Goal: Use online tool/utility: Use online tool/utility

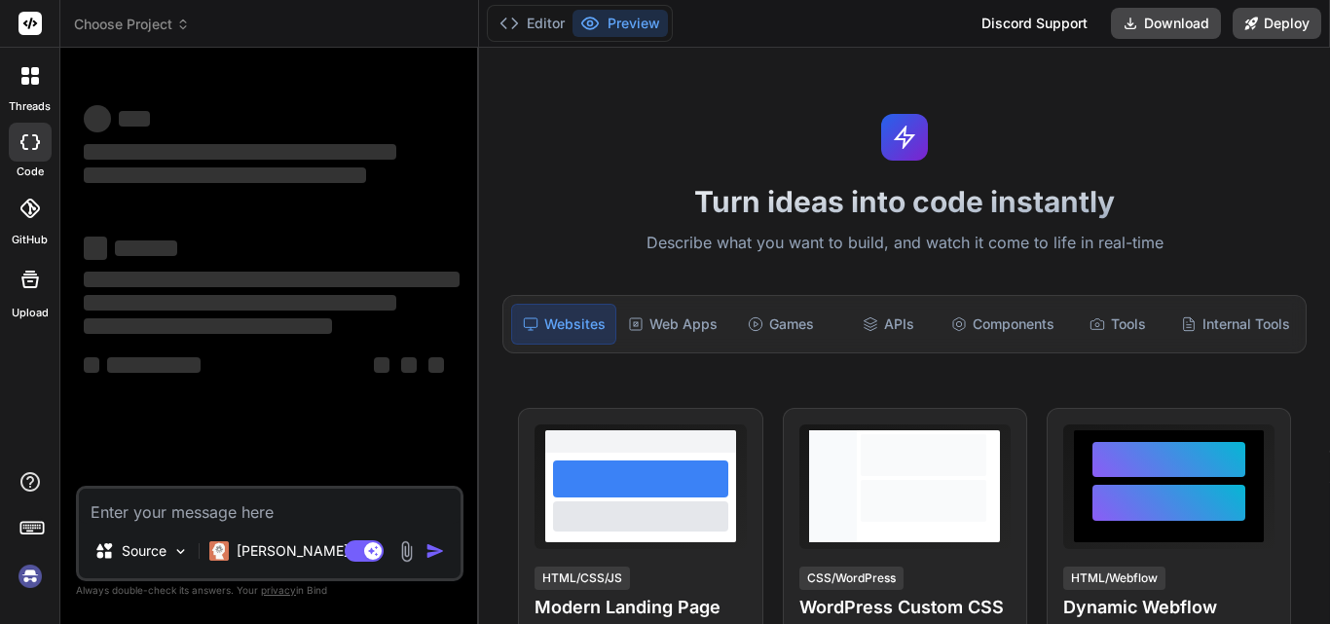
click at [95, 519] on textarea at bounding box center [270, 506] width 382 height 35
type textarea "h"
type textarea "x"
type textarea "hi"
type textarea "x"
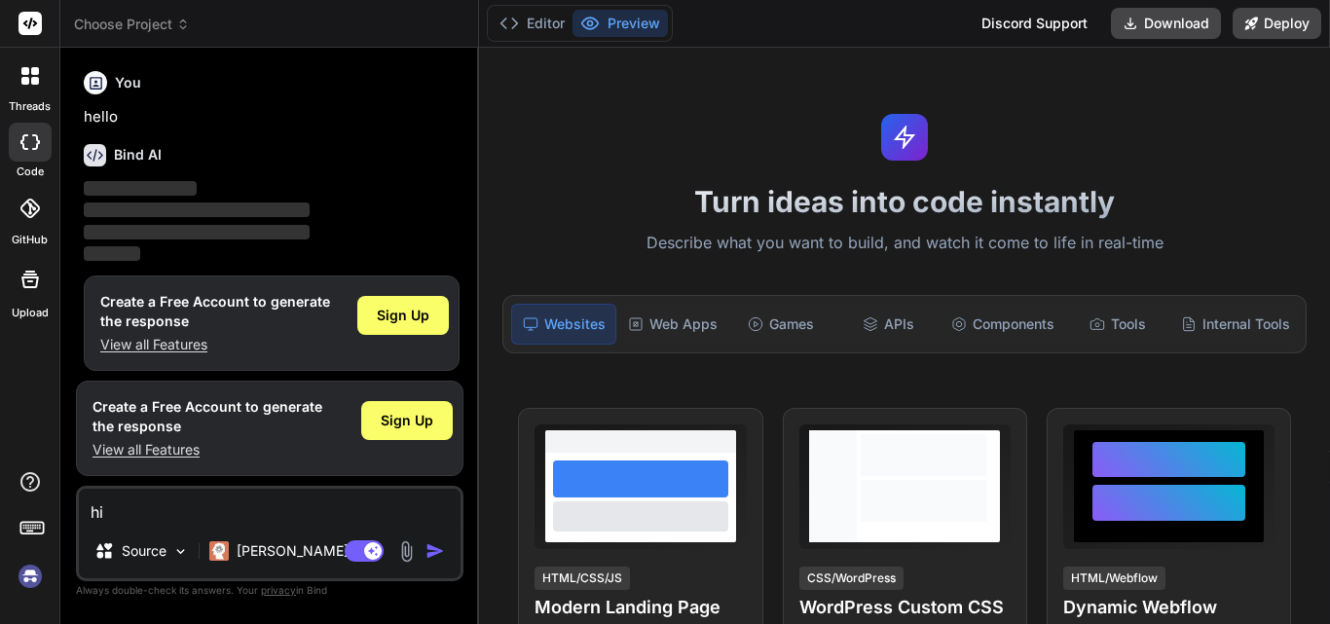
scroll to position [10, 0]
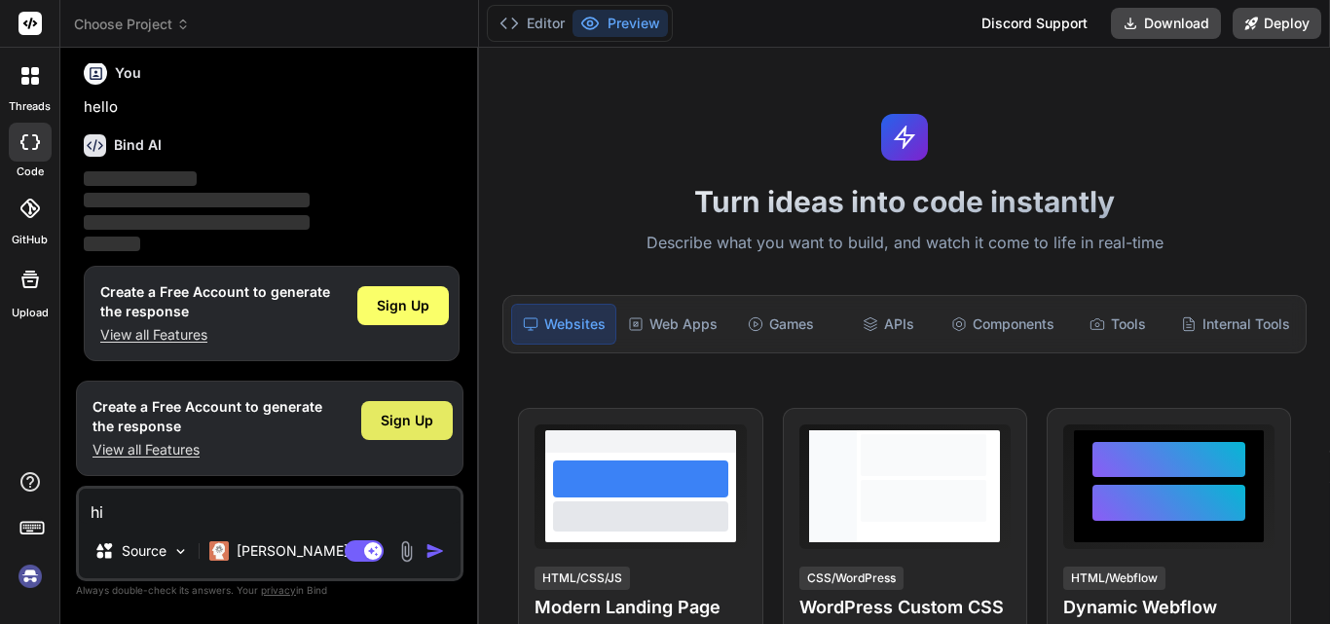
type textarea "hi"
click at [395, 421] on span "Sign Up" at bounding box center [407, 420] width 53 height 19
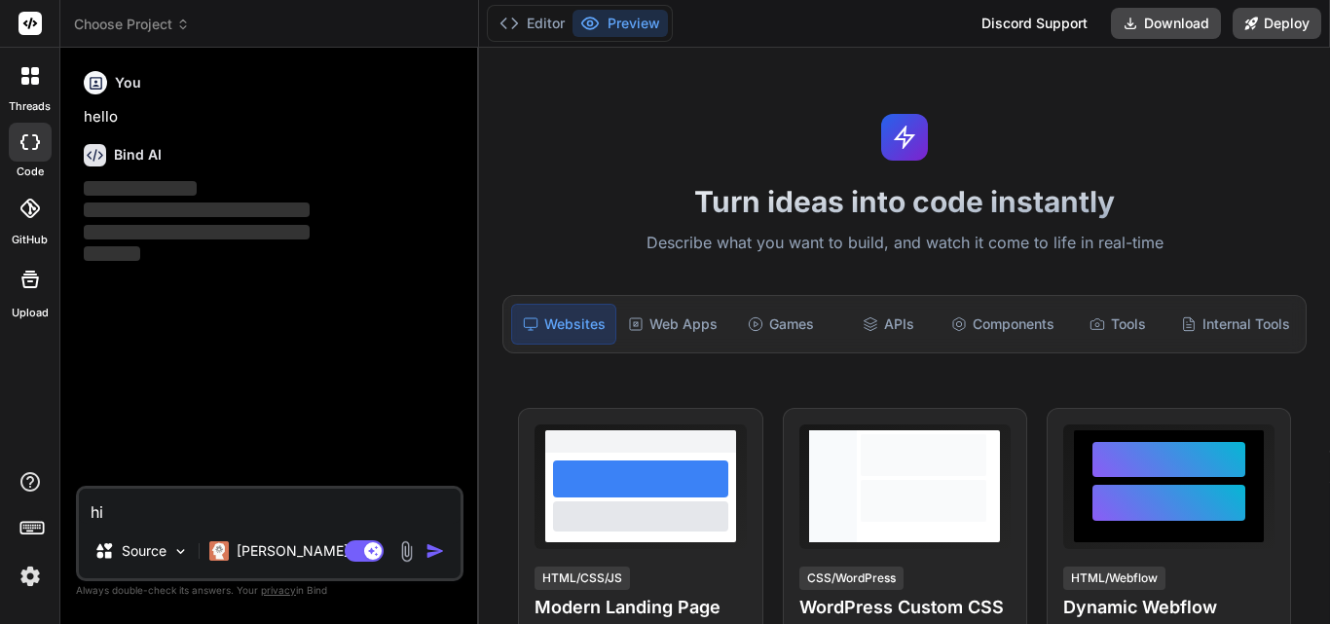
scroll to position [0, 0]
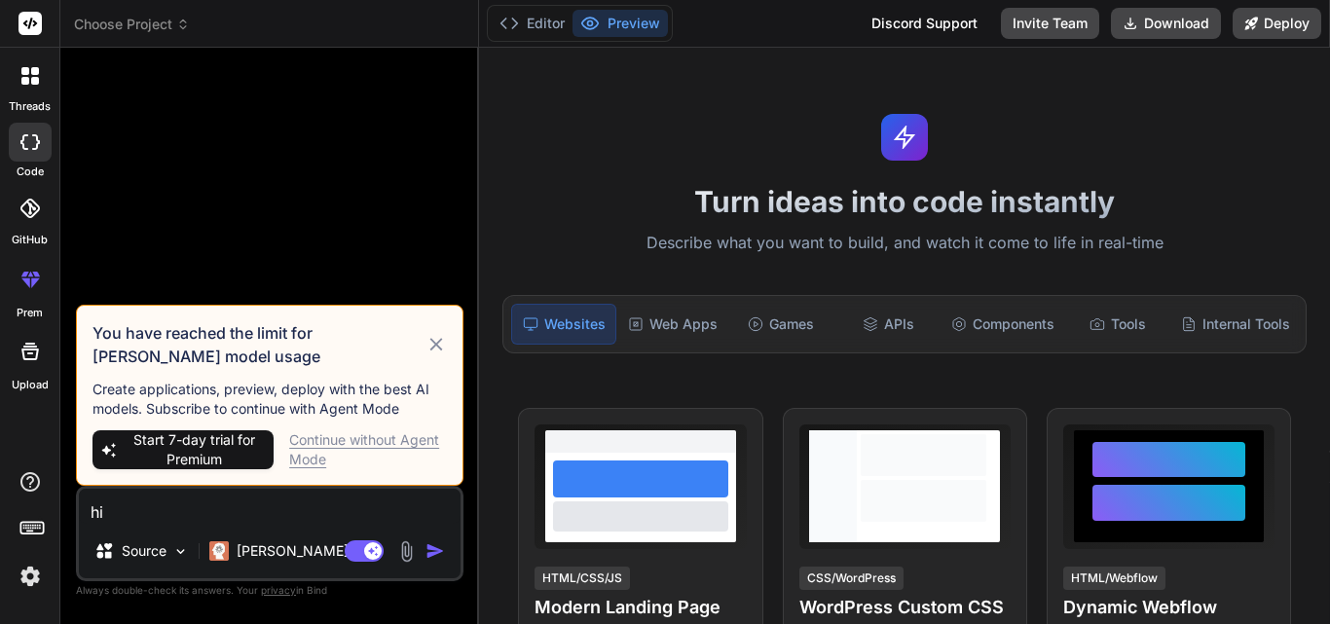
click at [337, 439] on div "Continue without Agent Mode" at bounding box center [368, 449] width 158 height 39
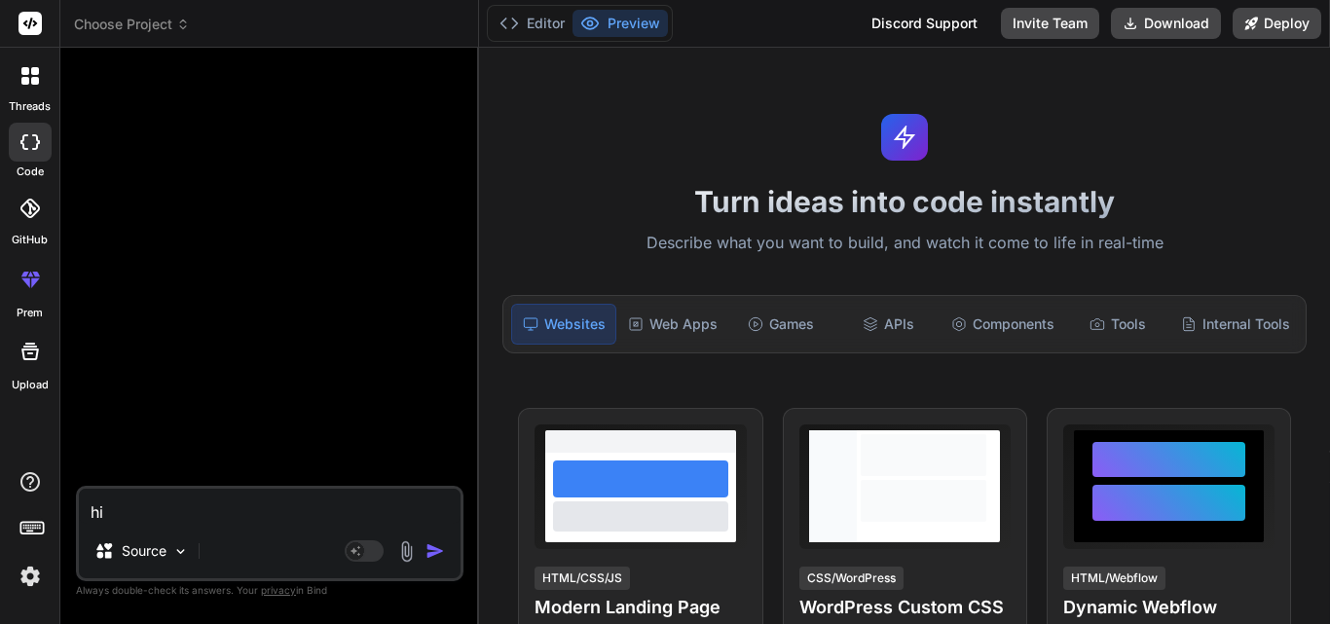
click at [432, 549] on img "button" at bounding box center [435, 550] width 19 height 19
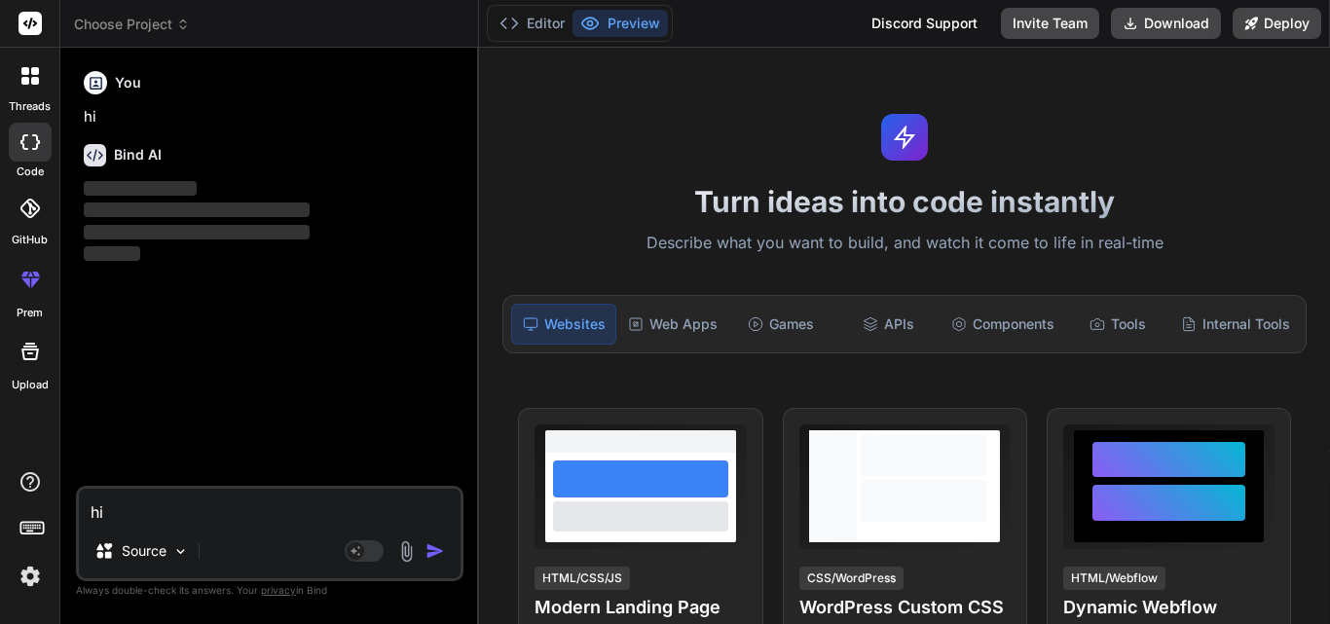
type textarea "x"
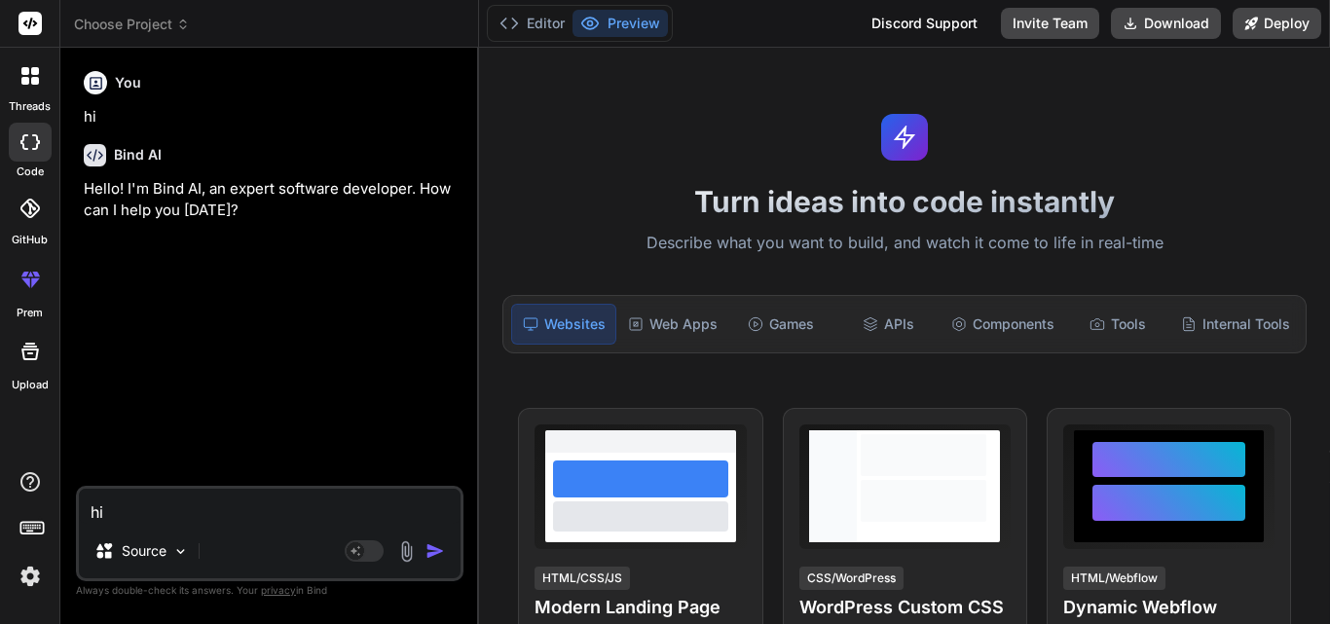
click at [189, 498] on textarea "hi" at bounding box center [270, 506] width 382 height 35
type textarea "b"
type textarea "x"
type textarea "be"
type textarea "x"
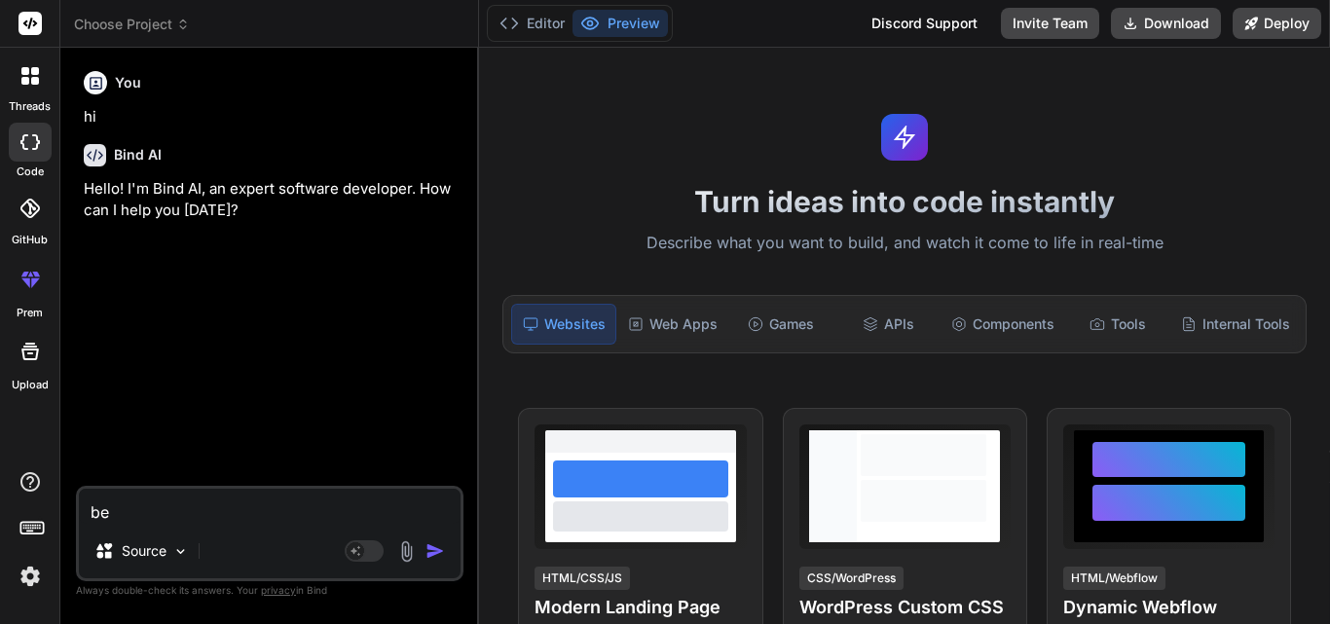
type textarea "bel"
type textarea "x"
type textarea "belo"
type textarea "x"
type textarea "below"
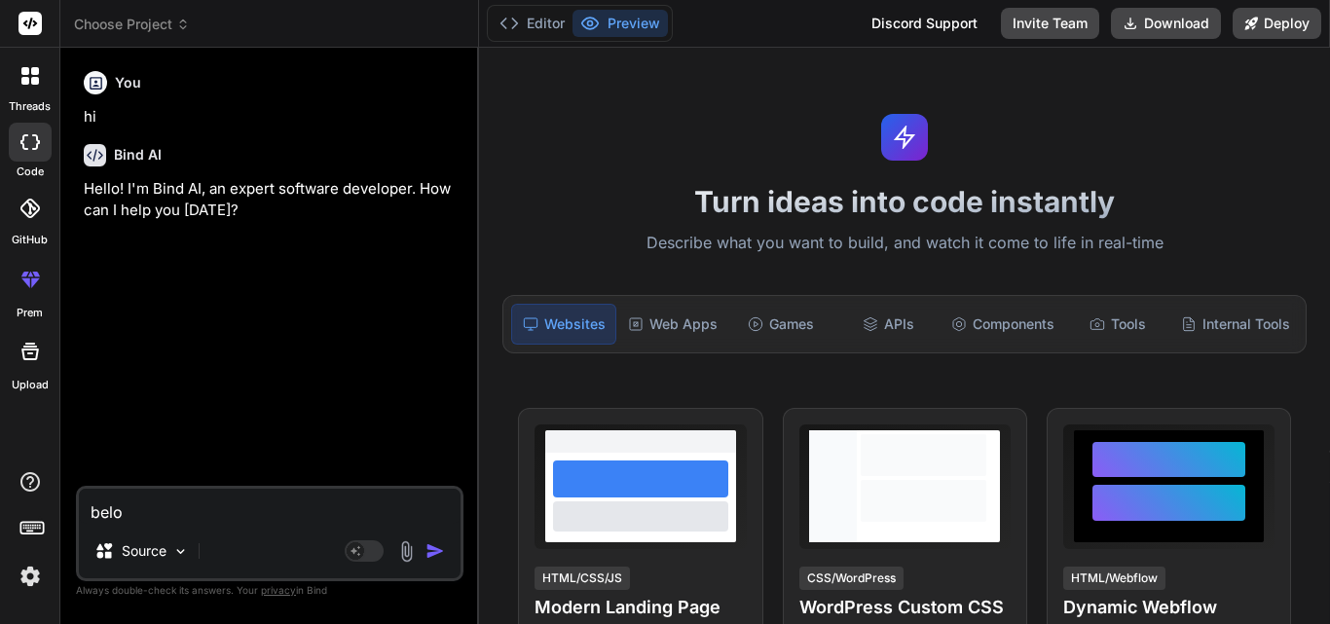
type textarea "x"
type textarea "below"
type textarea "x"
type textarea "below i"
type textarea "x"
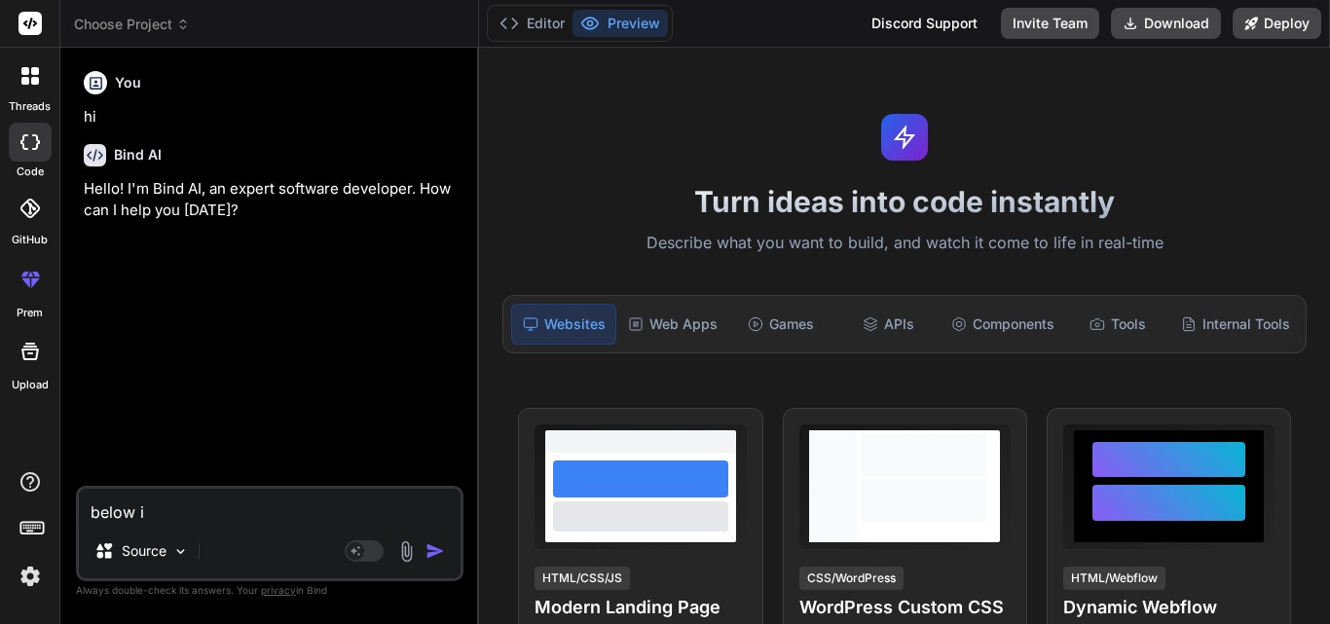
type textarea "below is"
type textarea "x"
type textarea "below is"
type textarea "x"
type textarea "below is m"
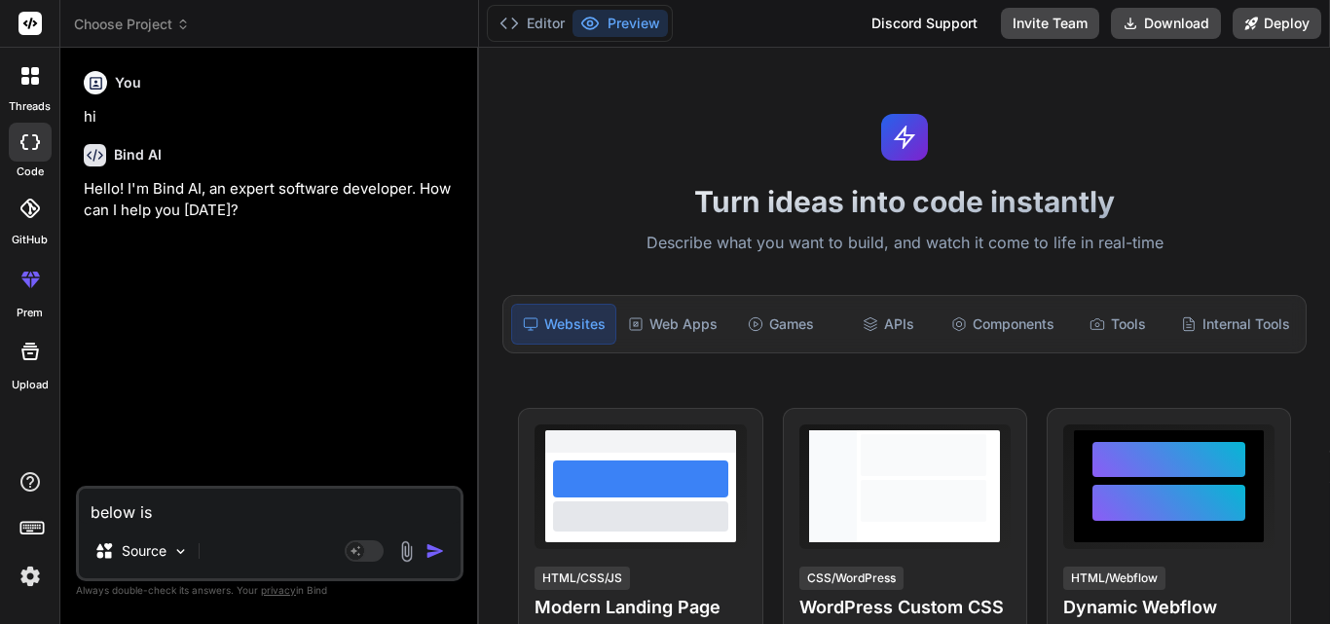
type textarea "x"
type textarea "below is my"
type textarea "x"
type textarea "below is my"
type textarea "x"
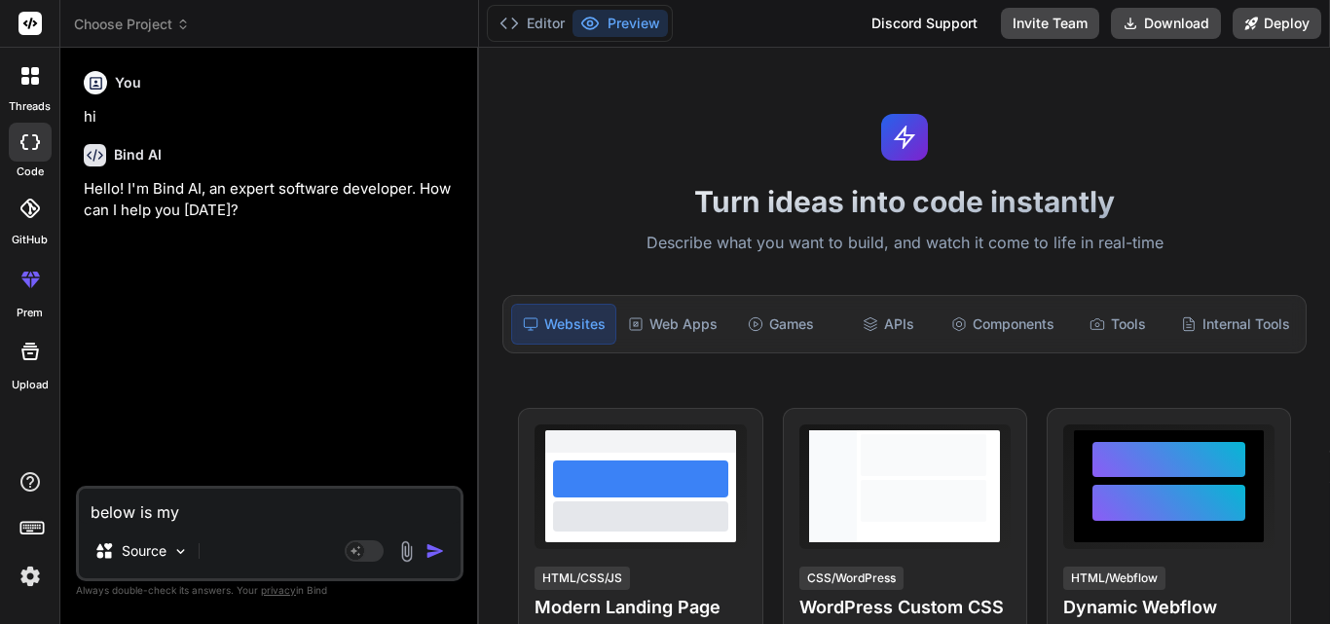
type textarea "below is my i"
type textarea "x"
type textarea "below is my in"
type textarea "x"
type textarea "below is my ind"
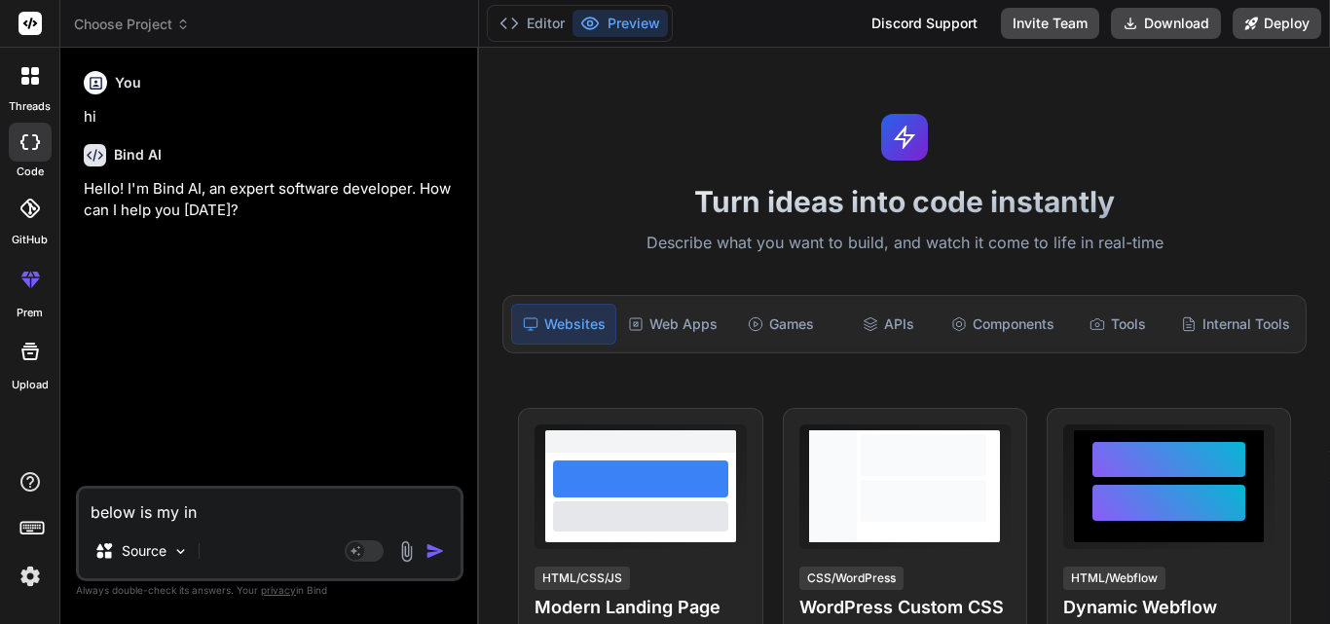
type textarea "x"
type textarea "below is my inde"
type textarea "x"
type textarea "below is my index"
type textarea "x"
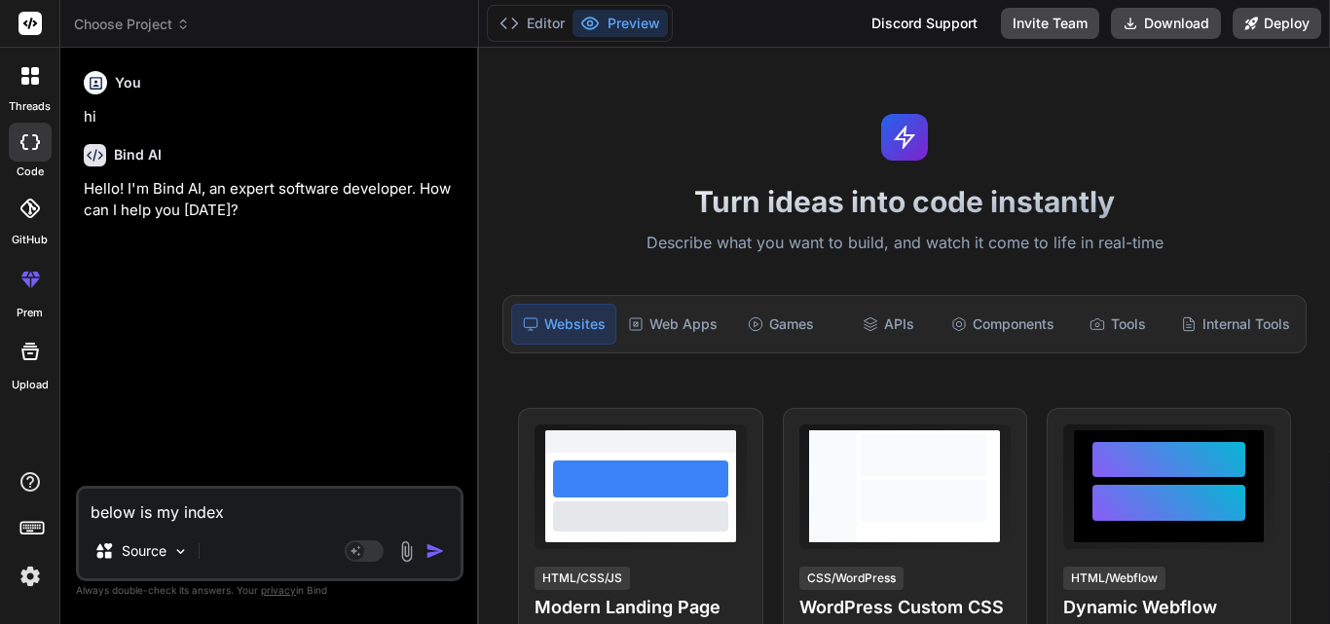
type textarea "below is my index."
type textarea "x"
type textarea "below is my index.j"
type textarea "x"
type textarea "below is my index.js"
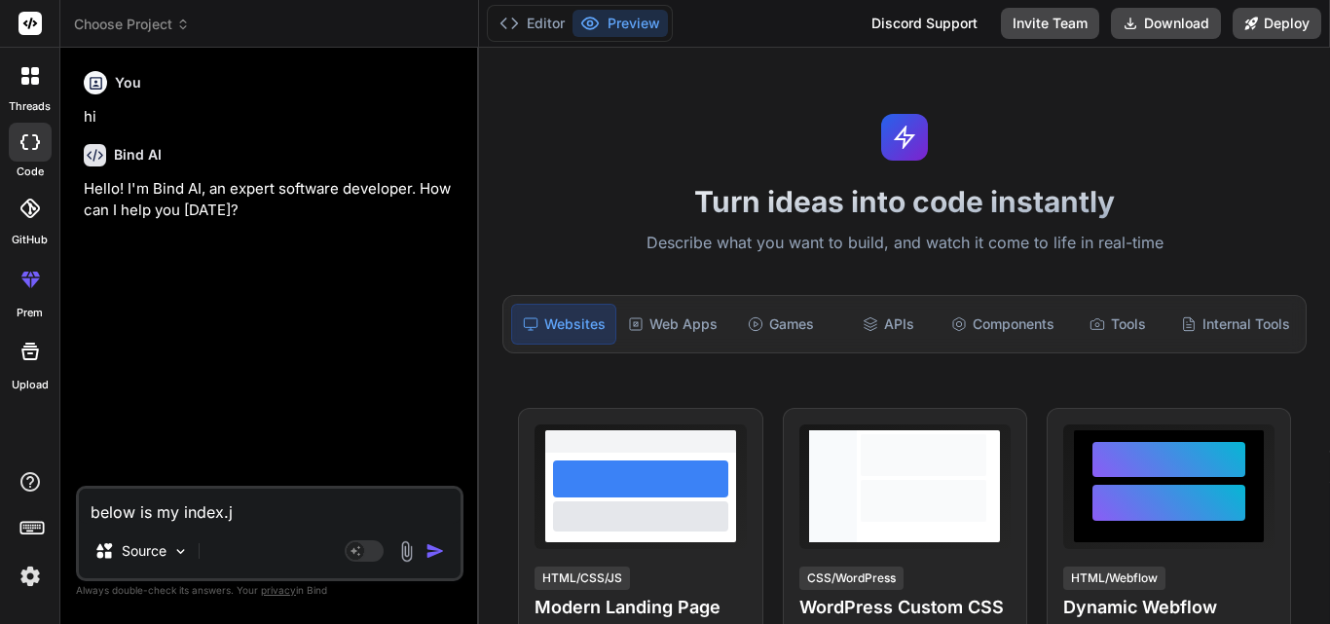
type textarea "x"
type textarea "below is my index.js"
type textarea "x"
type textarea "below is my index.js"
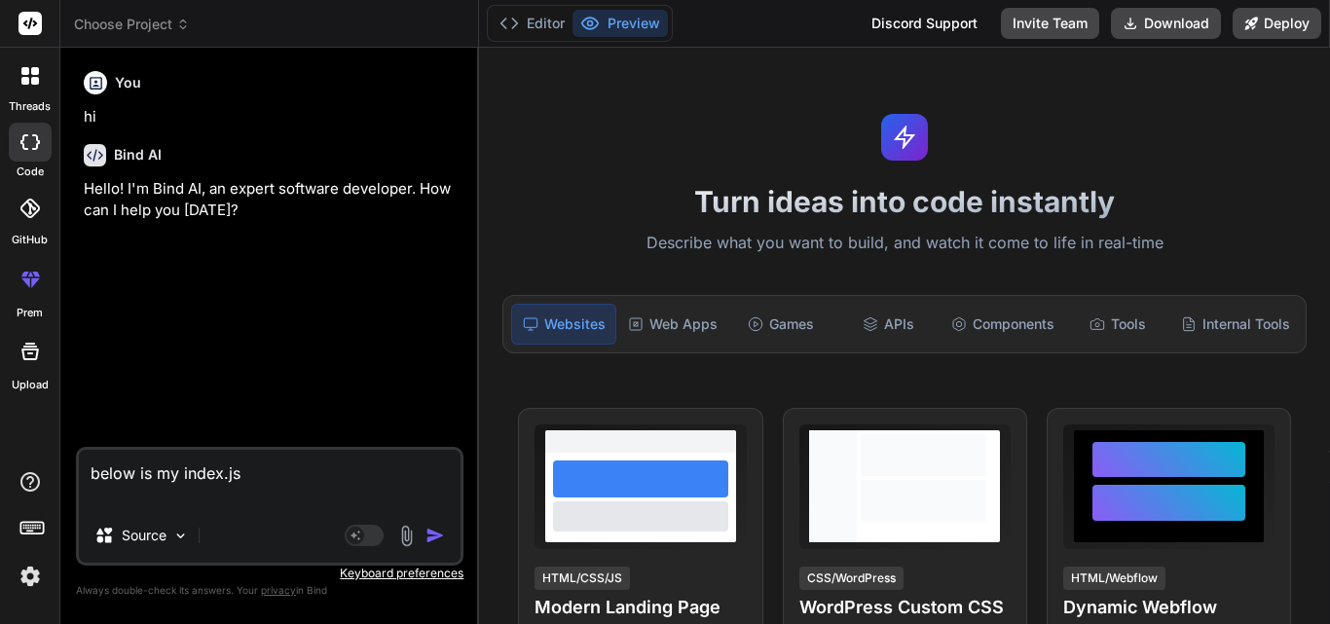
type textarea "x"
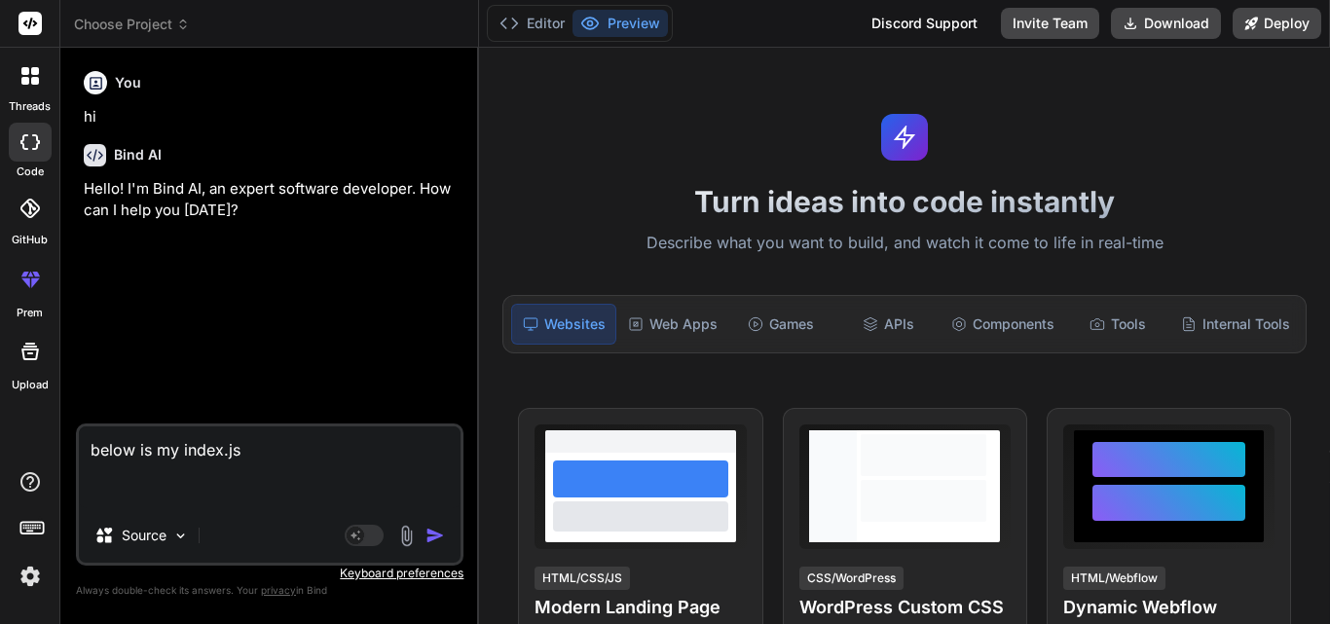
paste textarea "require('dotenv').config(); const express = require('express'); const cors = re…"
type textarea "below is my index.js require('dotenv').config(); const express = require('expre…"
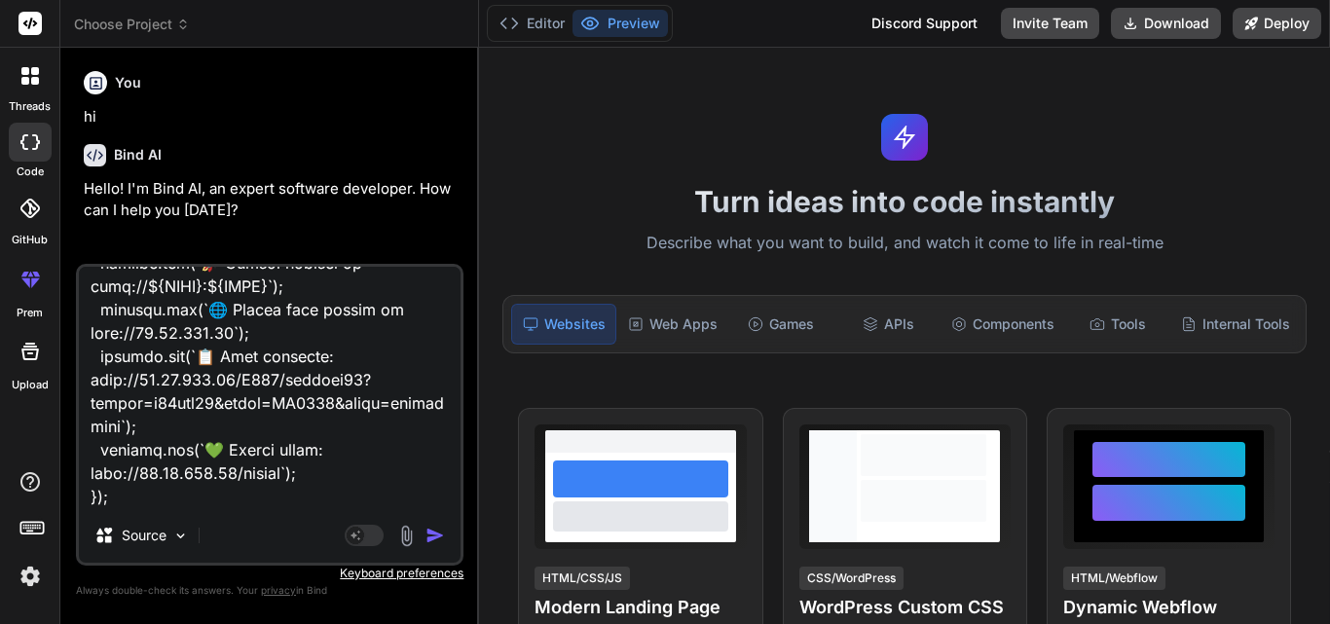
type textarea "x"
type textarea "below is my index.js require('dotenv').config(); const express = require('expre…"
type textarea "x"
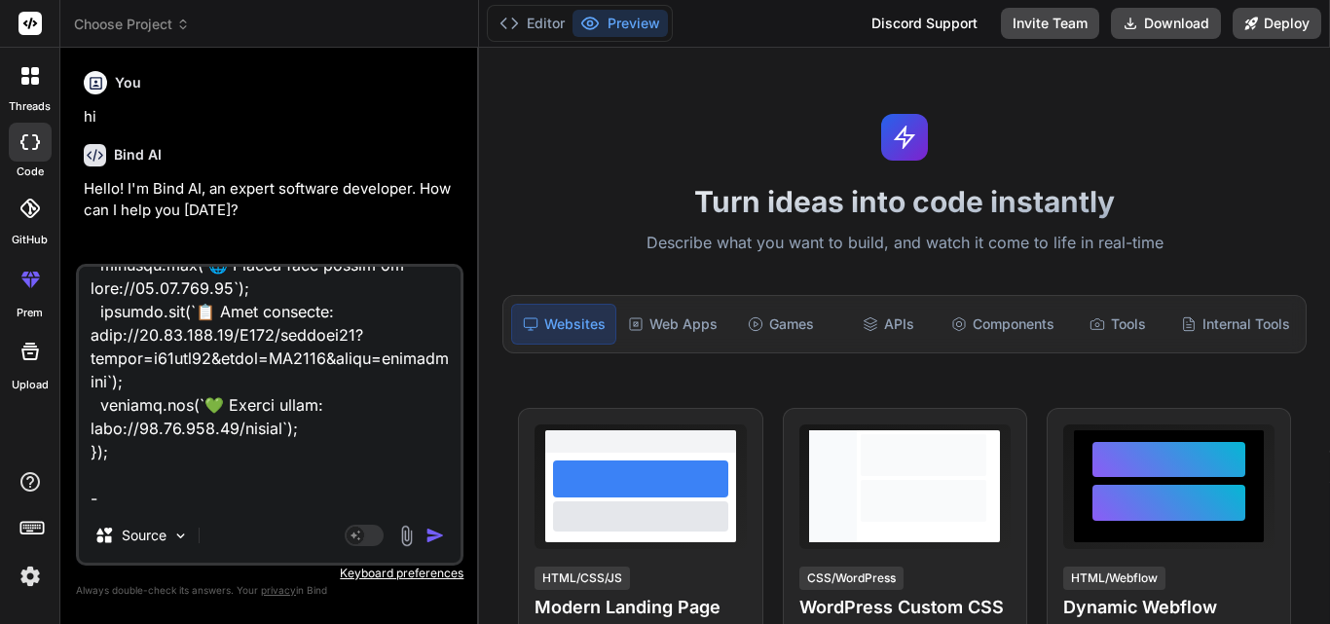
scroll to position [1427, 0]
type textarea "below is my index.js require('dotenv').config(); const express = require('expre…"
type textarea "x"
type textarea "below is my index.js require('dotenv').config(); const express = require('expre…"
type textarea "x"
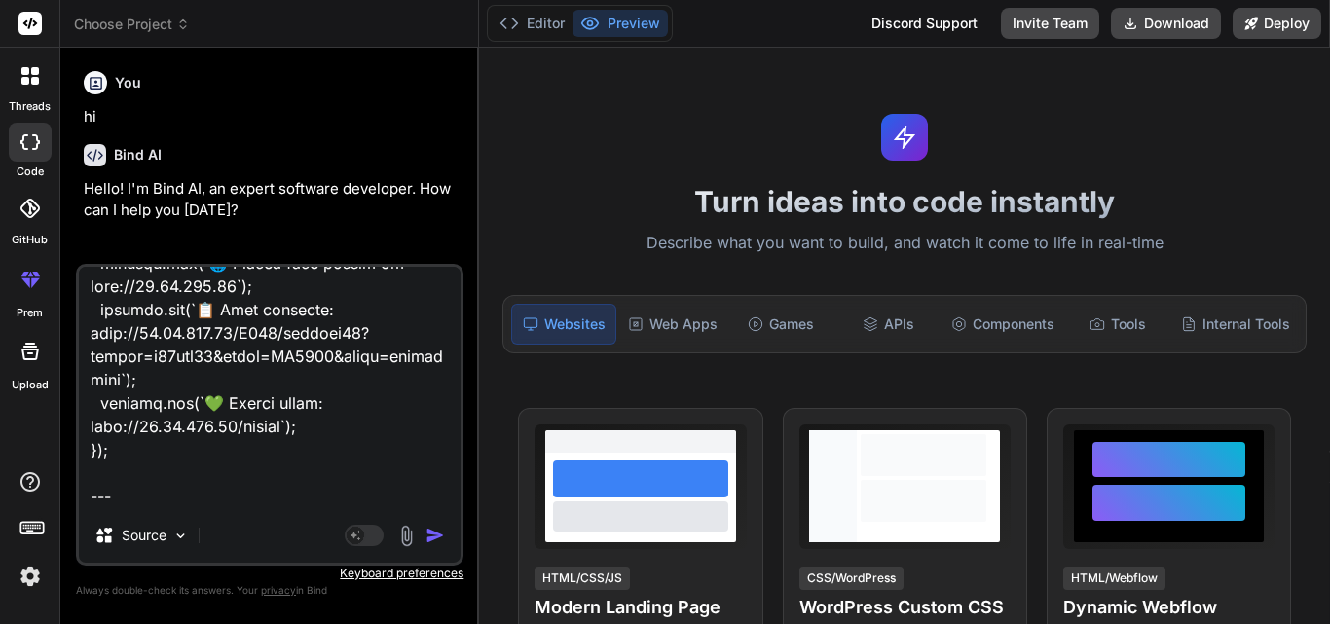
type textarea "below is my index.js require('dotenv').config(); const express = require('expre…"
type textarea "x"
type textarea "below is my index.js require('dotenv').config(); const express = require('expre…"
type textarea "x"
type textarea "below is my index.js require('dotenv').config(); const express = require('expre…"
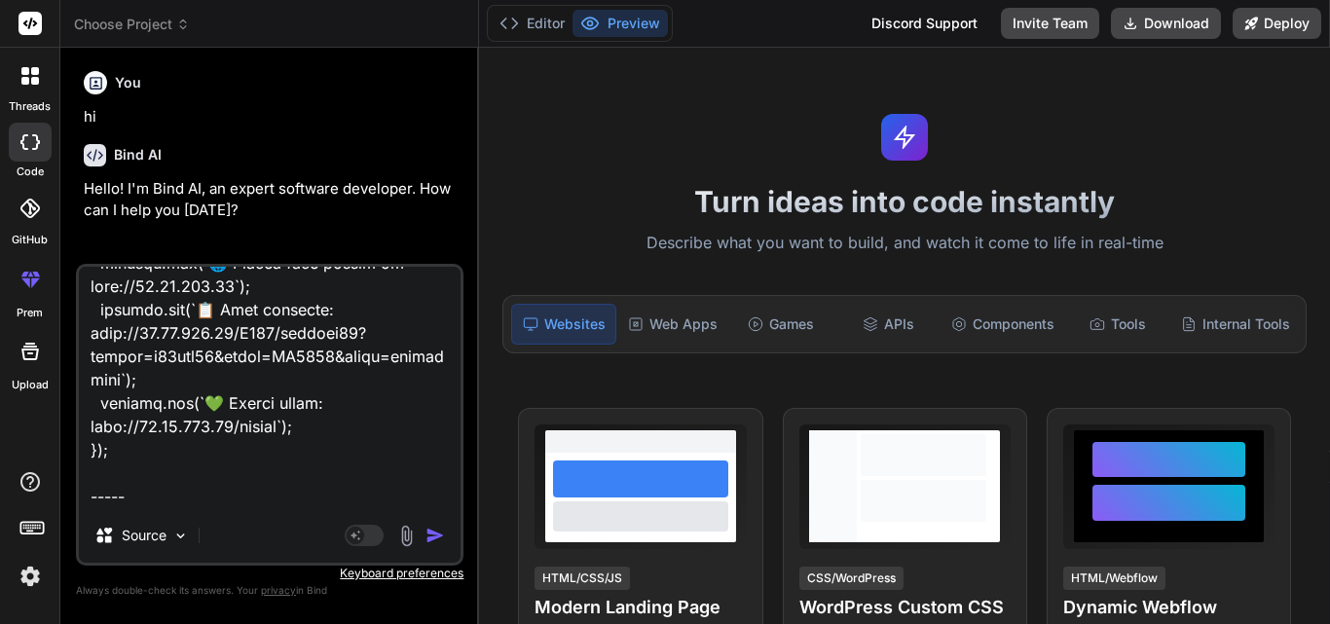
type textarea "x"
type textarea "below is my index.js require('dotenv').config(); const express = require('expre…"
type textarea "x"
type textarea "below is my index.js require('dotenv').config(); const express = require('expre…"
type textarea "x"
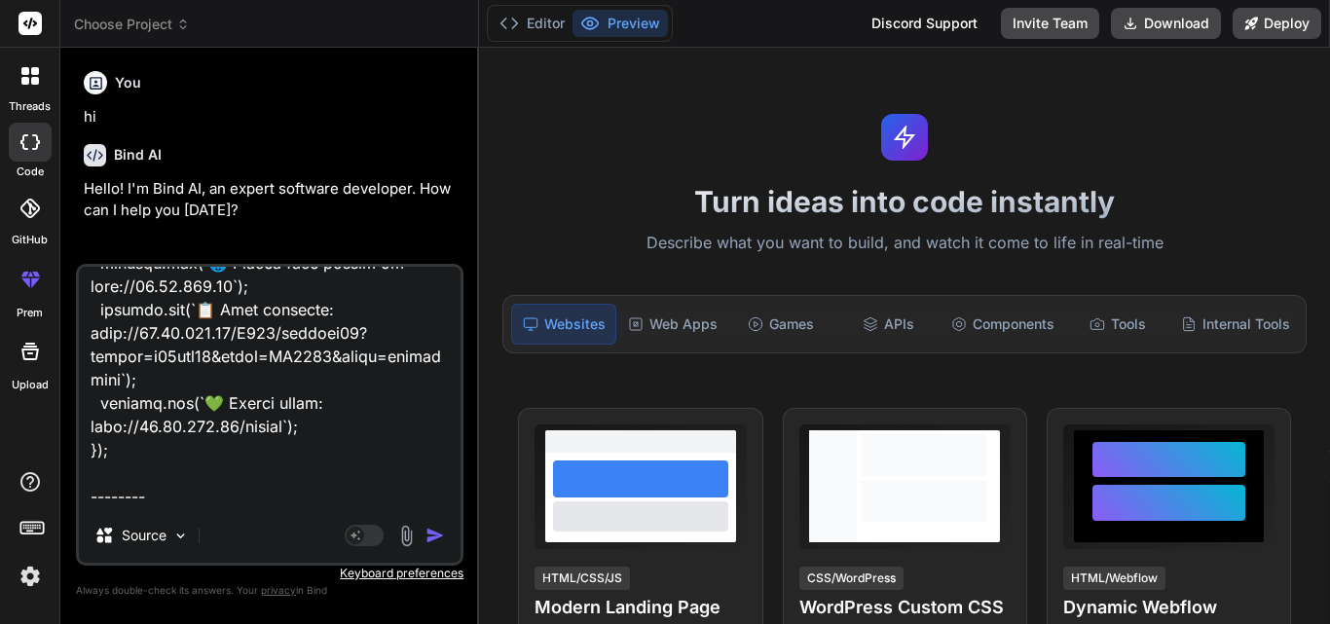
type textarea "below is my index.js require('dotenv').config(); const express = require('expre…"
type textarea "x"
type textarea "below is my index.js require('dotenv').config(); const express = require('expre…"
type textarea "x"
type textarea "below is my index.js require('dotenv').config(); const express = require('expre…"
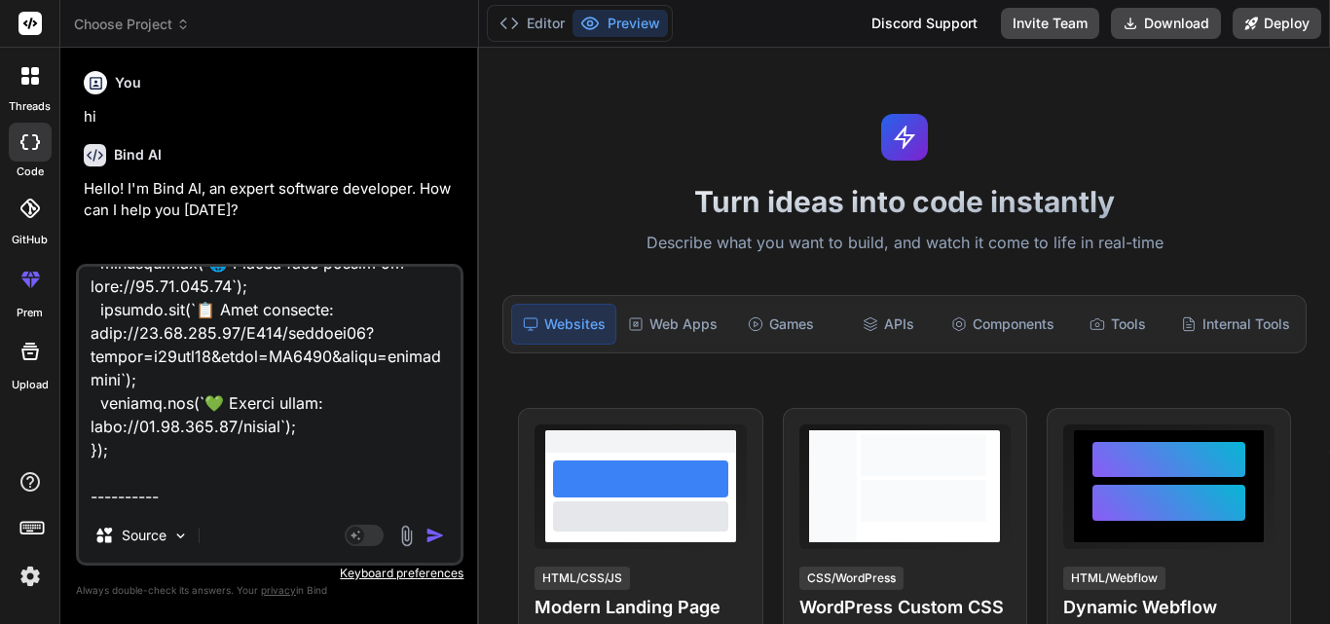
type textarea "x"
type textarea "below is my index.js require('dotenv').config(); const express = require('expre…"
type textarea "x"
type textarea "below is my index.js require('dotenv').config(); const express = require('expre…"
type textarea "x"
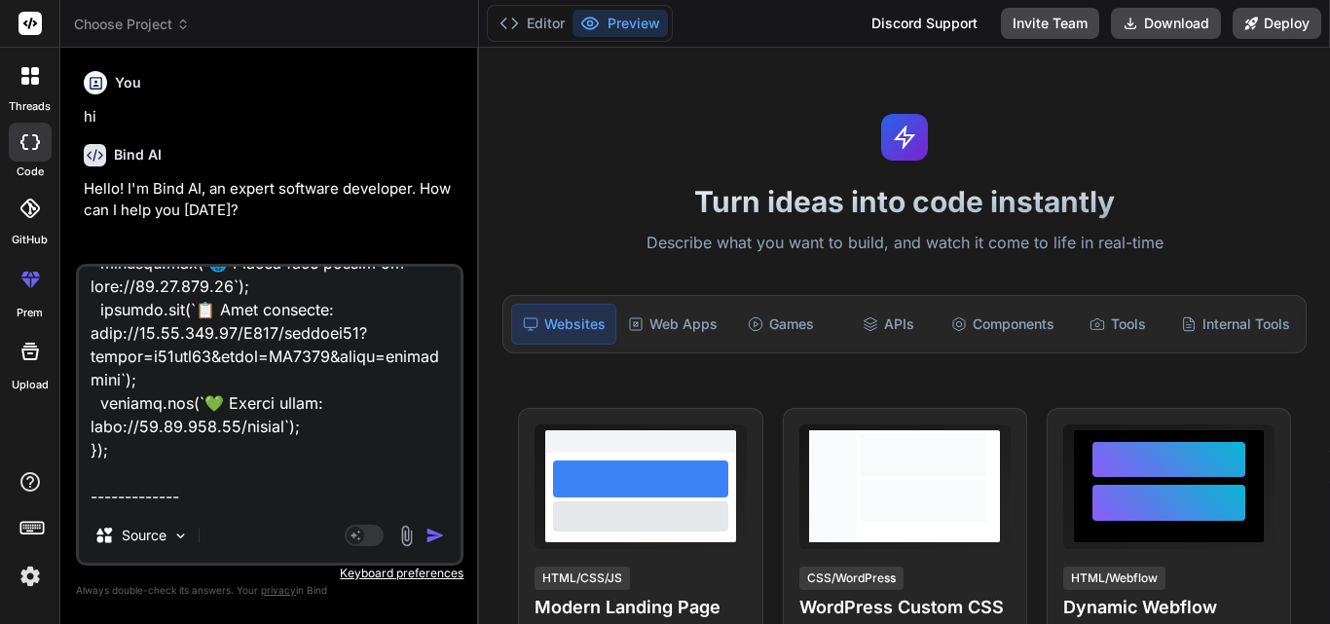
type textarea "below is my index.js require('dotenv').config(); const express = require('expre…"
type textarea "x"
type textarea "below is my index.js require('dotenv').config(); const express = require('expre…"
type textarea "x"
type textarea "below is my index.js require('dotenv').config(); const express = require('expre…"
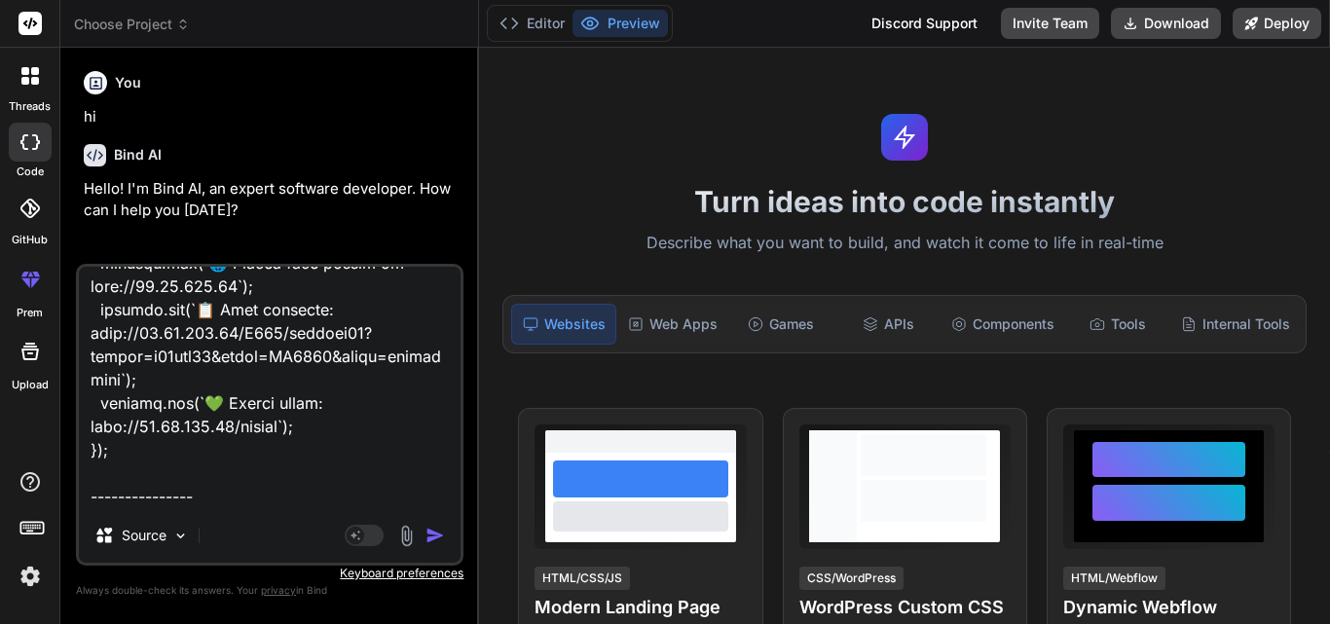
type textarea "x"
type textarea "below is my index.js require('dotenv').config(); const express = require('expre…"
type textarea "x"
type textarea "below is my index.js require('dotenv').config(); const express = require('expre…"
type textarea "x"
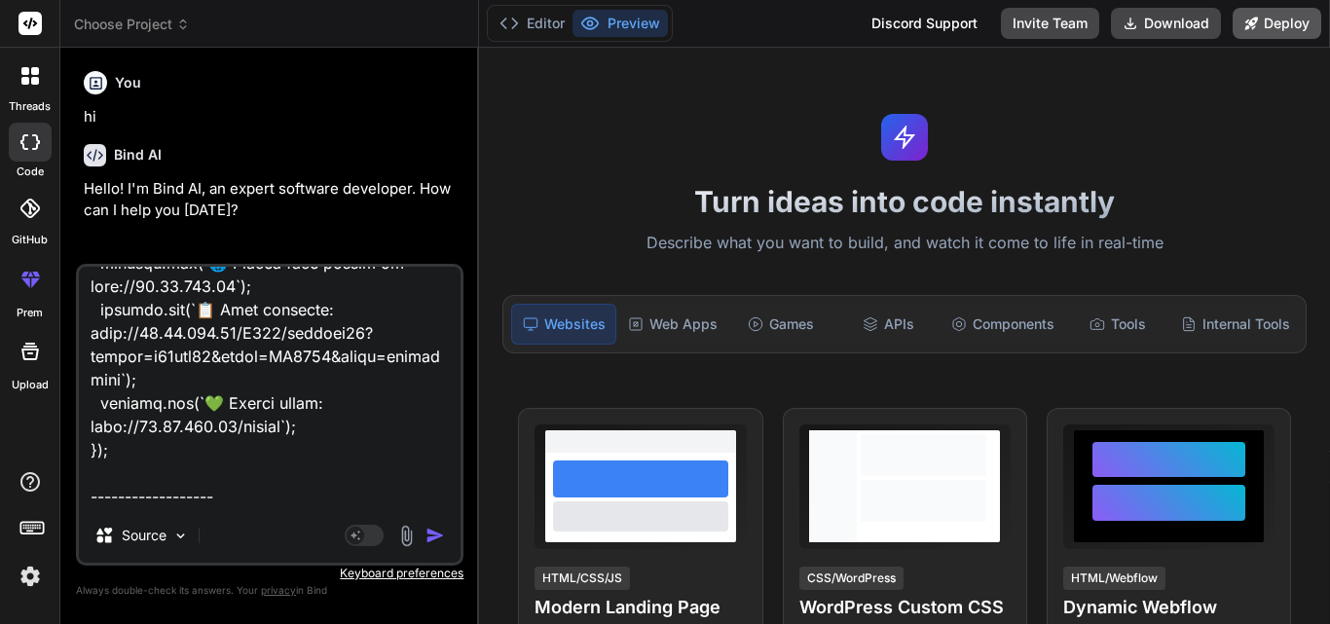
type textarea "below is my index.js require('dotenv').config(); const express = require('expre…"
click at [225, 504] on textarea at bounding box center [270, 387] width 382 height 241
type textarea "x"
type textarea "below is my index.js require('dotenv').config(); const express = require('expre…"
type textarea "x"
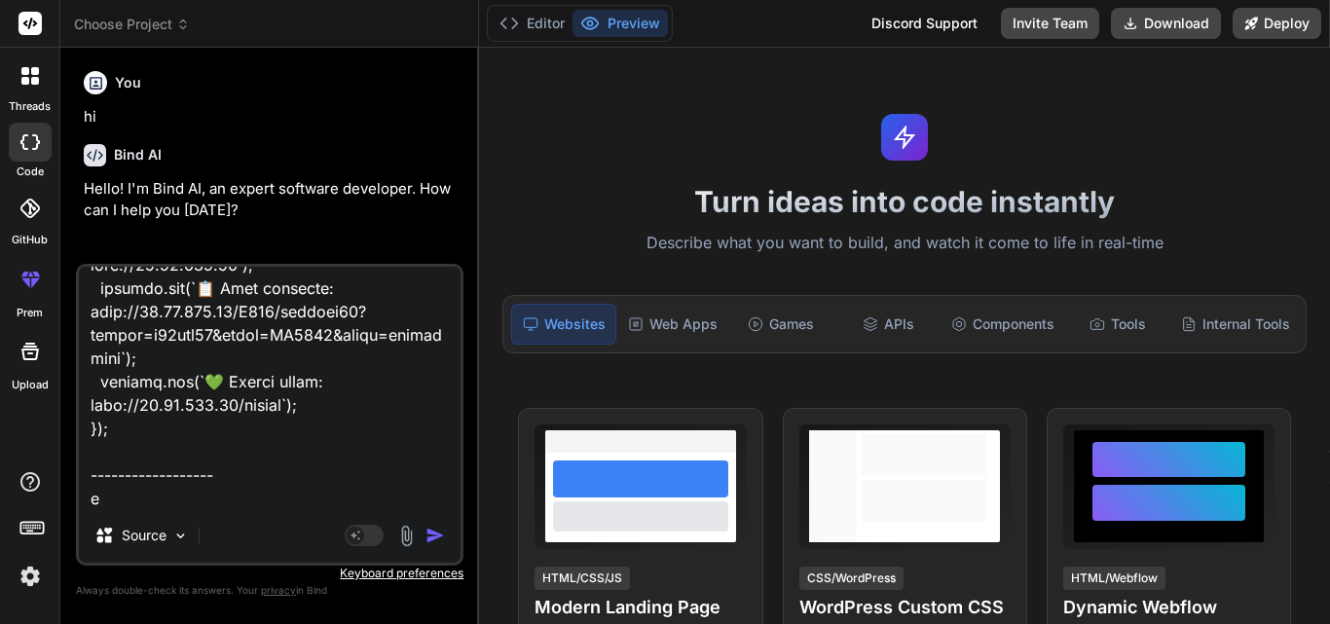
scroll to position [1451, 0]
type textarea "below is my index.js require('dotenv').config(); const express = require('expre…"
type textarea "x"
type textarea "below is my index.js require('dotenv').config(); const express = require('expre…"
type textarea "x"
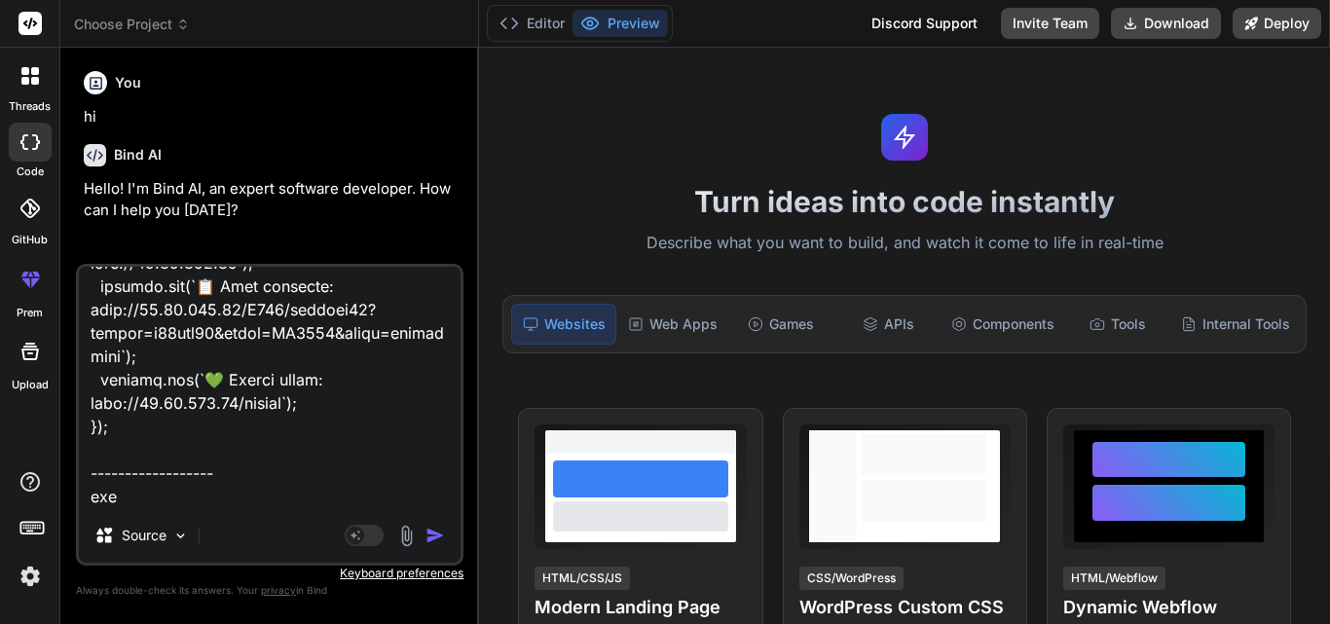
type textarea "below is my index.js require('dotenv').config(); const express = require('expre…"
type textarea "x"
type textarea "below is my index.js require('dotenv').config(); const express = require('expre…"
type textarea "x"
type textarea "below is my index.js require('dotenv').config(); const express = require('expre…"
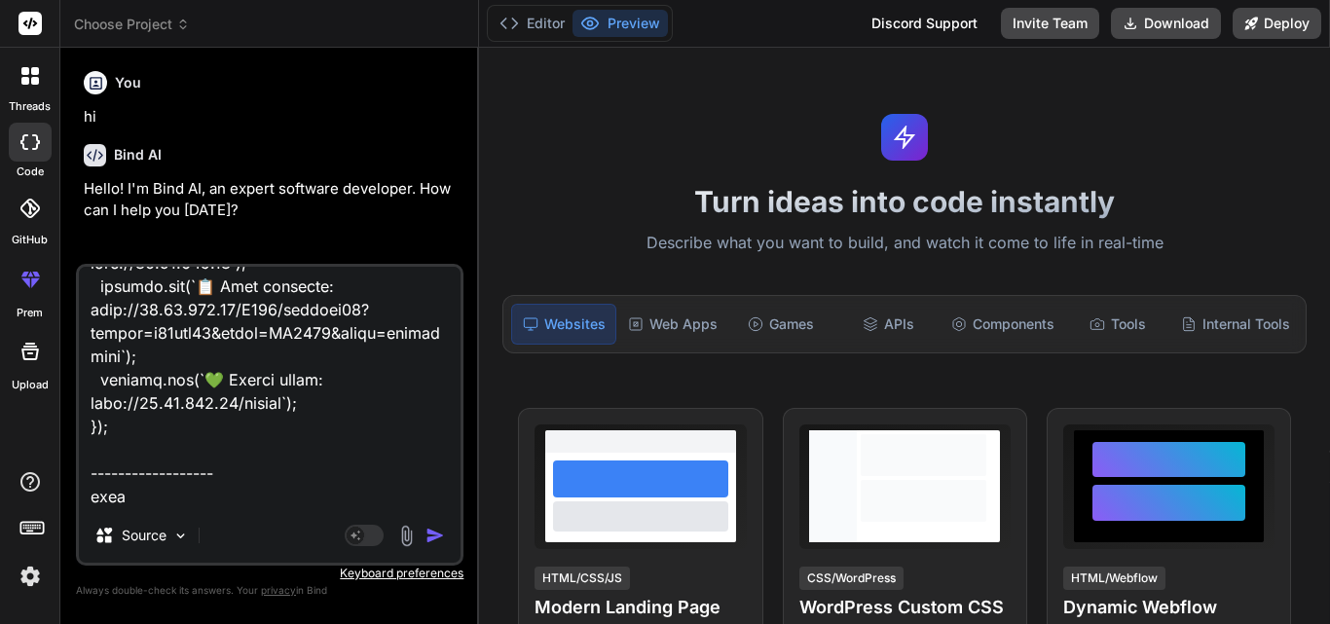
type textarea "x"
type textarea "below is my index.js require('dotenv').config(); const express = require('expre…"
type textarea "x"
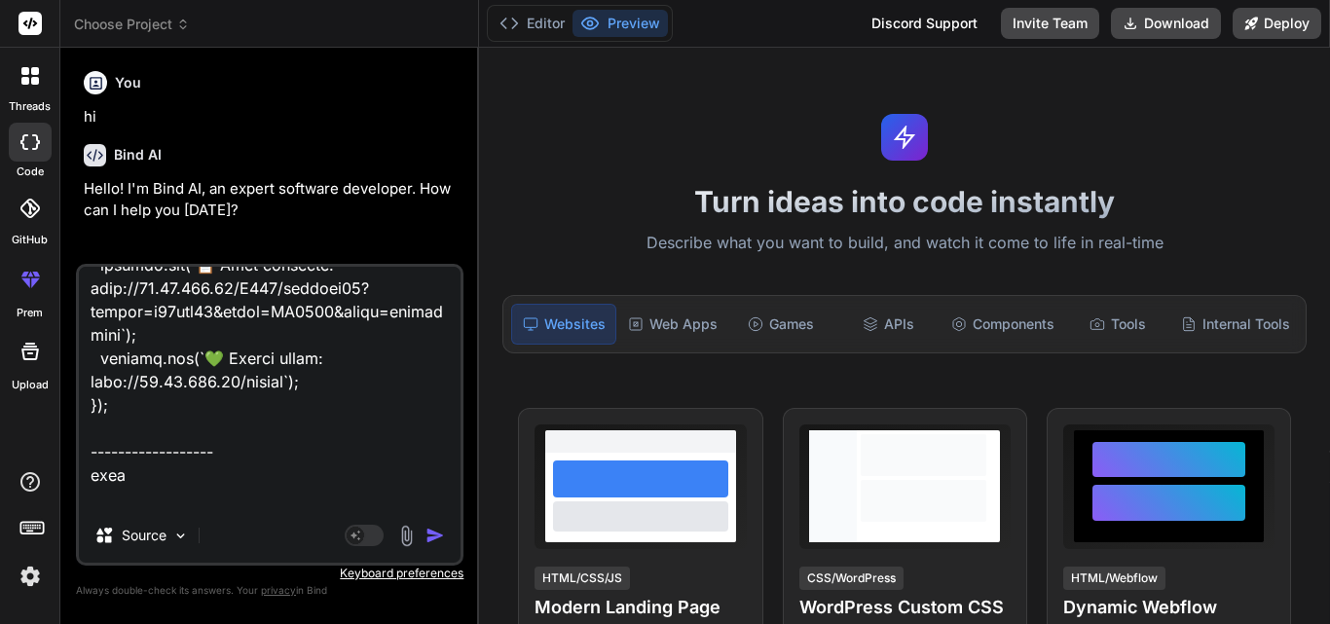
scroll to position [1498, 0]
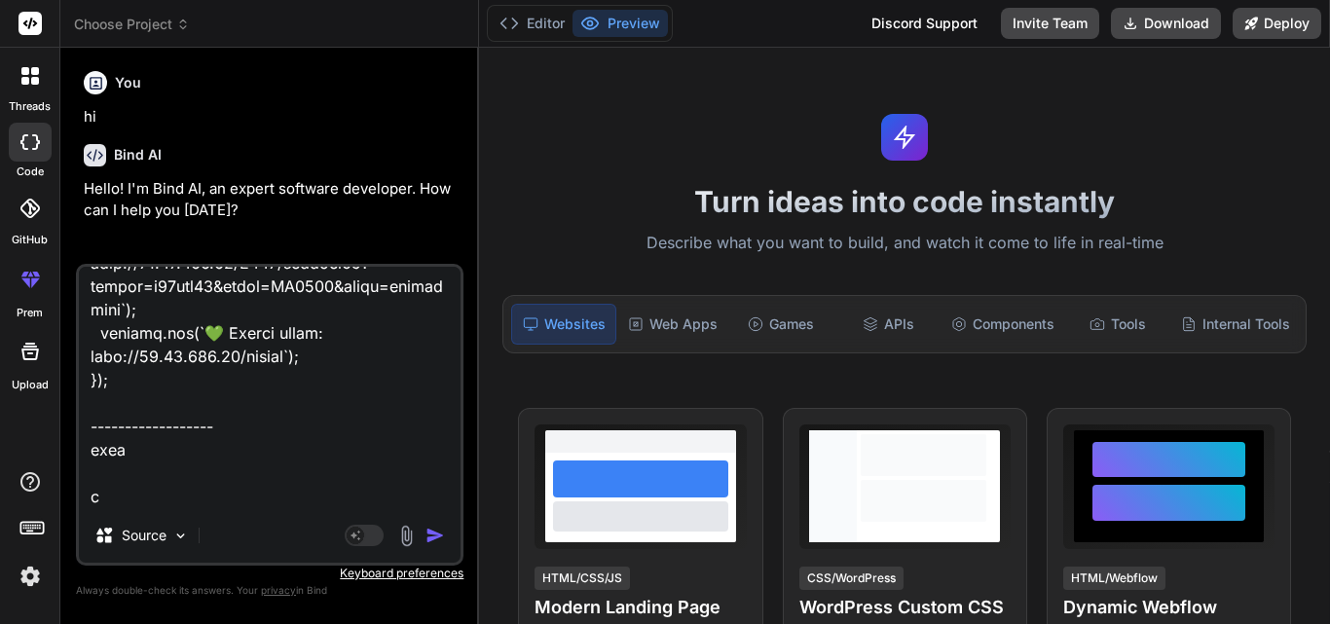
type textarea "below is my index.js require('dotenv').config(); const express = require('expre…"
type textarea "x"
type textarea "below is my index.js require('dotenv').config(); const express = require('expre…"
type textarea "x"
type textarea "below is my index.js require('dotenv').config(); const express = require('expre…"
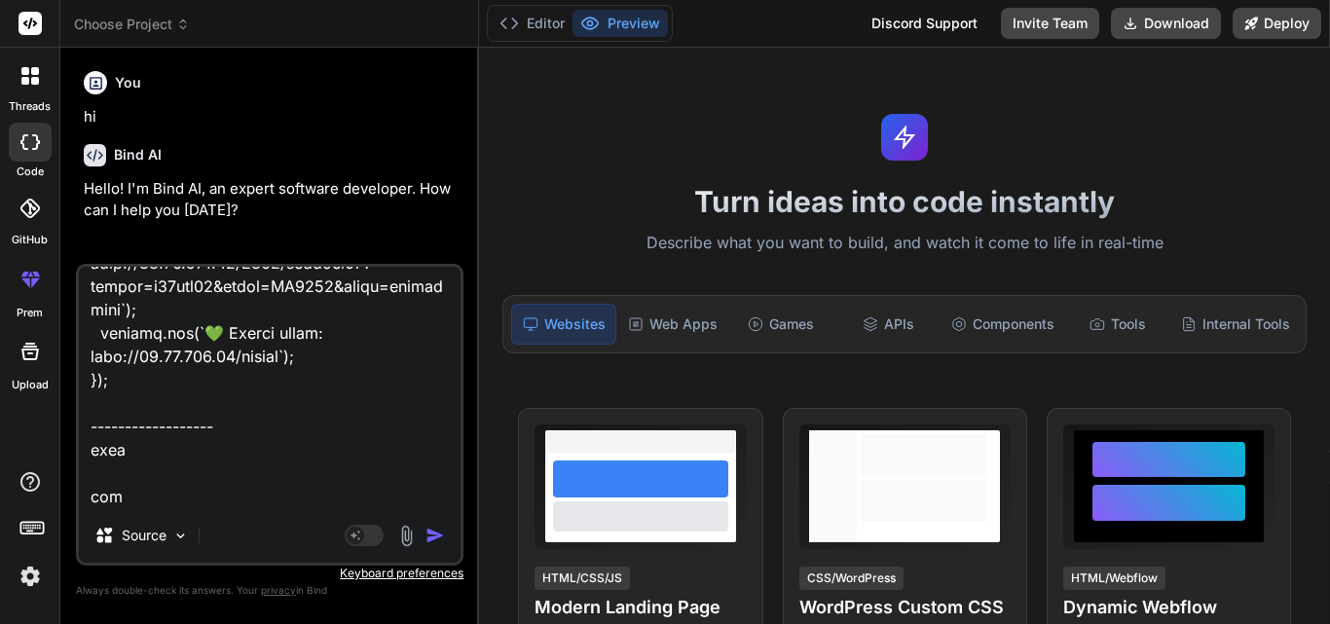
type textarea "x"
type textarea "below is my index.js require('dotenv').config(); const express = require('expre…"
type textarea "x"
type textarea "below is my index.js require('dotenv').config(); const express = require('expre…"
type textarea "x"
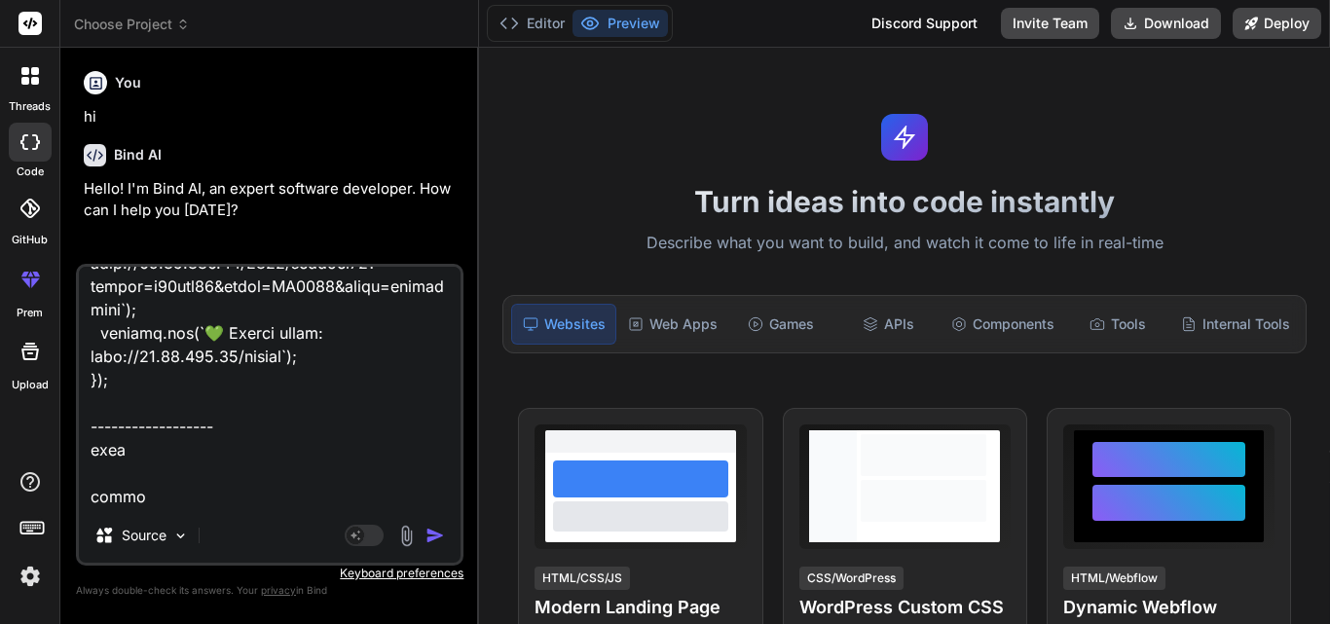
type textarea "below is my index.js require('dotenv').config(); const express = require('expre…"
type textarea "x"
type textarea "below is my index.js require('dotenv').config(); const express = require('expre…"
type textarea "x"
type textarea "below is my index.js require('dotenv').config(); const express = require('expre…"
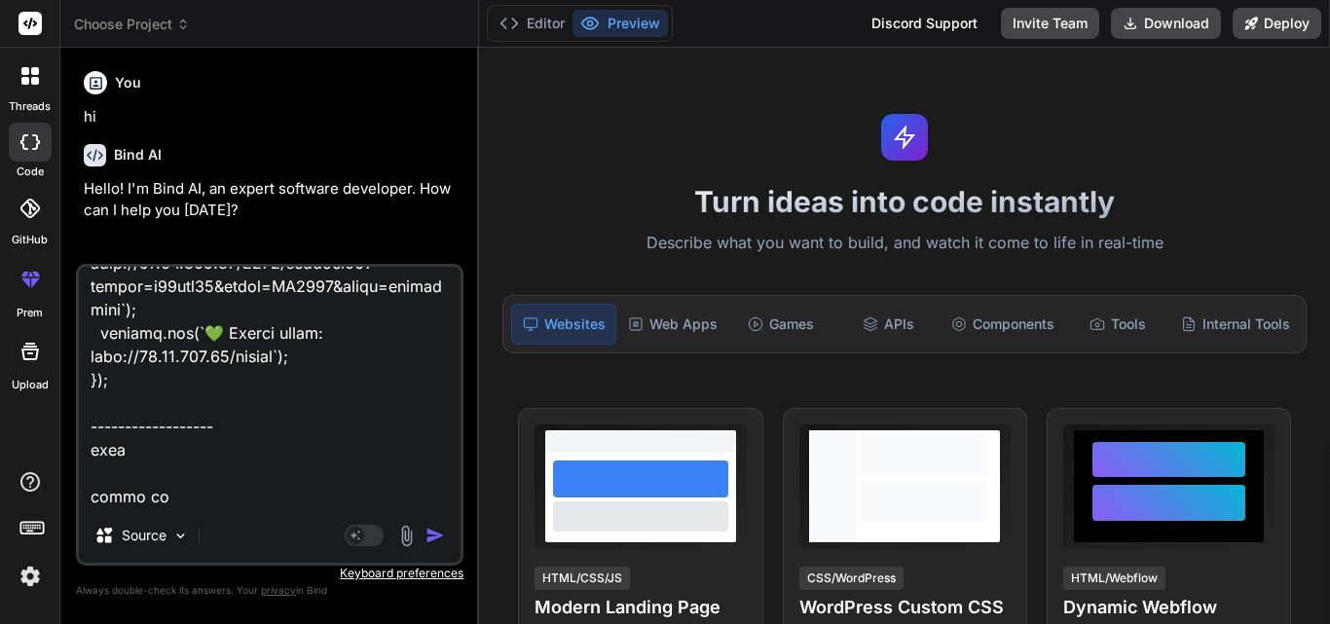
type textarea "x"
type textarea "below is my index.js require('dotenv').config(); const express = require('expre…"
type textarea "x"
type textarea "below is my index.js require('dotenv').config(); const express = require('expre…"
type textarea "x"
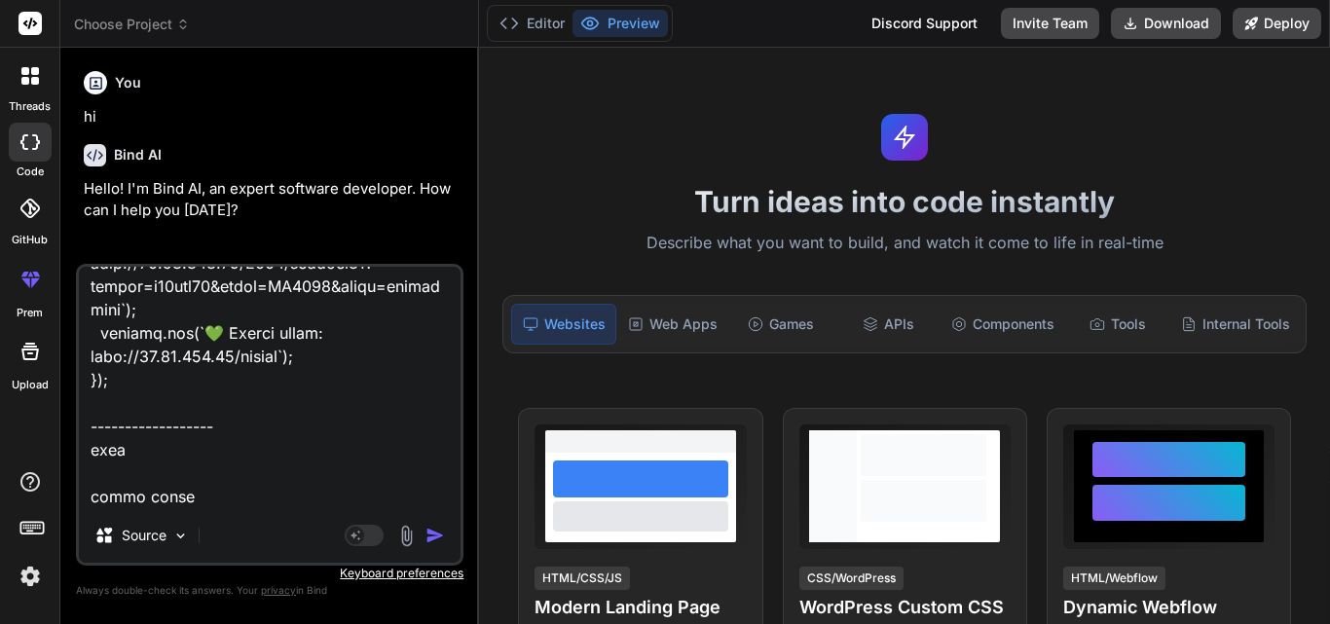
type textarea "below is my index.js require('dotenv').config(); const express = require('expre…"
type textarea "x"
type textarea "below is my index.js require('dotenv').config(); const express = require('expre…"
type textarea "x"
type textarea "below is my index.js require('dotenv').config(); const express = require('expre…"
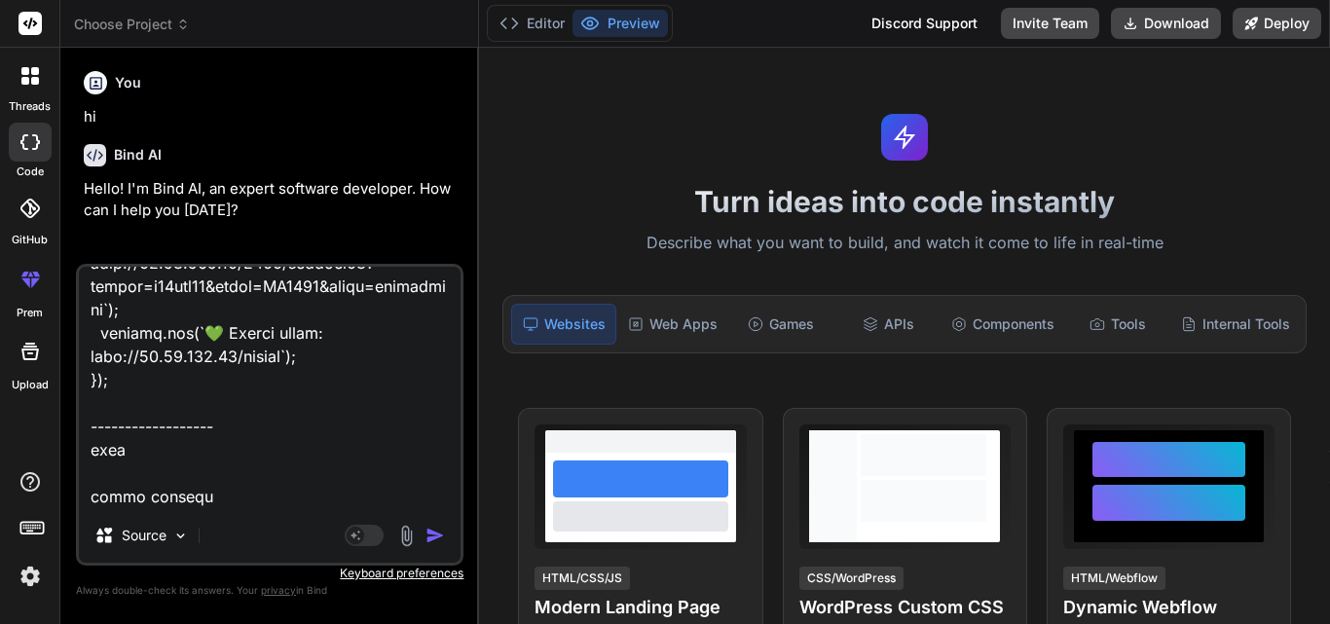
type textarea "x"
type textarea "below is my index.js require('dotenv').config(); const express = require('expre…"
type textarea "x"
type textarea "below is my index.js require('dotenv').config(); const express = require('expre…"
type textarea "x"
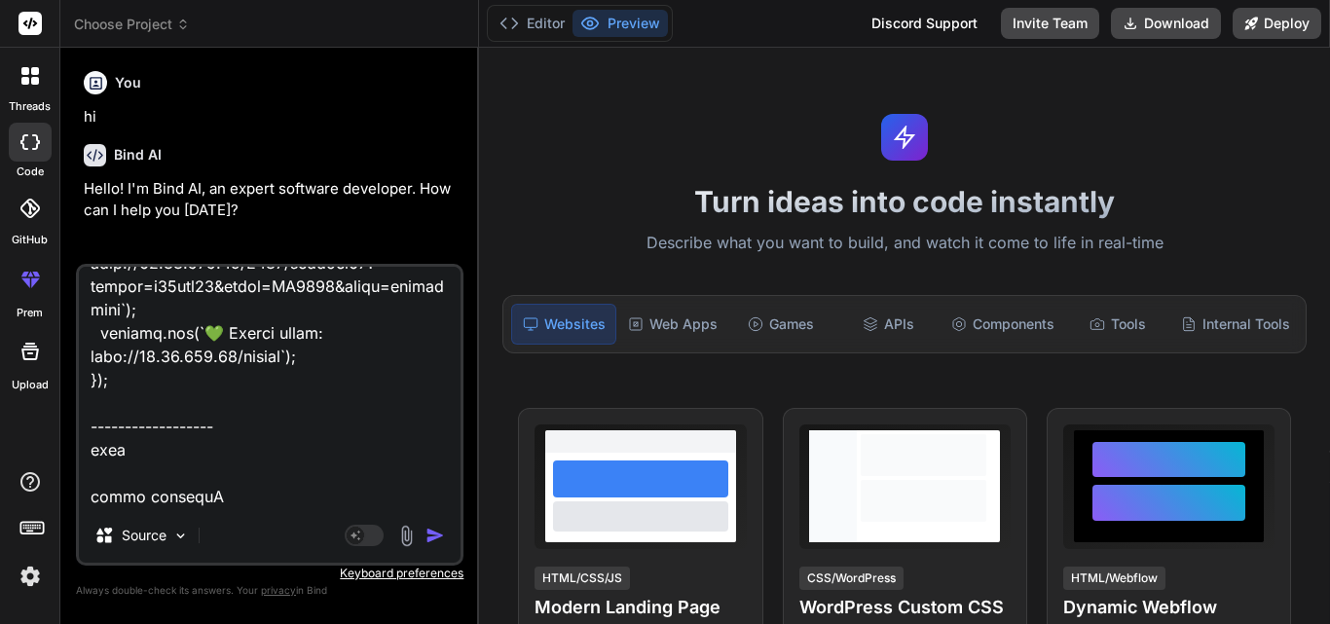
type textarea "below is my index.js require('dotenv').config(); const express = require('expre…"
type textarea "x"
type textarea "below is my index.js require('dotenv').config(); const express = require('expre…"
type textarea "x"
type textarea "below is my index.js require('dotenv').config(); const express = require('expre…"
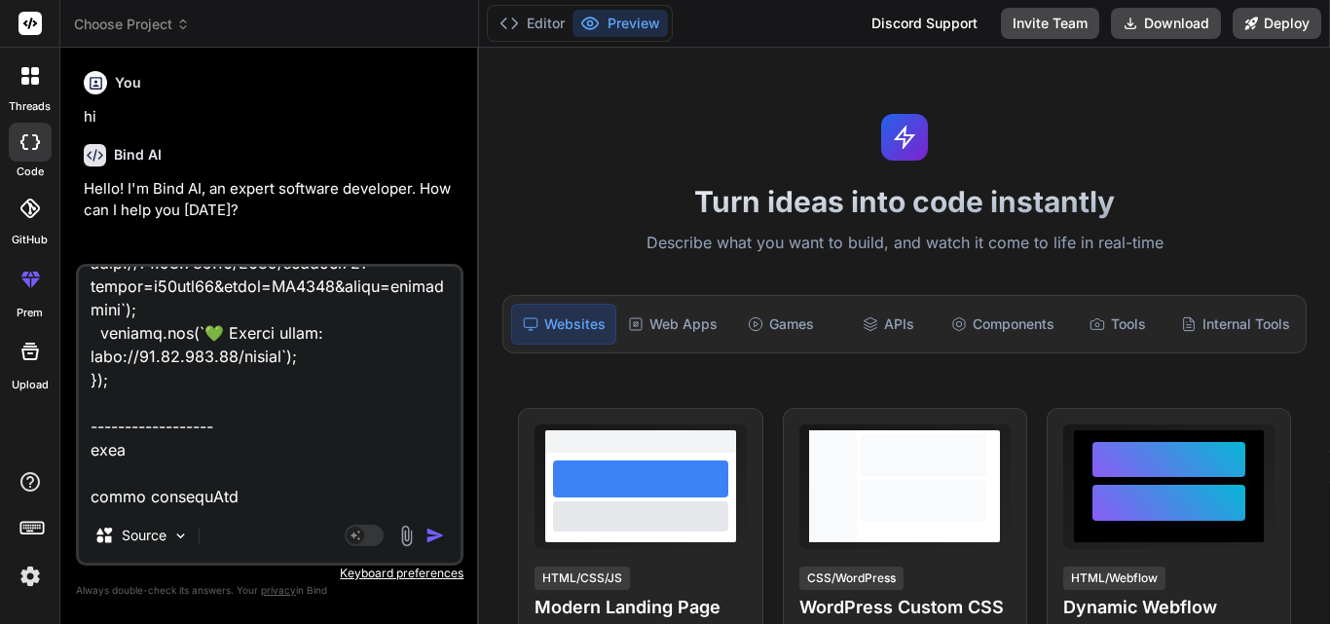
type textarea "x"
type textarea "below is my index.js require('dotenv').config(); const express = require('expre…"
type textarea "x"
type textarea "below is my index.js require('dotenv').config(); const express = require('expre…"
type textarea "x"
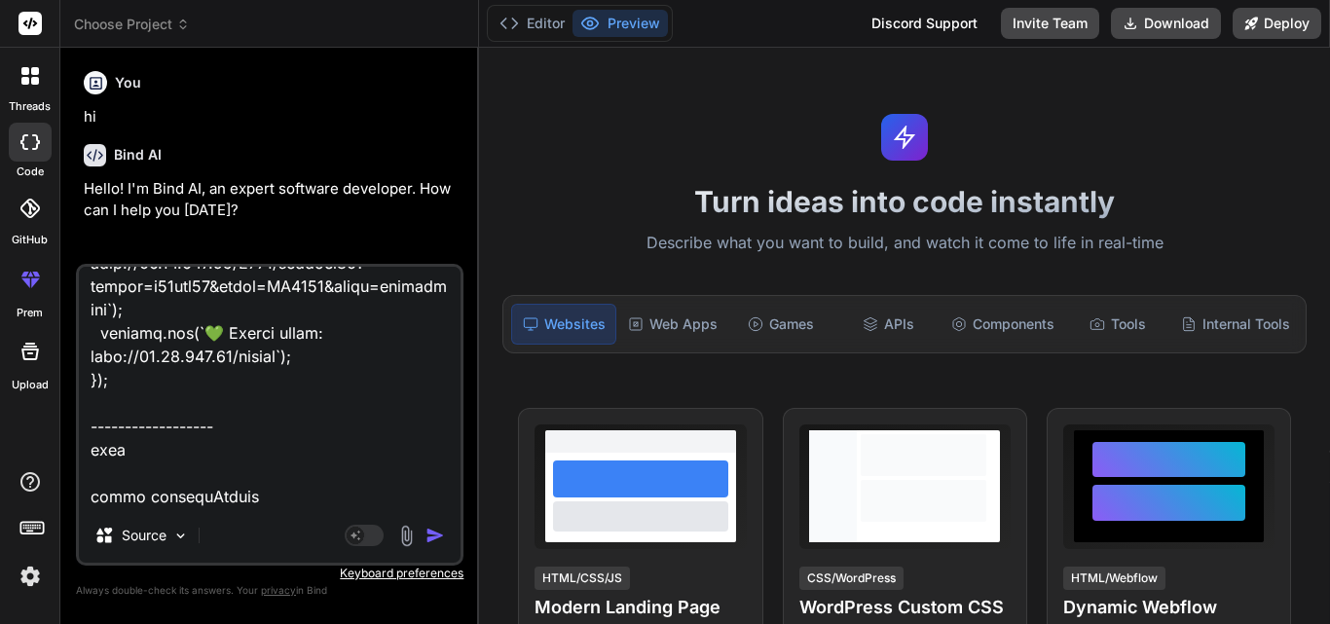
type textarea "below is my index.js require('dotenv').config(); const express = require('expre…"
type textarea "x"
type textarea "below is my index.js require('dotenv').config(); const express = require('expre…"
type textarea "x"
type textarea "below is my index.js require('dotenv').config(); const express = require('expre…"
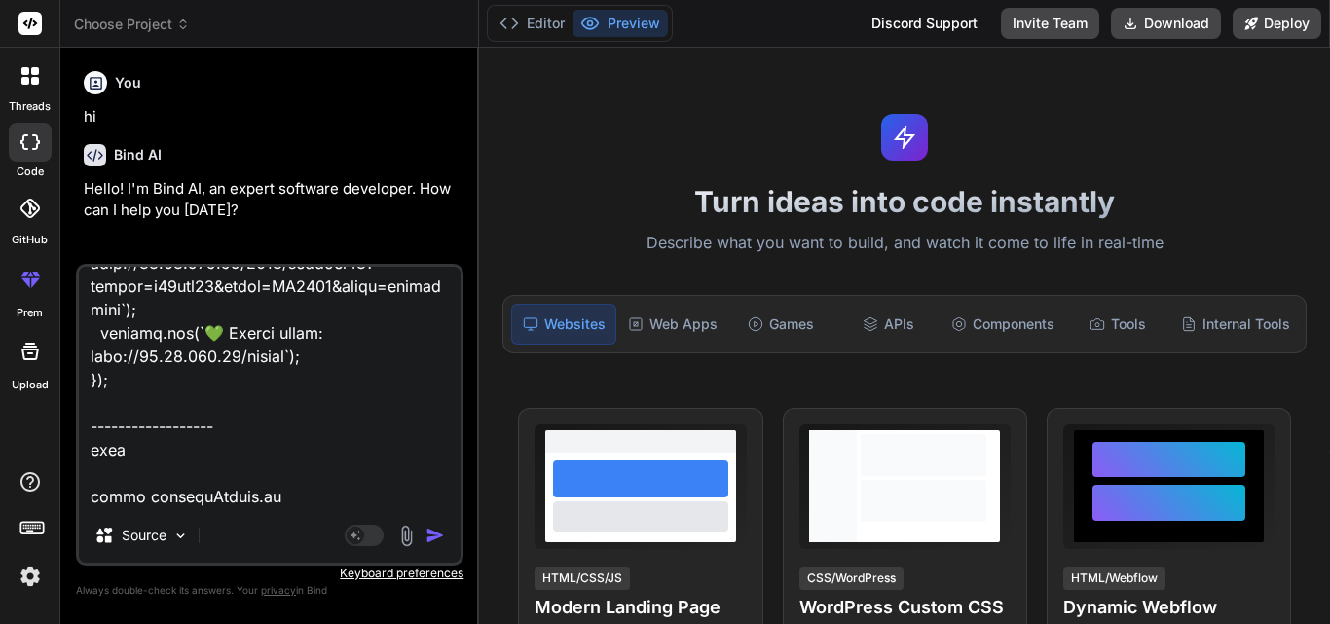
type textarea "x"
type textarea "below is my index.js require('dotenv').config(); const express = require('expre…"
type textarea "x"
paste textarea "const express = require('express'); const router = express.Router(); const webh…"
type textarea "below is my index.js require('dotenv').config(); const express = require('expre…"
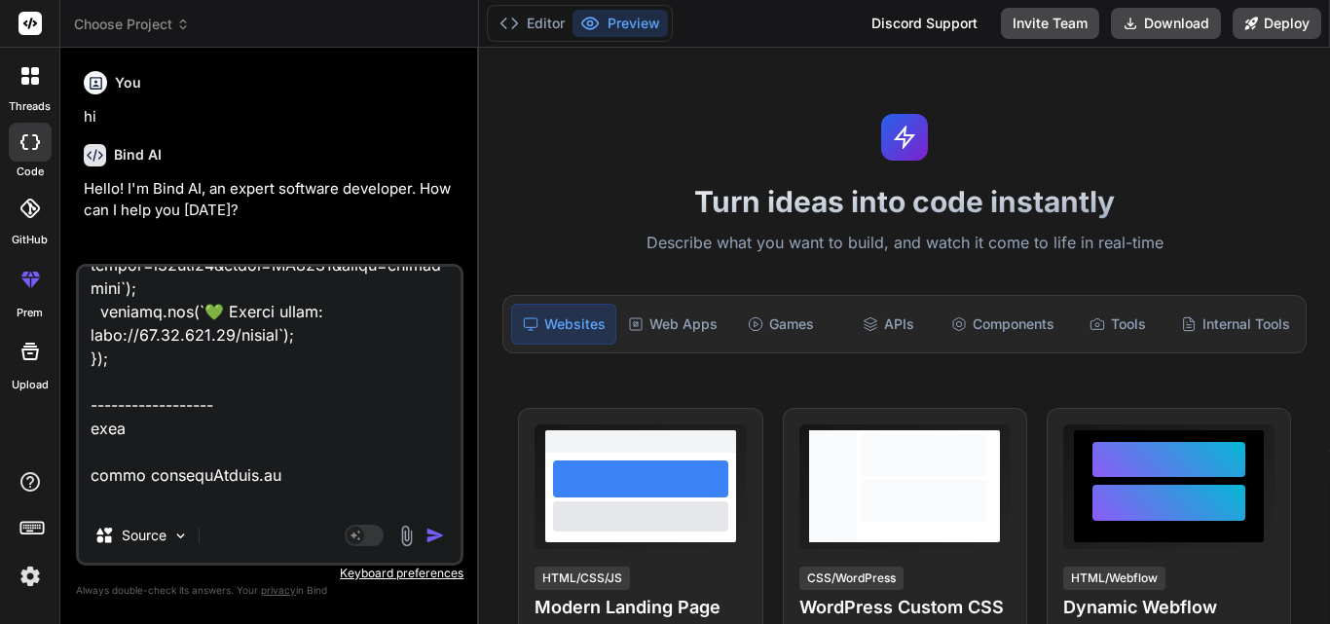
scroll to position [3297, 0]
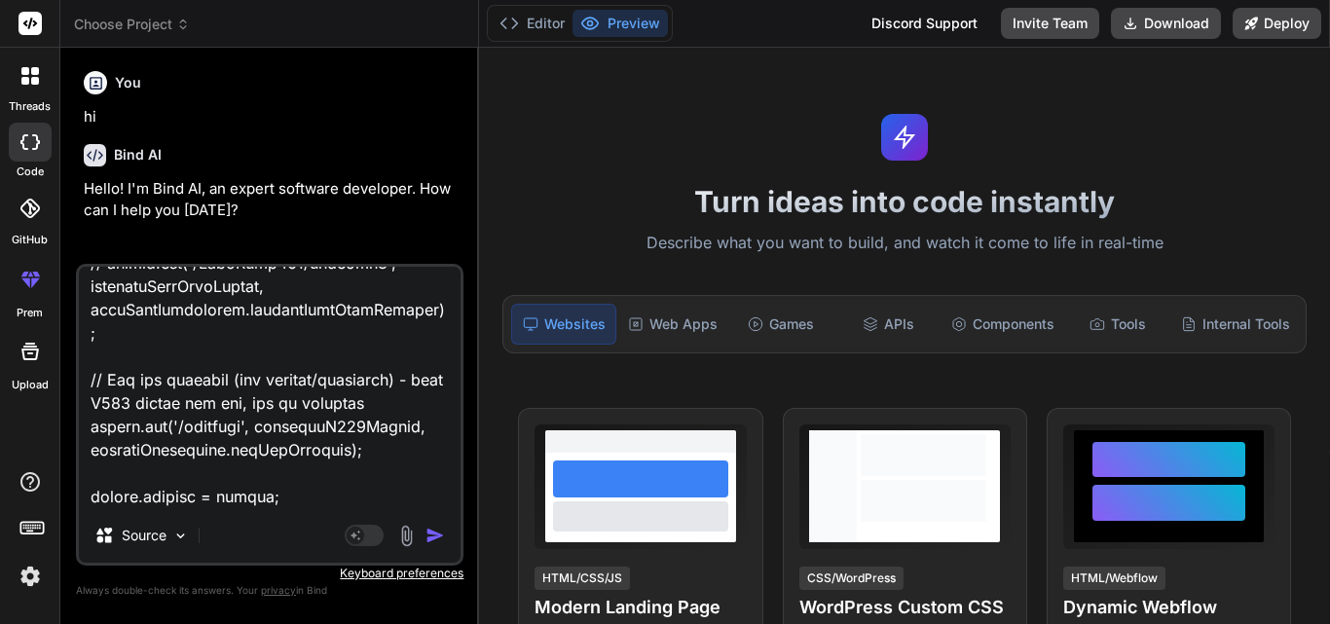
type textarea "x"
type textarea "below is my index.js require('dotenv').config(); const express = require('expre…"
type textarea "x"
type textarea "below is my index.js require('dotenv').config(); const express = require('expre…"
type textarea "x"
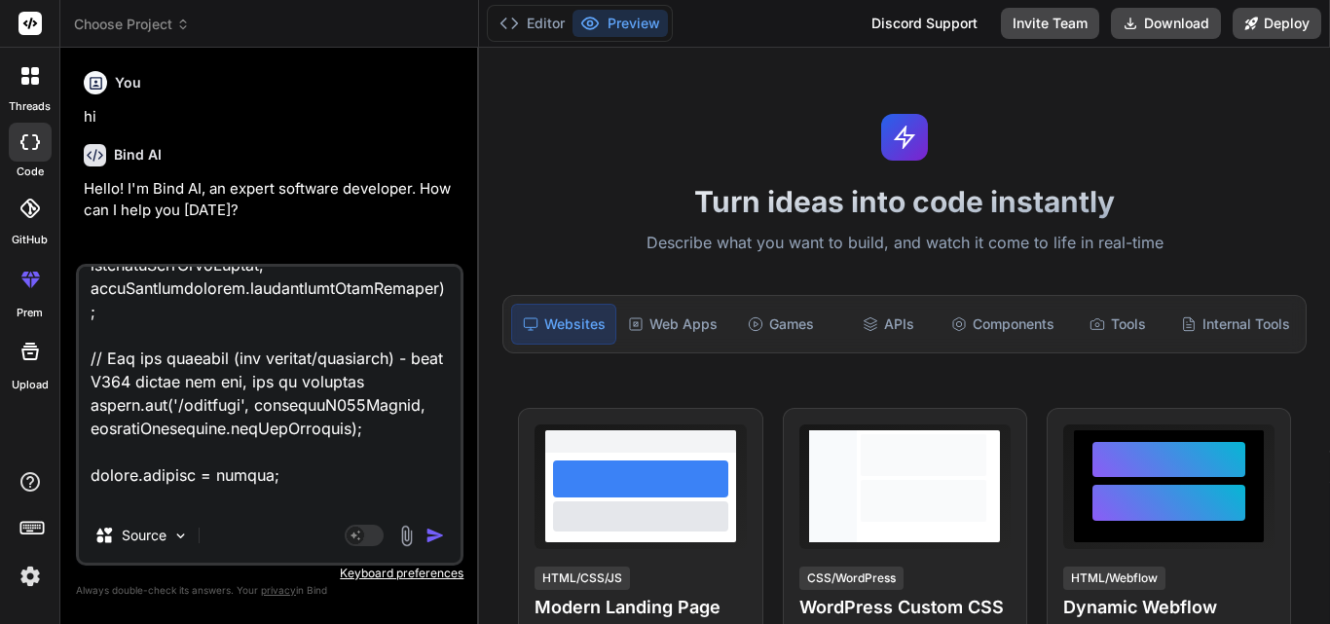
scroll to position [3344, 0]
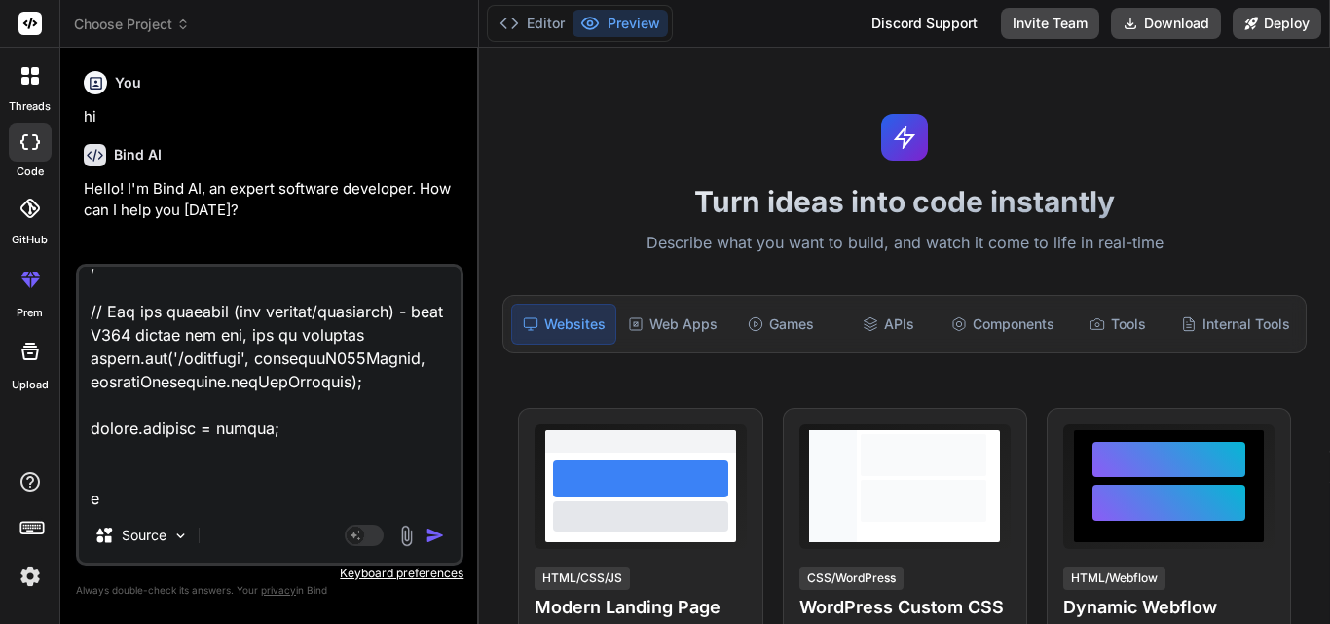
type textarea "below is my index.js require('dotenv').config(); const express = require('expre…"
type textarea "x"
type textarea "below is my index.js require('dotenv').config(); const express = require('expre…"
type textarea "x"
type textarea "below is my index.js require('dotenv').config(); const express = require('expre…"
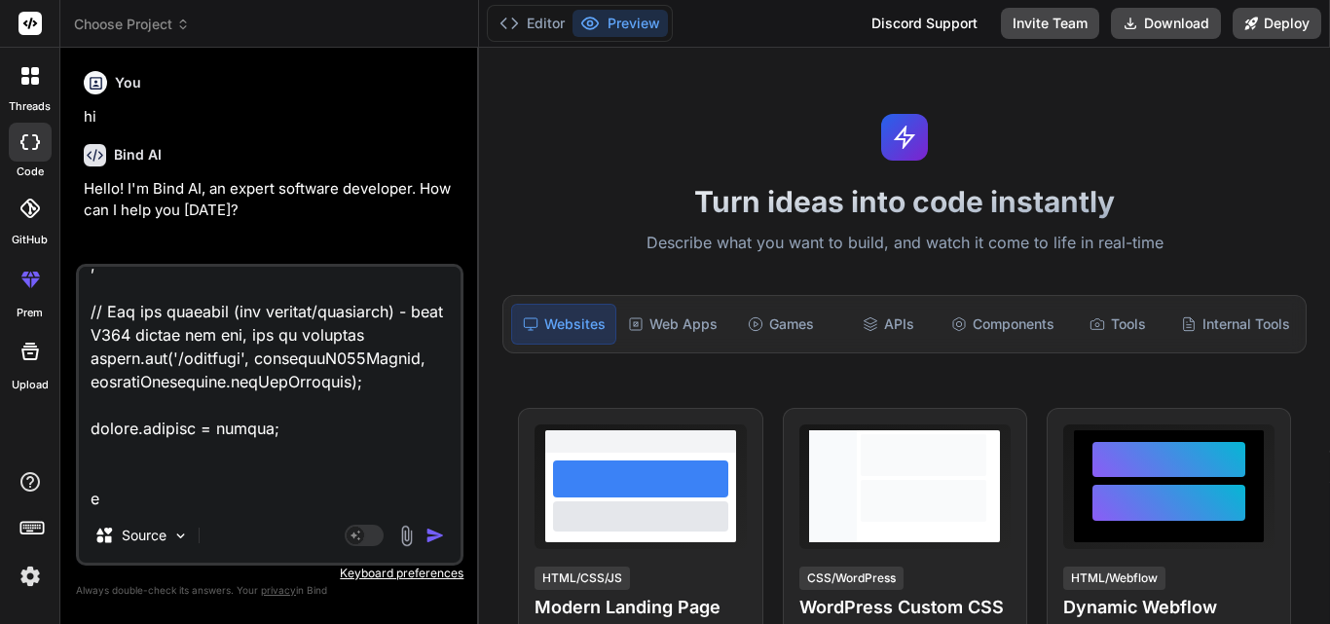
type textarea "x"
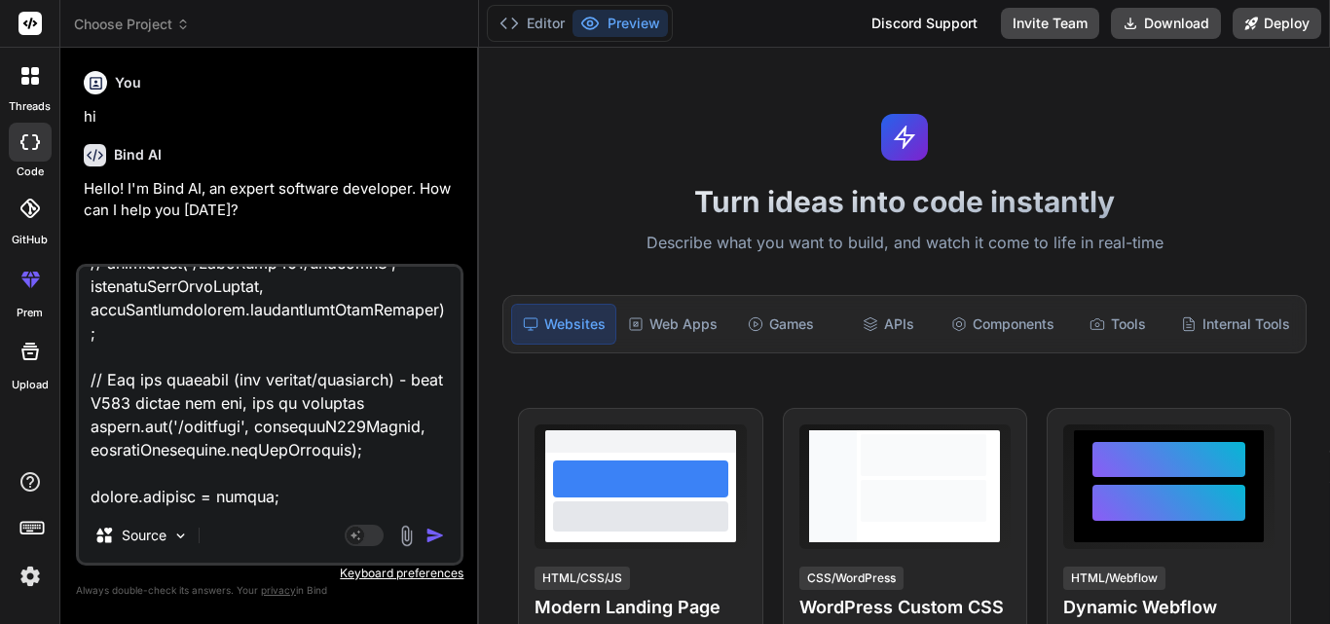
type textarea "below is my index.js require('dotenv').config(); const express = require('expre…"
type textarea "x"
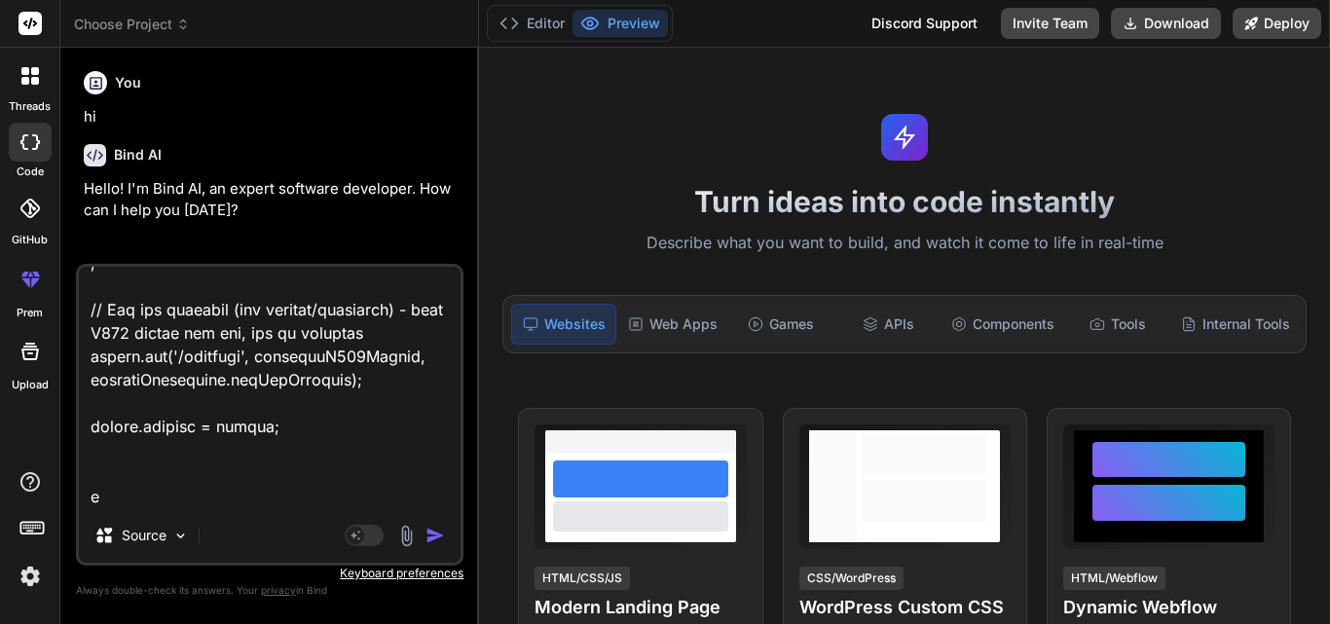
type textarea "below is my index.js require('dotenv').config(); const express = require('expre…"
type textarea "x"
type textarea "below is my index.js require('dotenv').config(); const express = require('expre…"
type textarea "x"
type textarea "below is my index.js require('dotenv').config(); const express = require('expre…"
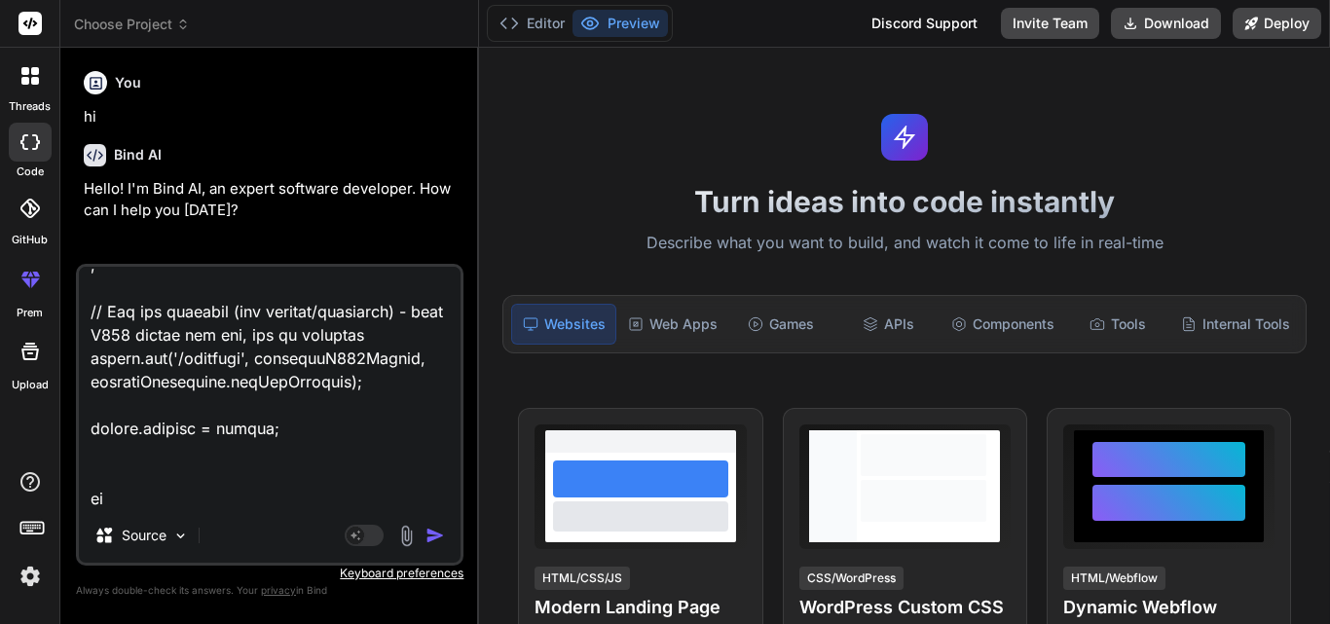
type textarea "x"
type textarea "below is my index.js require('dotenv').config(); const express = require('expre…"
type textarea "x"
type textarea "below is my index.js require('dotenv').config(); const express = require('expre…"
type textarea "x"
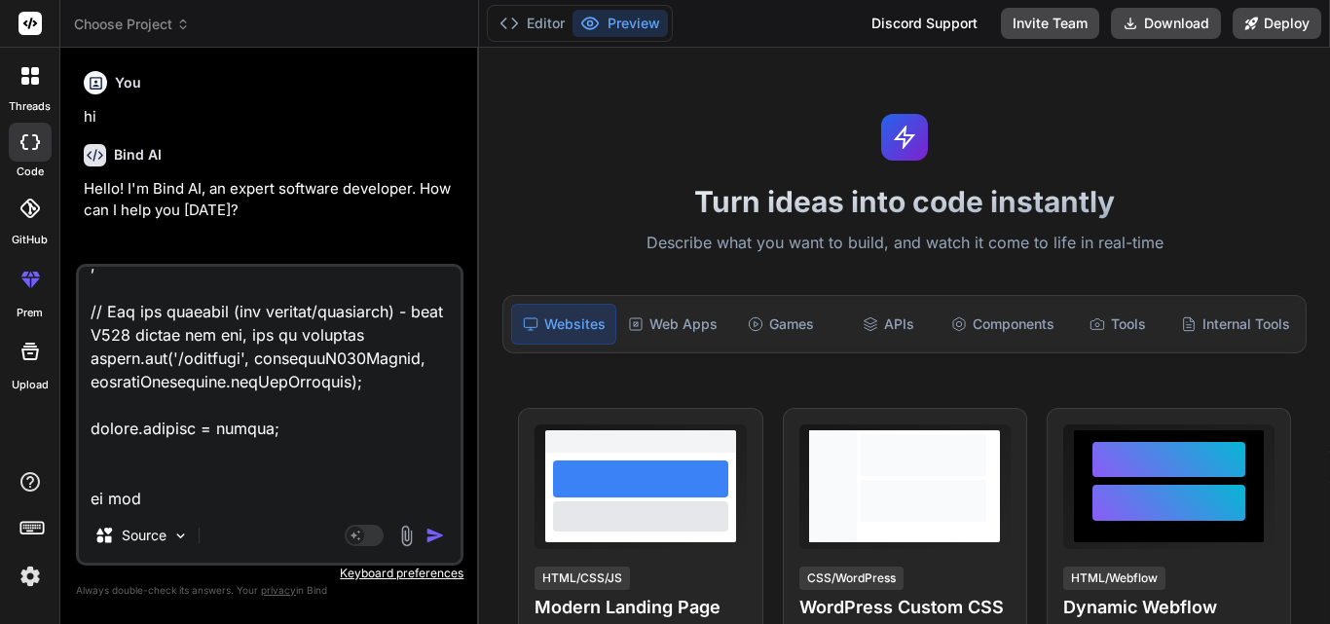
type textarea "below is my index.js require('dotenv').config(); const express = require('expre…"
type textarea "x"
type textarea "below is my index.js require('dotenv').config(); const express = require('expre…"
type textarea "x"
type textarea "below is my index.js require('dotenv').config(); const express = require('expre…"
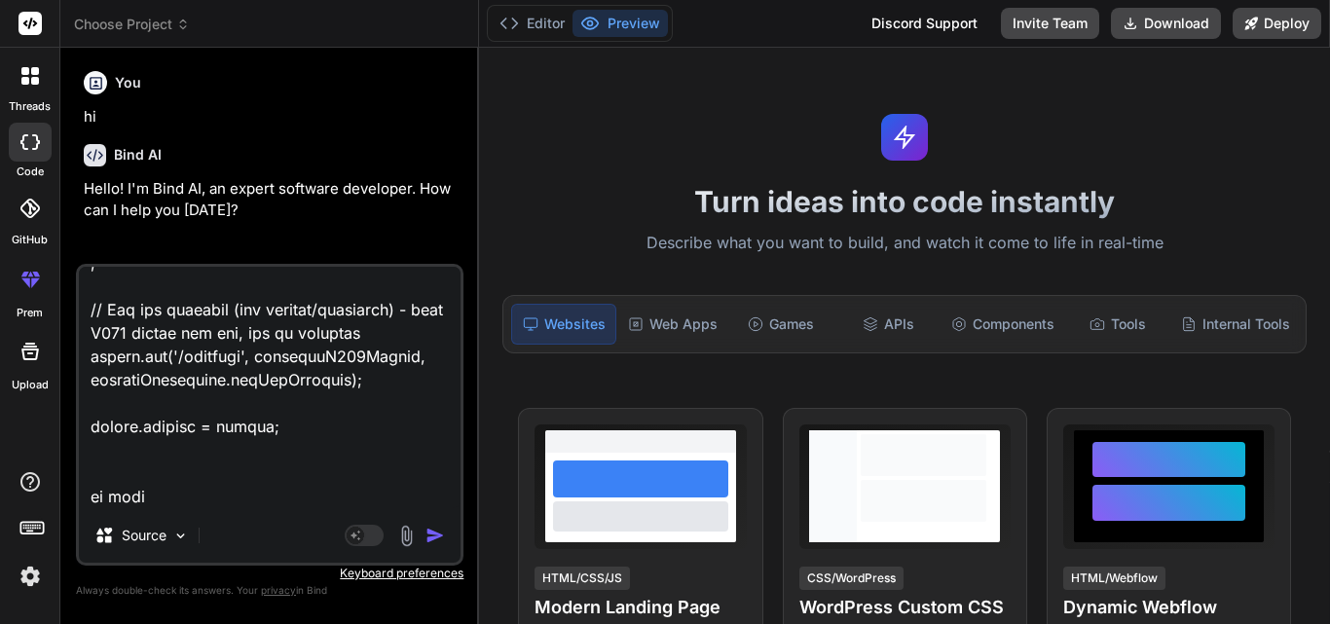
type textarea "x"
type textarea "below is my index.js require('dotenv').config(); const express = require('expre…"
type textarea "x"
type textarea "below is my index.js require('dotenv').config(); const express = require('expre…"
type textarea "x"
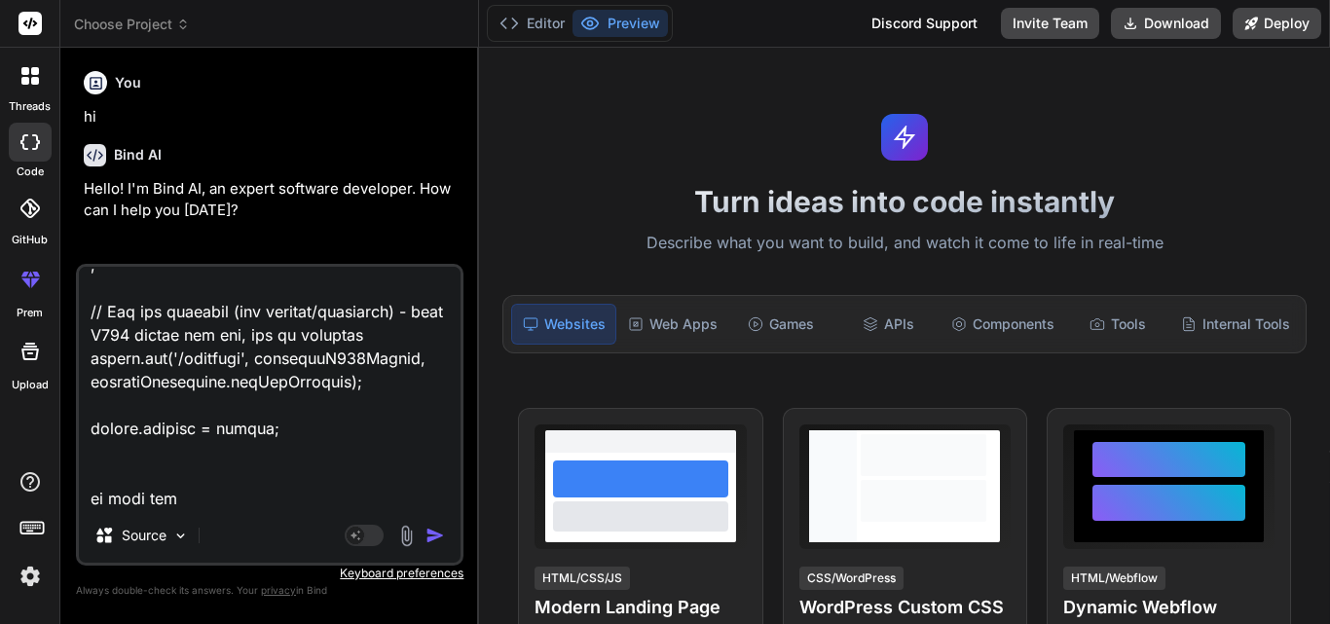
type textarea "below is my index.js require('dotenv').config(); const express = require('expre…"
type textarea "x"
type textarea "below is my index.js require('dotenv').config(); const express = require('expre…"
type textarea "x"
type textarea "below is my index.js require('dotenv').config(); const express = require('expre…"
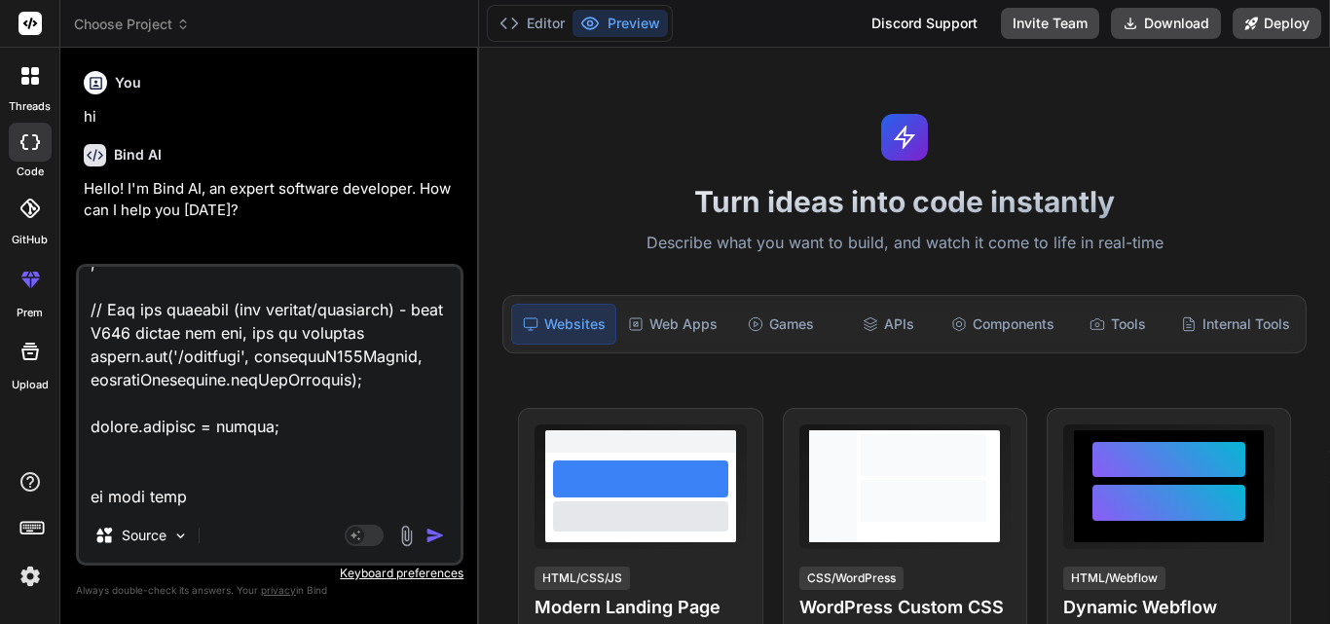
type textarea "x"
type textarea "below is my index.js require('dotenv').config(); const express = require('expre…"
type textarea "x"
type textarea "below is my index.js require('dotenv').config(); const express = require('expre…"
type textarea "x"
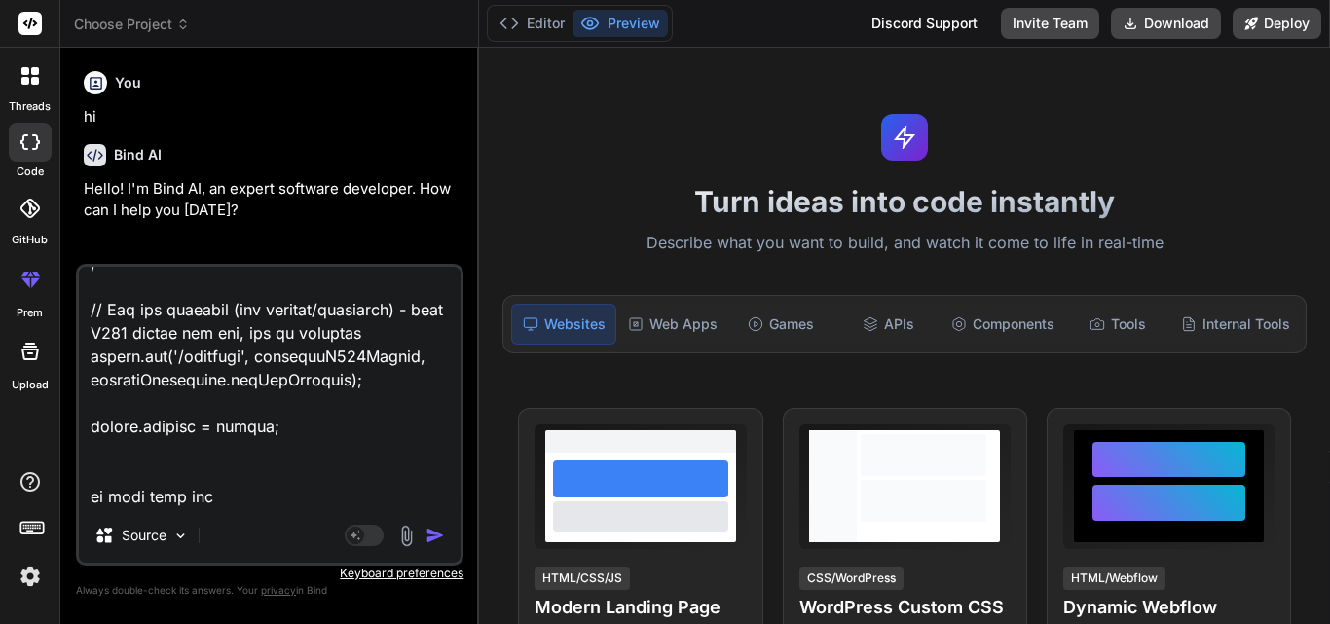
type textarea "below is my index.js require('dotenv').config(); const express = require('expre…"
type textarea "x"
type textarea "below is my index.js require('dotenv').config(); const express = require('expre…"
type textarea "x"
click at [349, 495] on textarea at bounding box center [270, 387] width 382 height 241
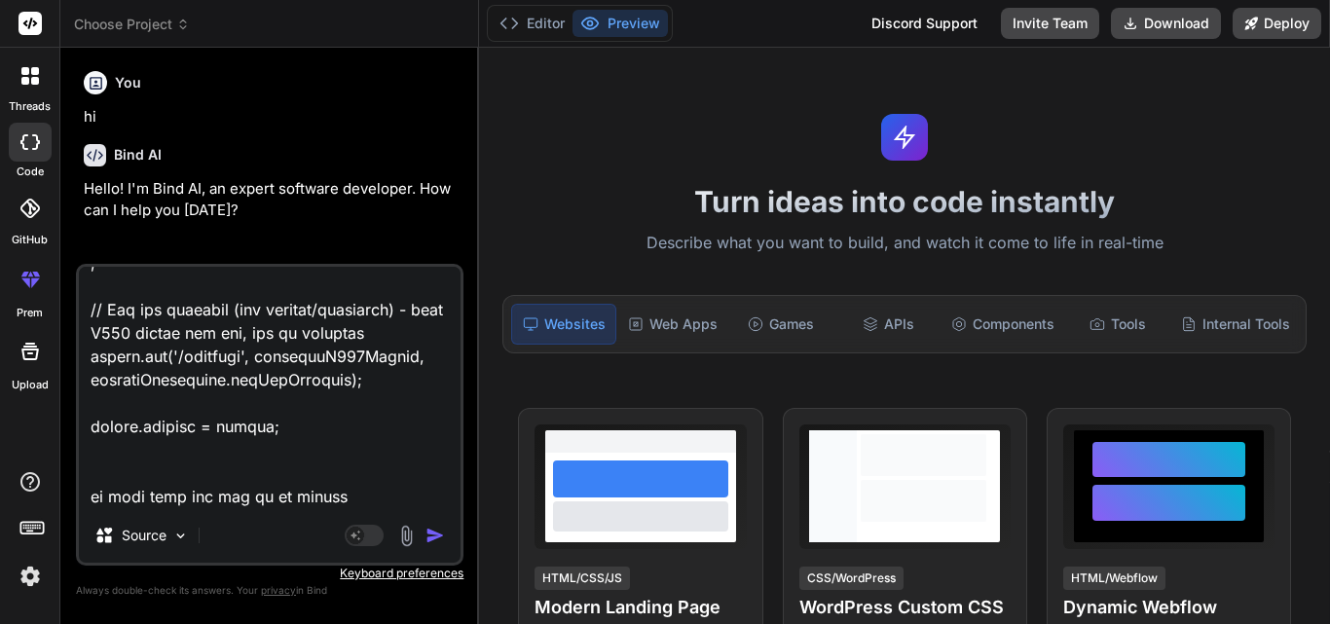
paste textarea "[URL][DOMAIN_NAME]"
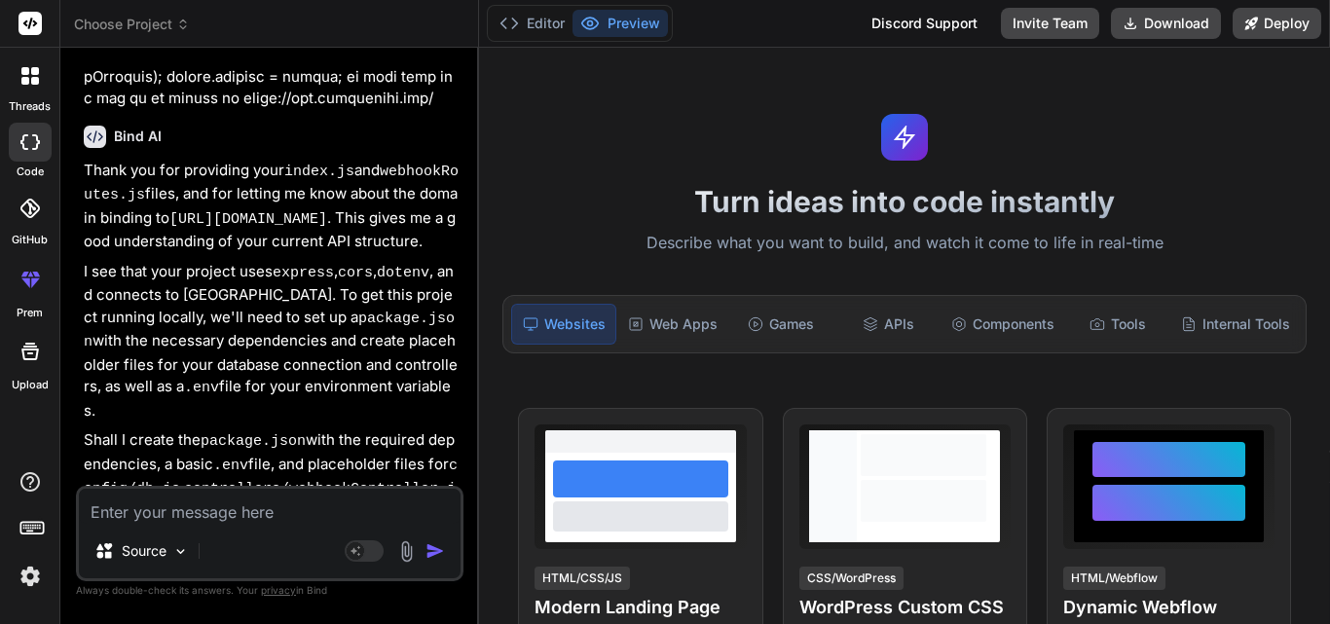
scroll to position [1495, 0]
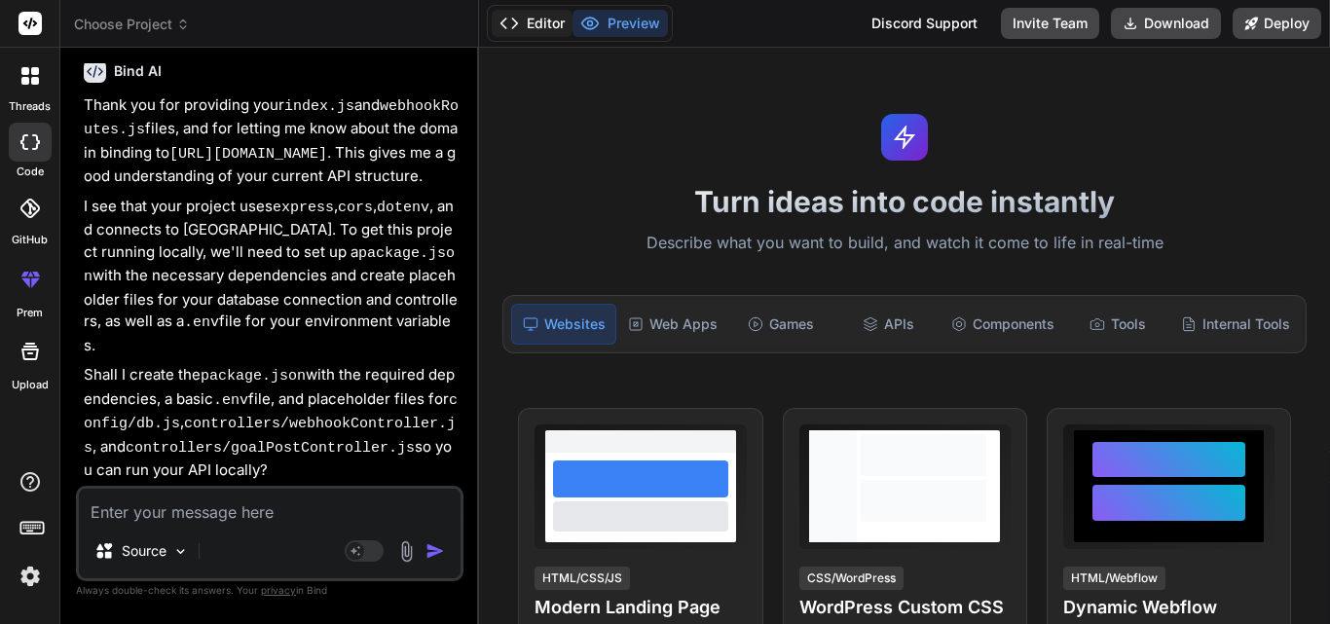
click at [548, 19] on button "Editor" at bounding box center [532, 23] width 81 height 27
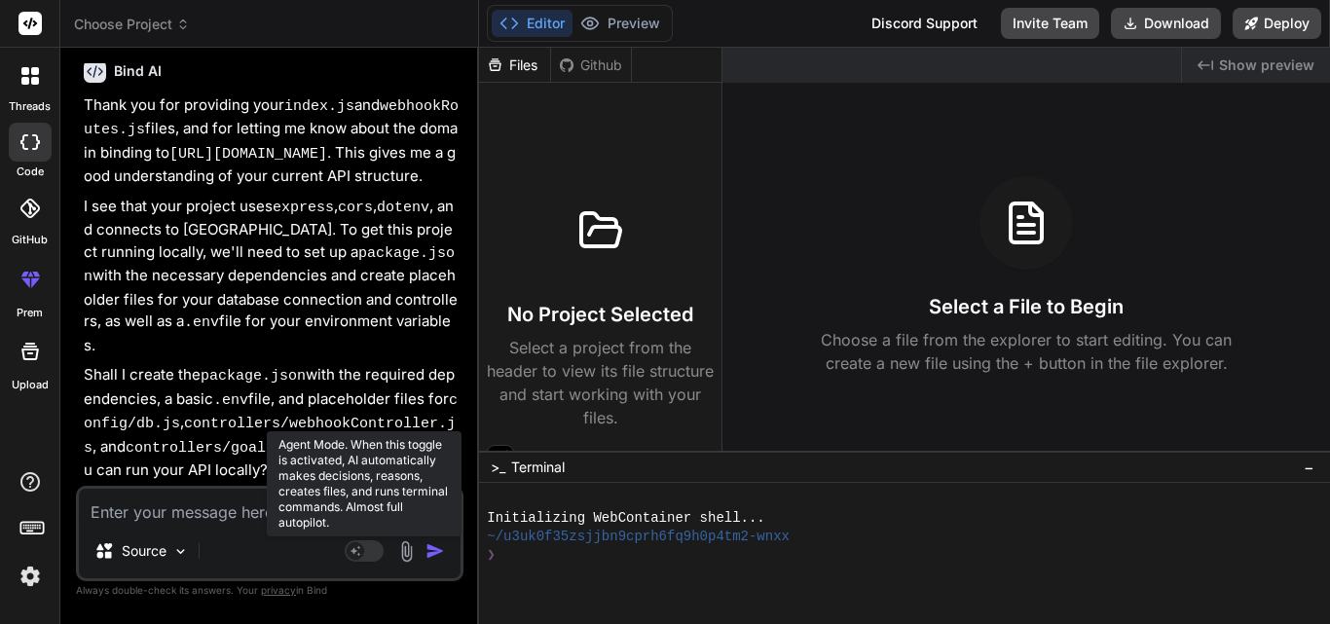
click at [366, 551] on rect at bounding box center [364, 550] width 39 height 21
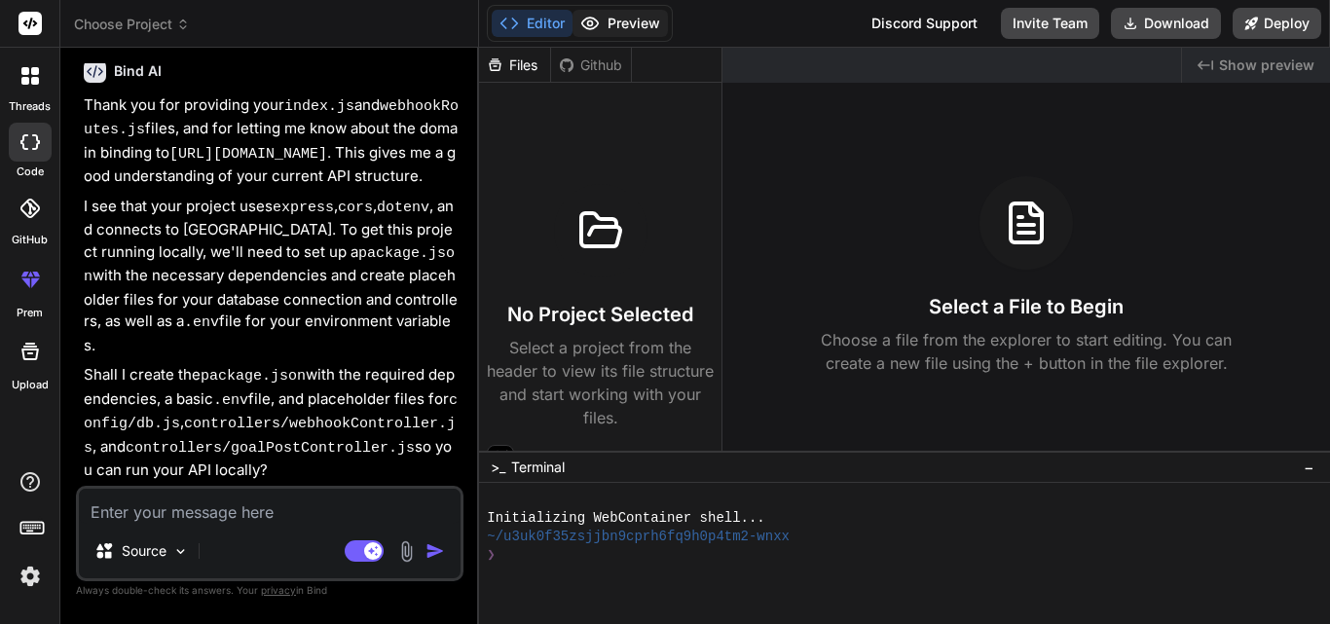
click at [619, 20] on button "Preview" at bounding box center [620, 23] width 95 height 27
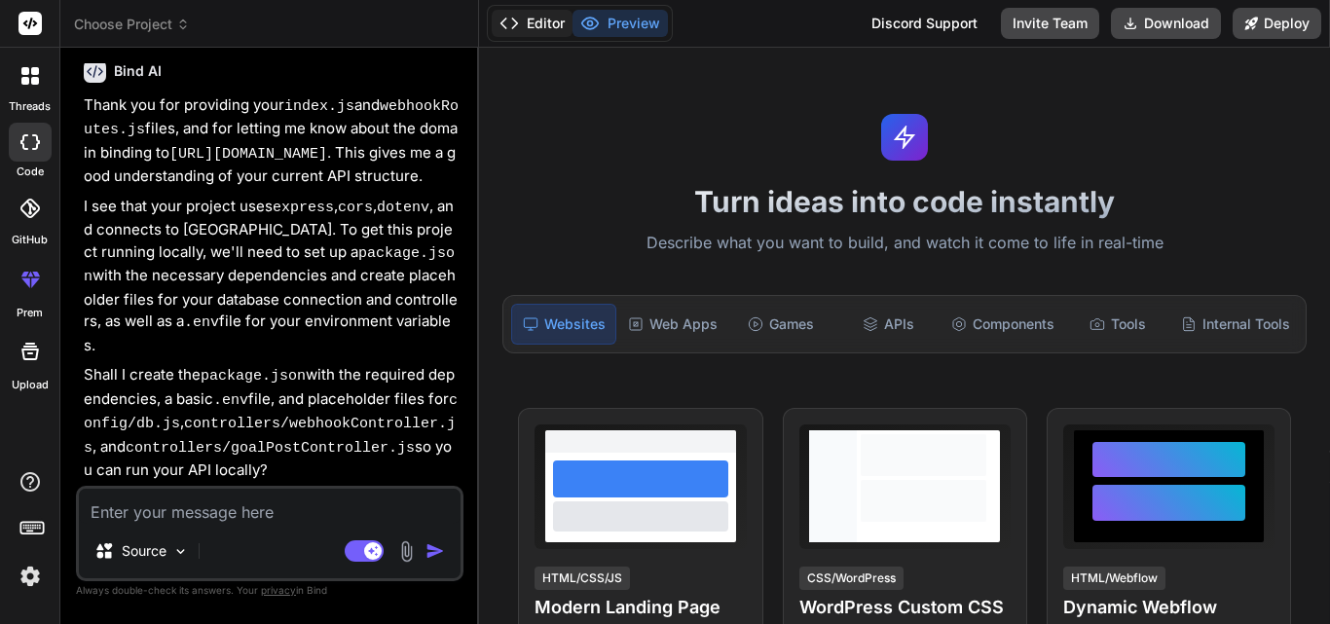
click at [535, 27] on button "Editor" at bounding box center [532, 23] width 81 height 27
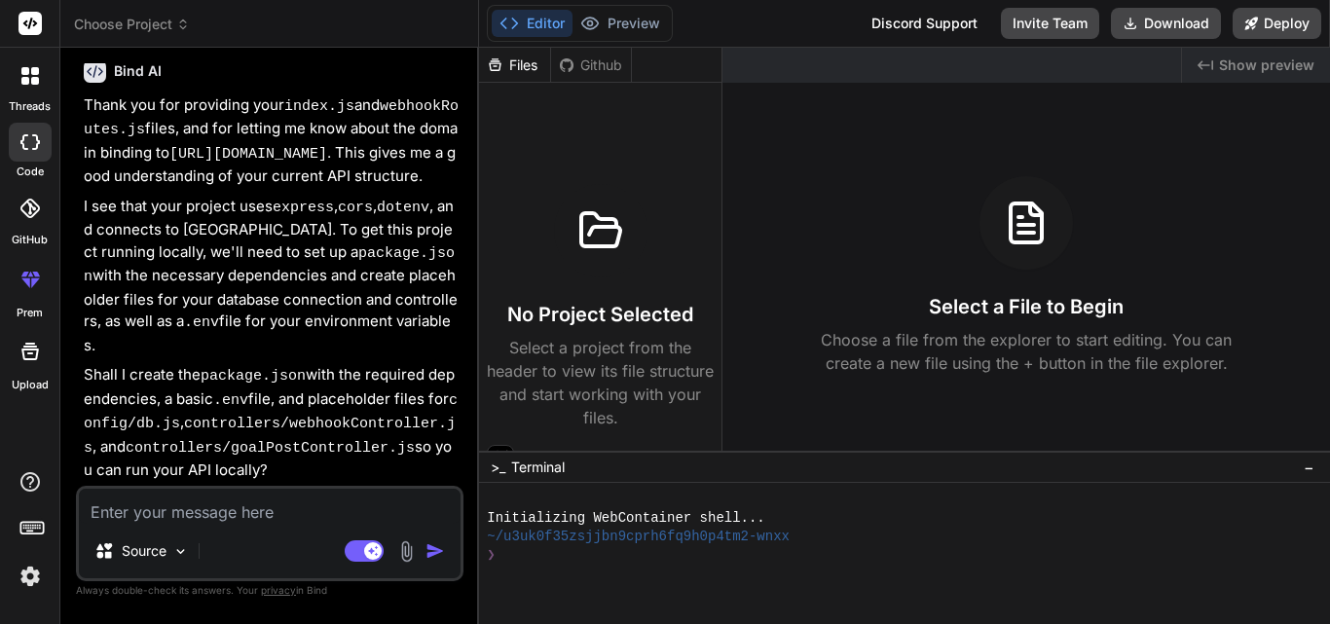
click at [173, 508] on textarea at bounding box center [270, 506] width 382 height 35
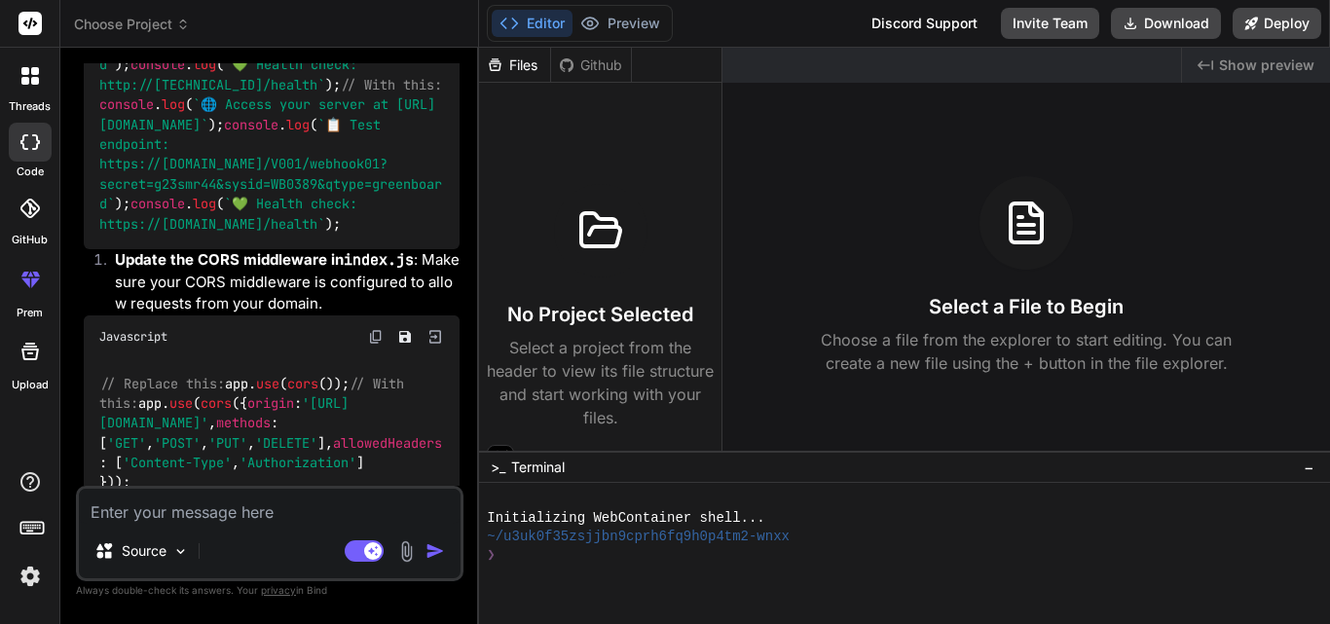
scroll to position [2363, 0]
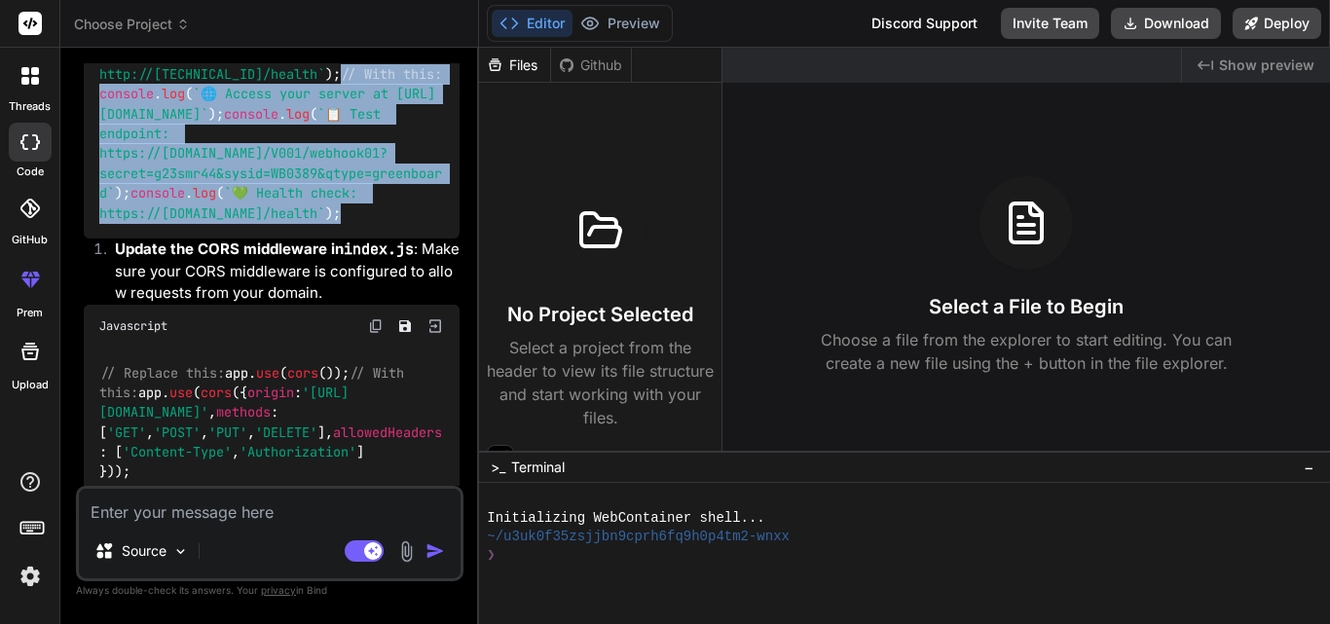
drag, startPoint x: 393, startPoint y: 309, endPoint x: 96, endPoint y: 162, distance: 331.4
click at [96, 162] on div "// Replace this: console . log ( `🌐 Access your server at [URL][TECHNICAL_ID]` …" at bounding box center [272, 74] width 376 height 329
copy code "// With this: console . log ( `🌐 Access your server at [URL][DOMAIN_NAME]` ); c…"
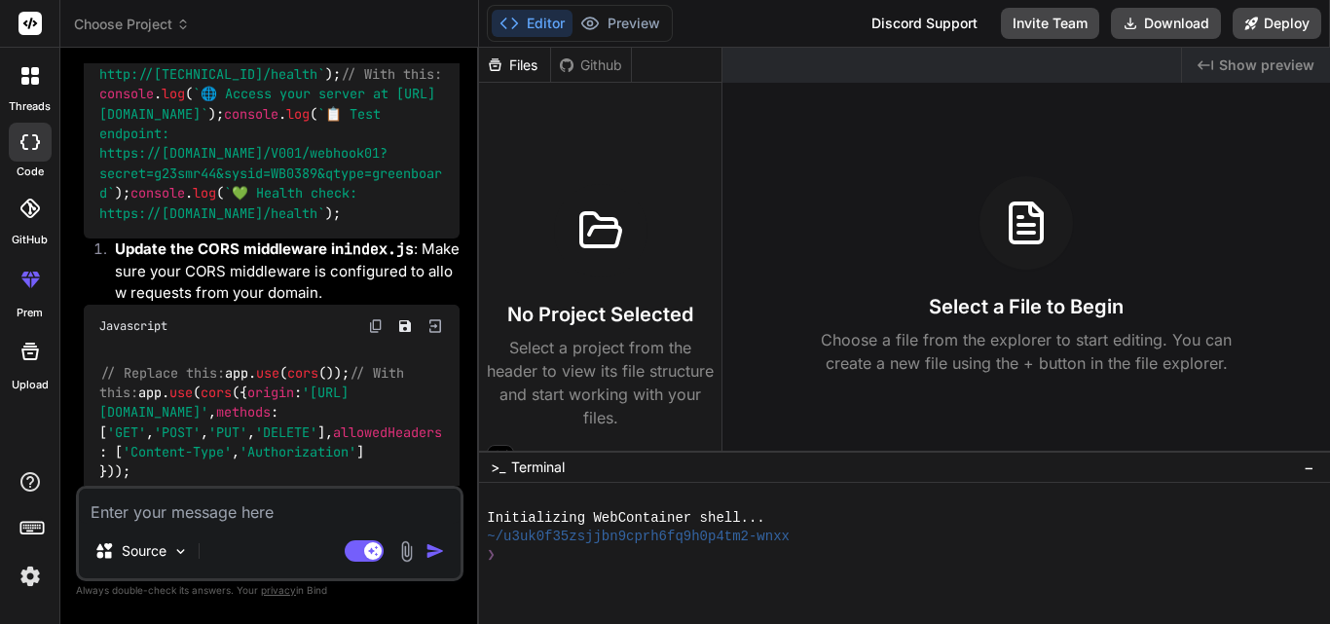
click at [366, 130] on div "// Replace this: console . log ( `🌐 Access your server at [URL][TECHNICAL_ID]` …" at bounding box center [272, 74] width 376 height 329
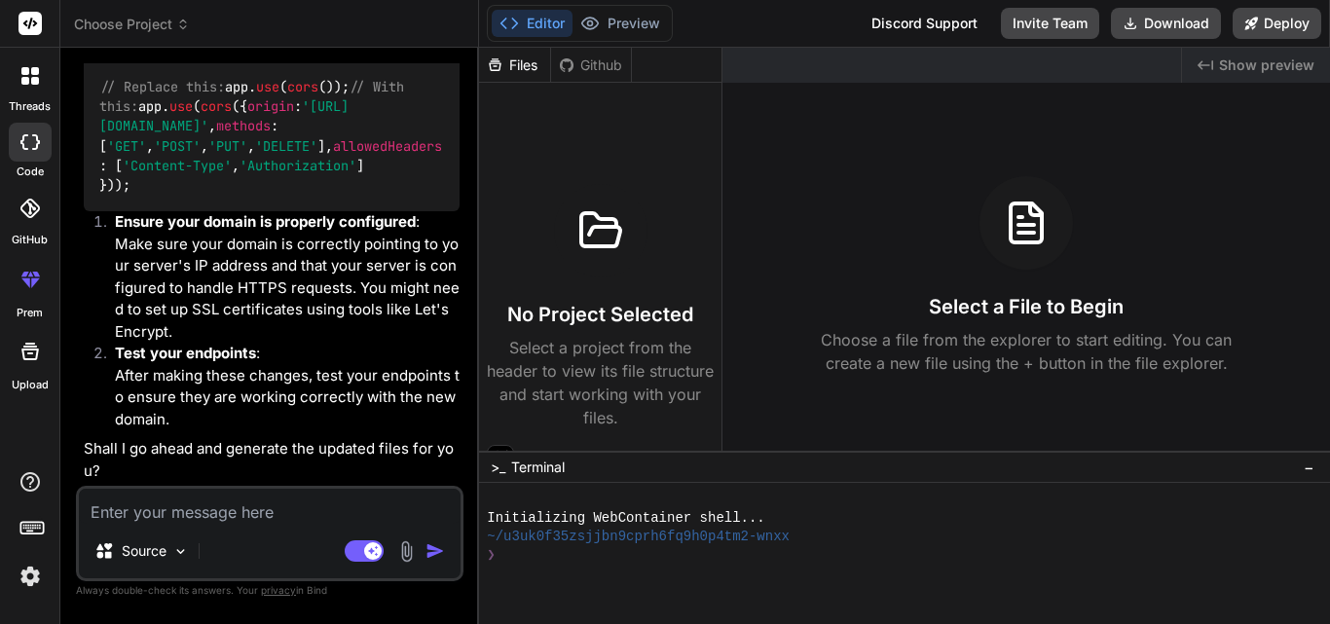
scroll to position [2655, 0]
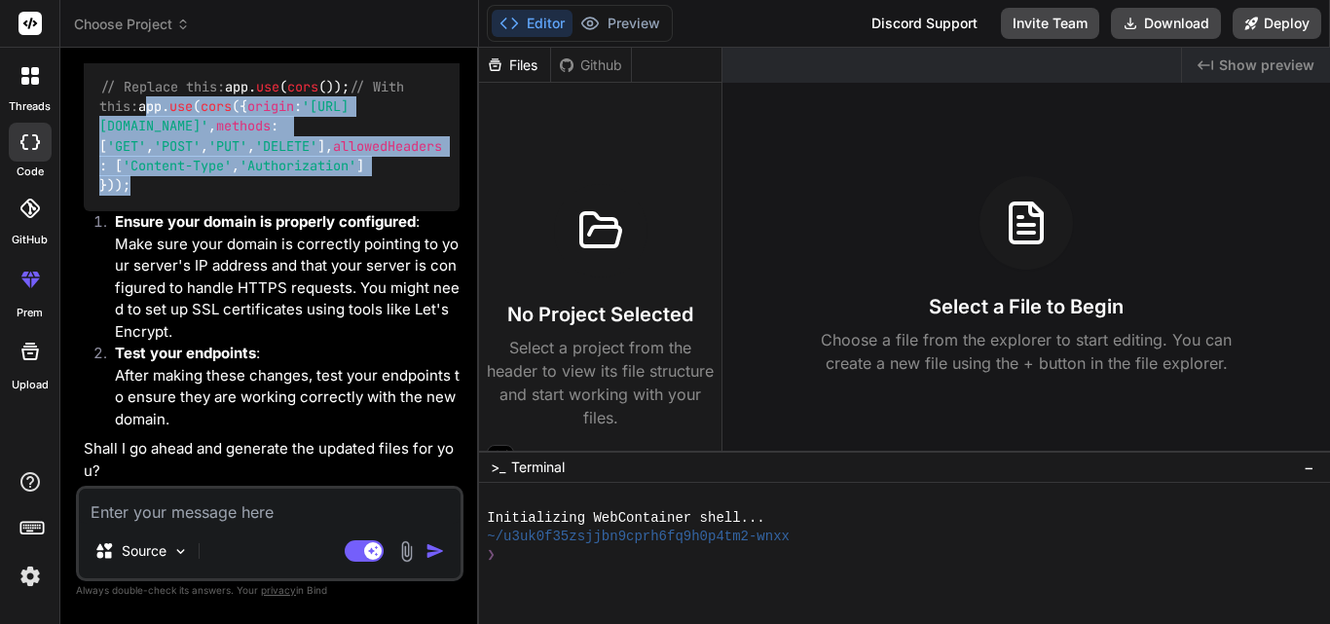
drag, startPoint x: 146, startPoint y: 382, endPoint x: 87, endPoint y: 260, distance: 135.4
click at [87, 211] on div "// Replace this: app. use ( cors ()); // With this: app. use ( cors ({ origin :…" at bounding box center [272, 136] width 376 height 150
copy code "app. use ( cors ({ origin : '[URL][DOMAIN_NAME]' , methods : [ 'GET' , 'POST' ,…"
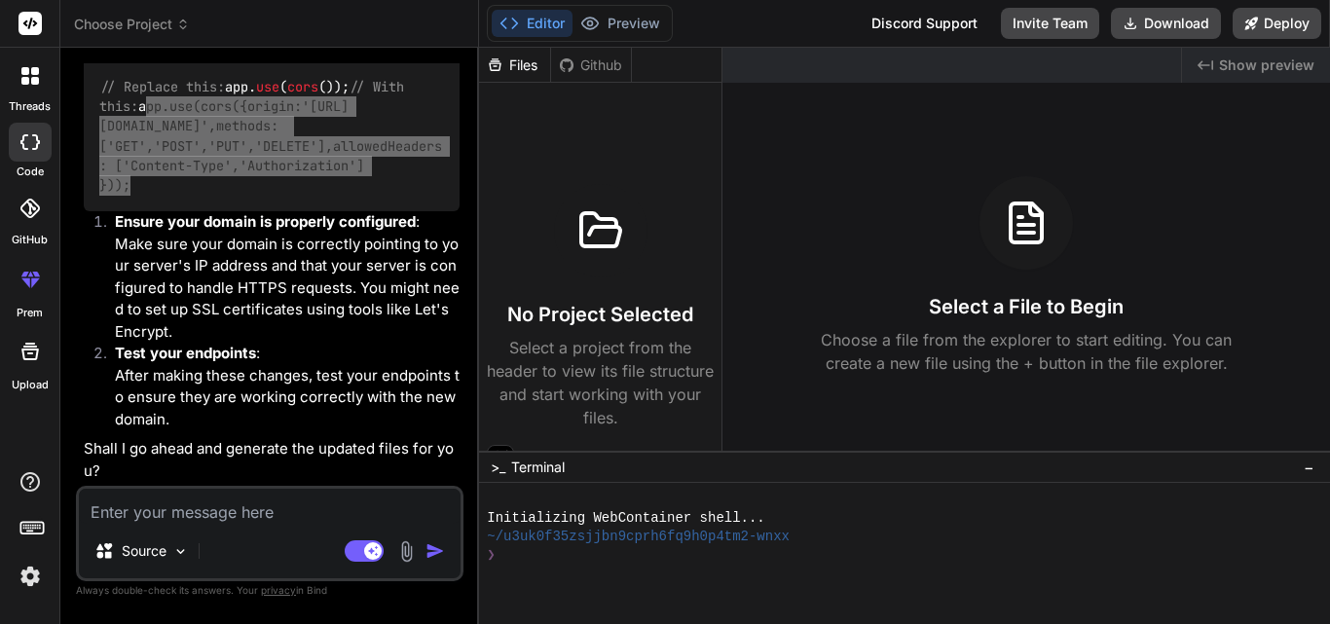
scroll to position [2850, 0]
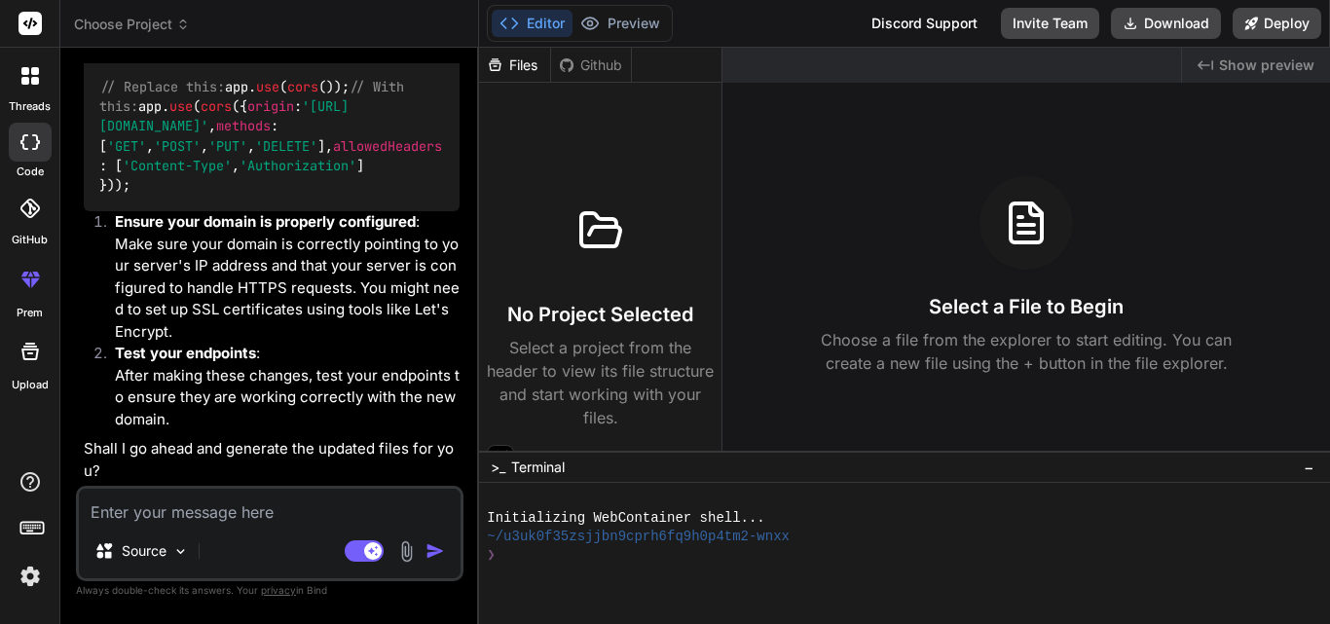
click at [330, 517] on textarea at bounding box center [270, 506] width 382 height 35
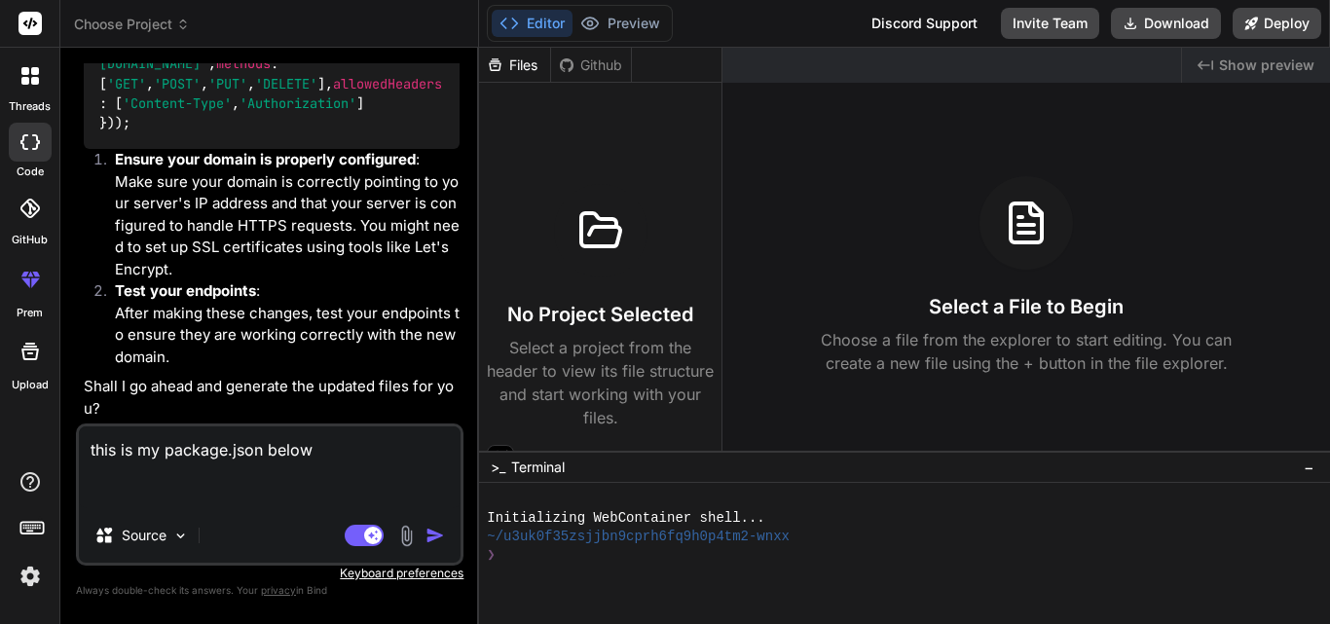
paste textarea
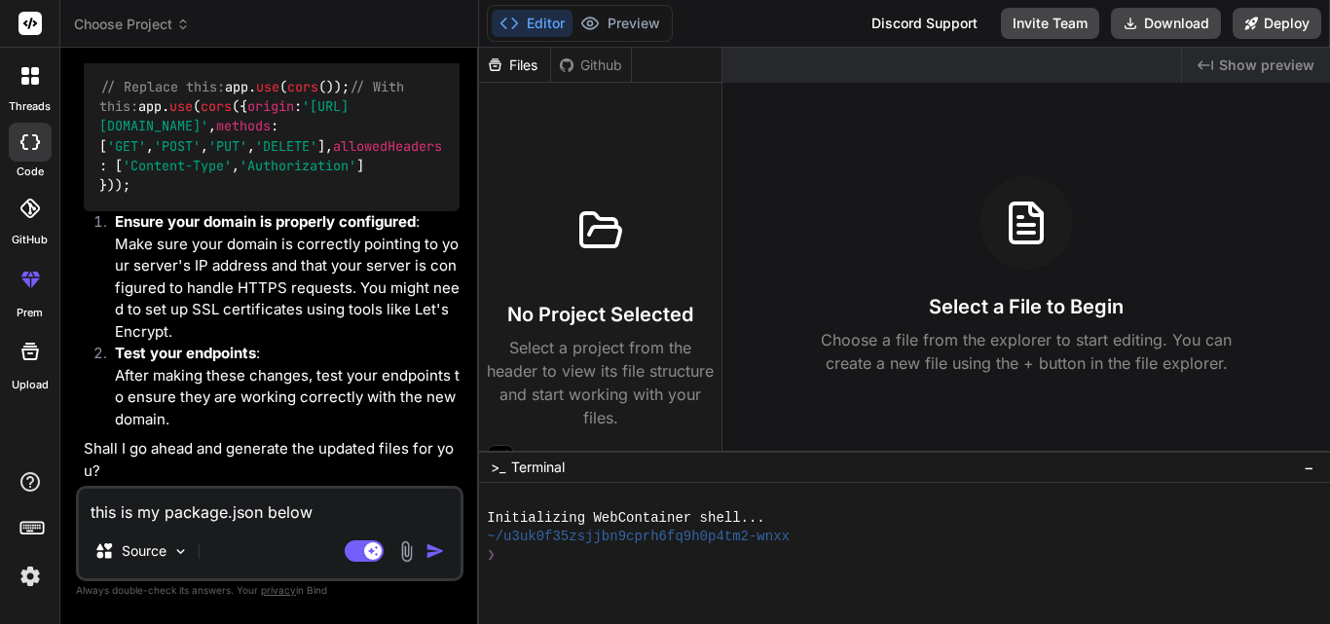
click at [346, 503] on textarea "this is my package.json below" at bounding box center [270, 506] width 382 height 35
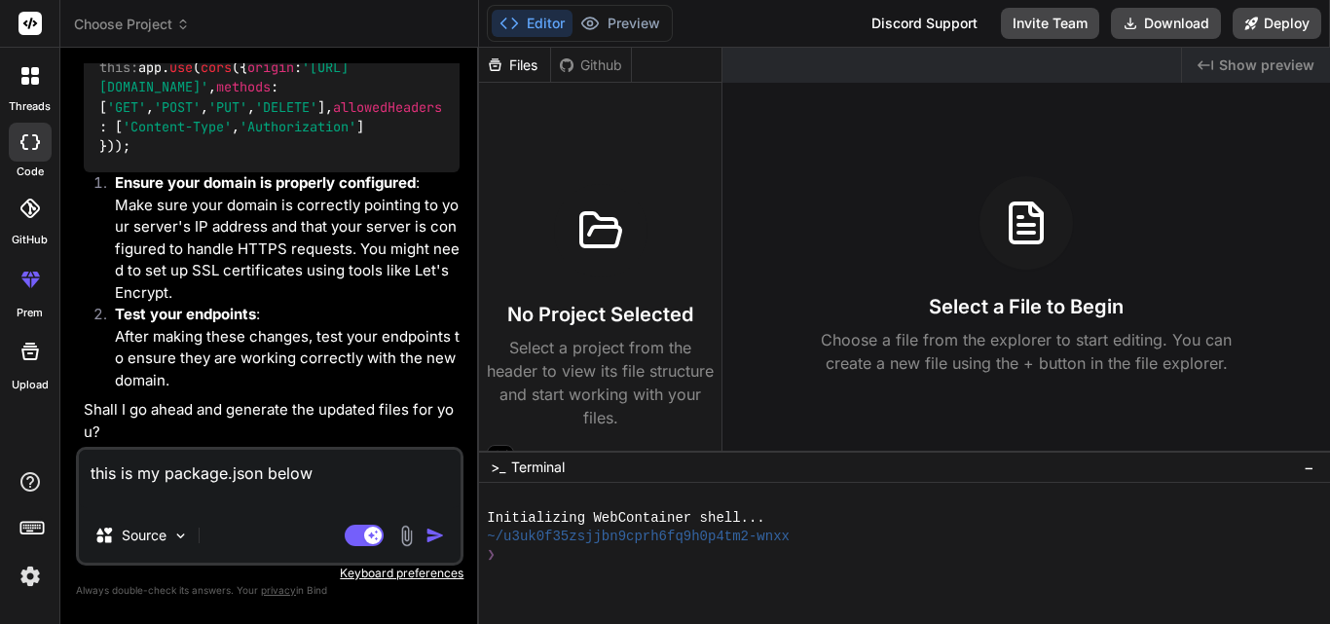
paste textarea "{ "name": "mongodb-webhook-migration-express", "version": "1.0.0", "description…"
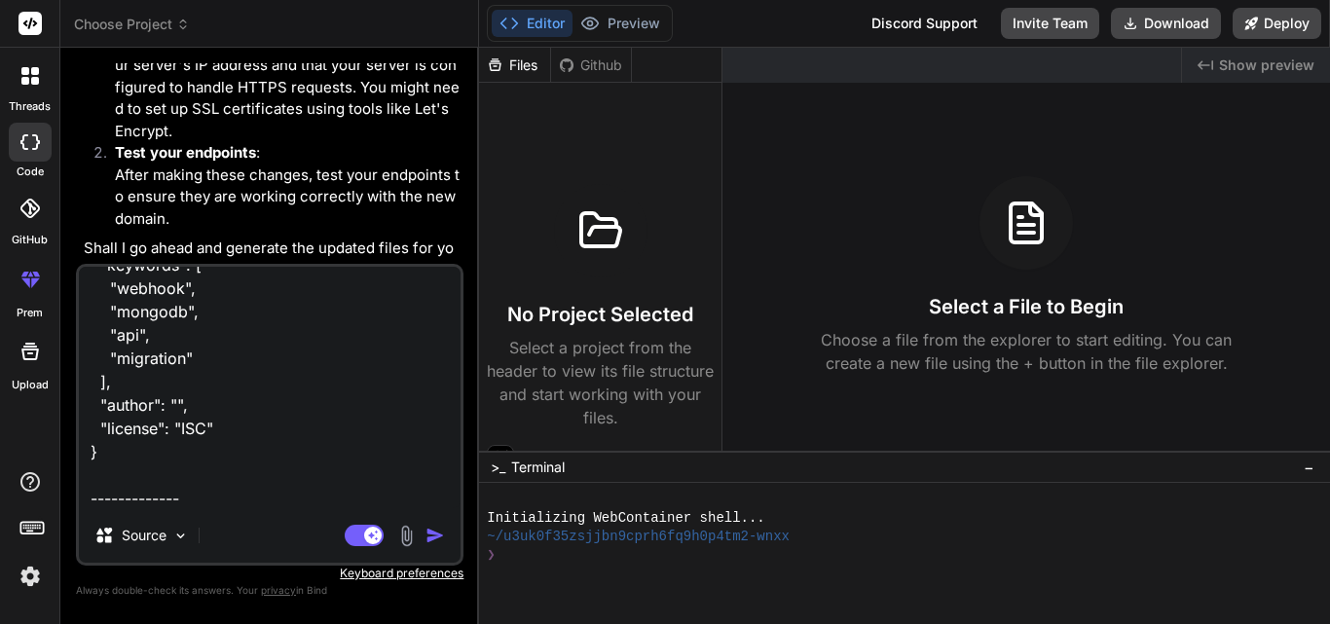
click at [236, 488] on textarea "this is my package.json below { "name": "mongodb-webhook-migration-express", "v…" at bounding box center [270, 387] width 382 height 241
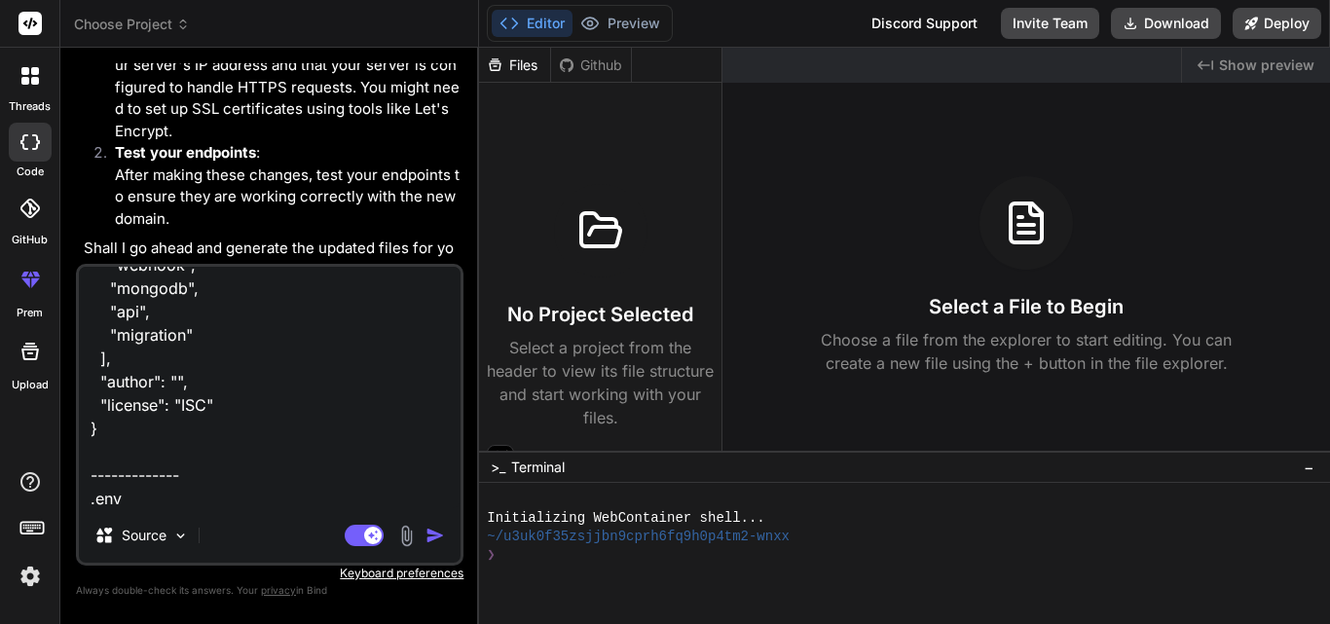
paste textarea "# Replace with your actual MongoDB Atlas connection string # Example: mongodb+s…"
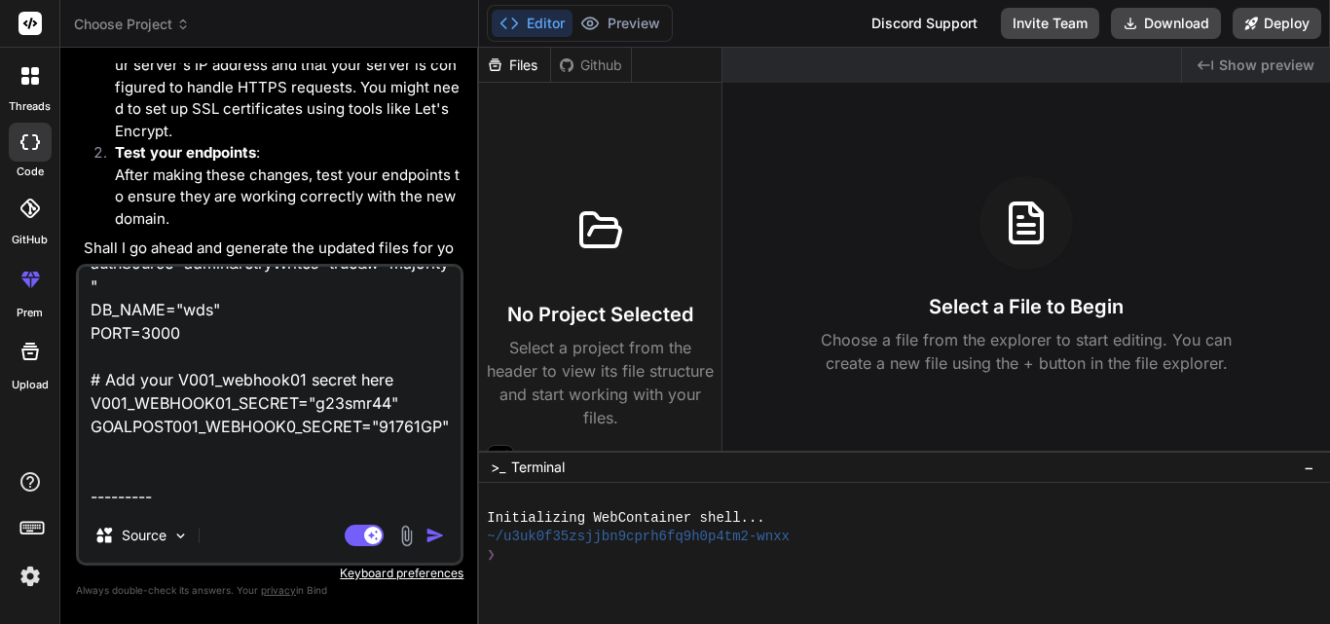
click at [193, 500] on textarea "this is my package.json below { "name": "mongodb-webhook-migration-express", "v…" at bounding box center [270, 387] width 382 height 241
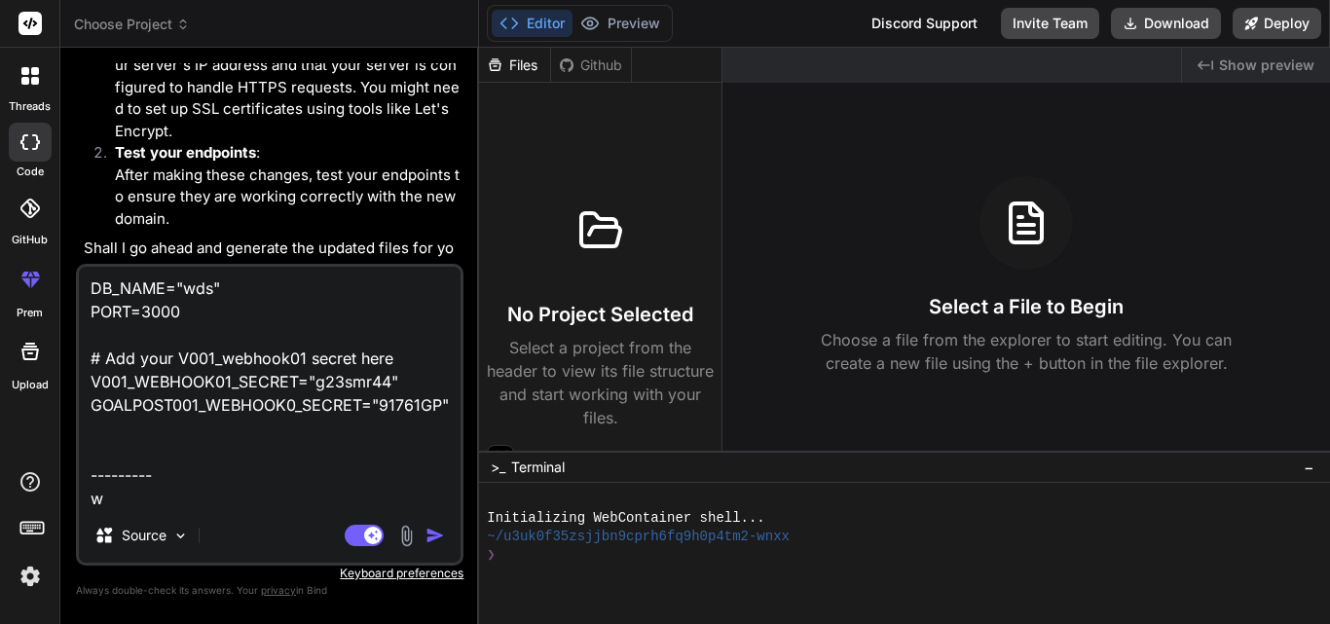
scroll to position [1007, 0]
paste textarea "const mongoose = require('mongoose'); const webhookSchema = new mongoose.Schema…"
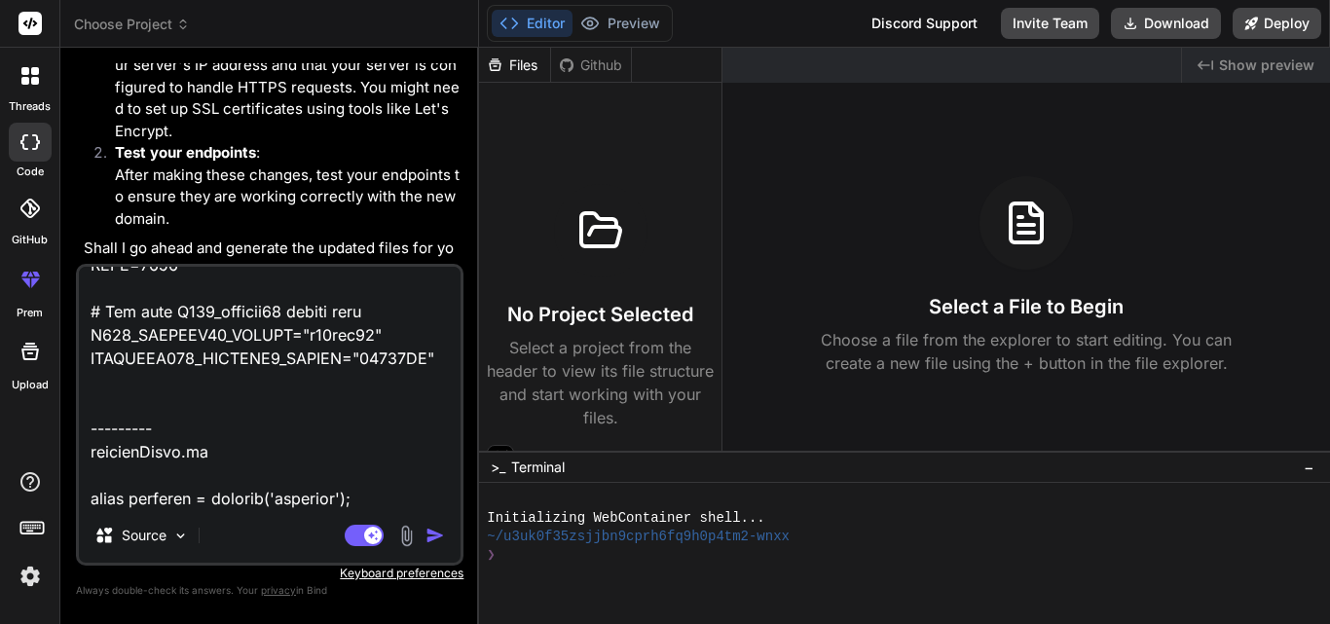
scroll to position [2362, 0]
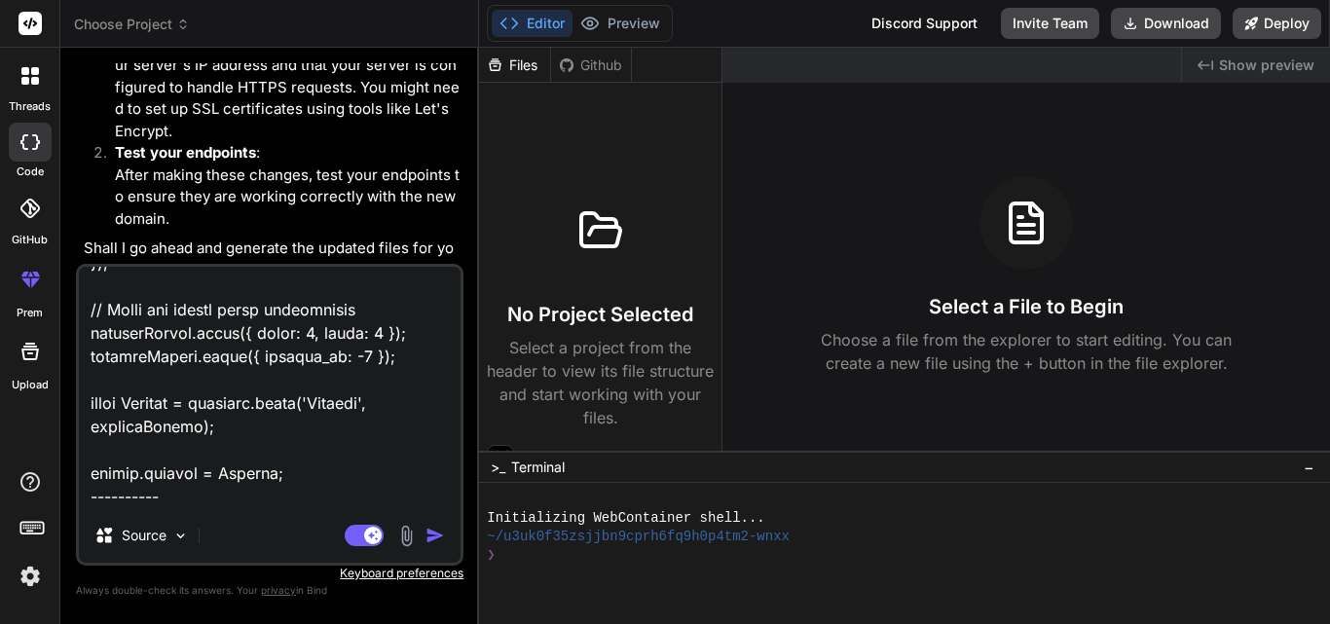
click at [212, 494] on textarea at bounding box center [270, 387] width 382 height 241
paste textarea "const mongoose = require('mongoose'); const webhookSchema = new mongoose.Schema…"
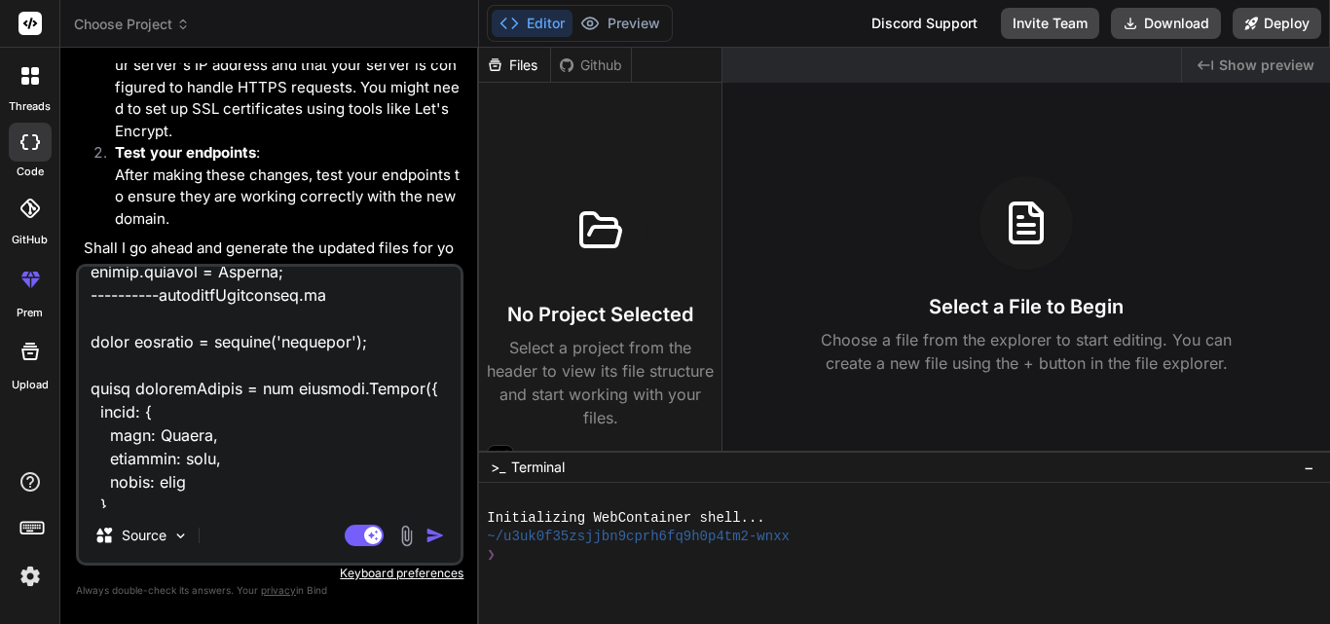
scroll to position [2272, 0]
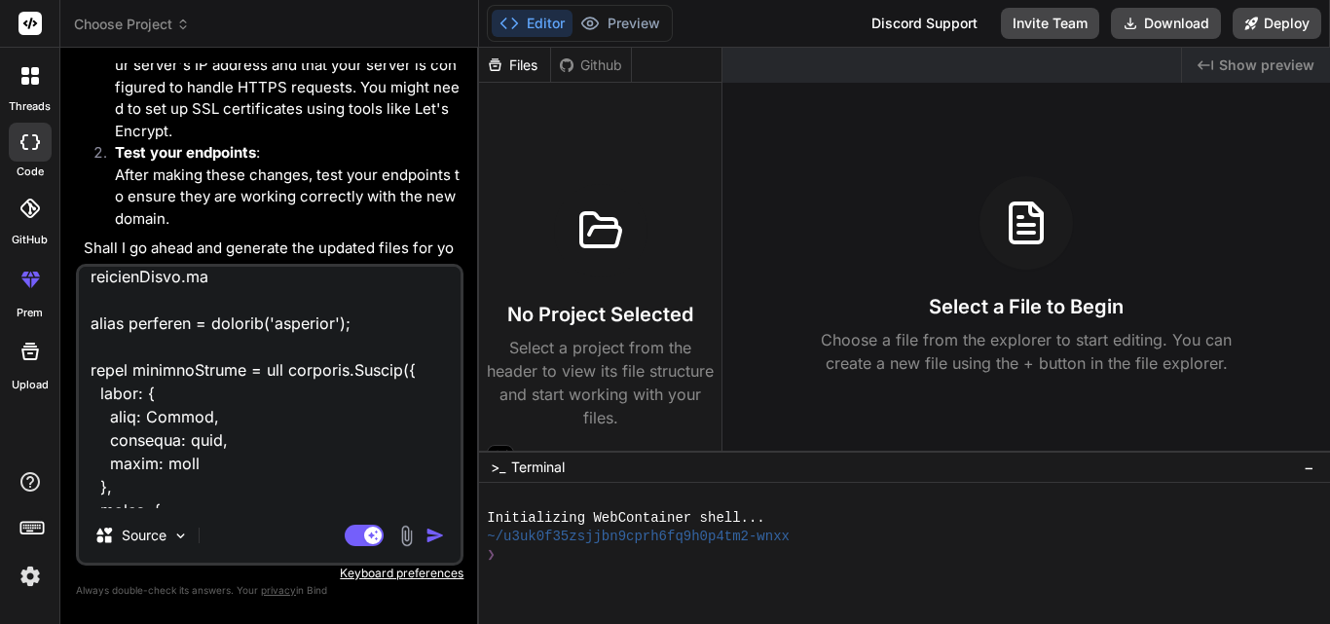
drag, startPoint x: 333, startPoint y: 438, endPoint x: 78, endPoint y: 283, distance: 298.4
click at [78, 283] on div "Source Agent Mode. When this toggle is activated, AI automatically makes decisi…" at bounding box center [270, 415] width 388 height 302
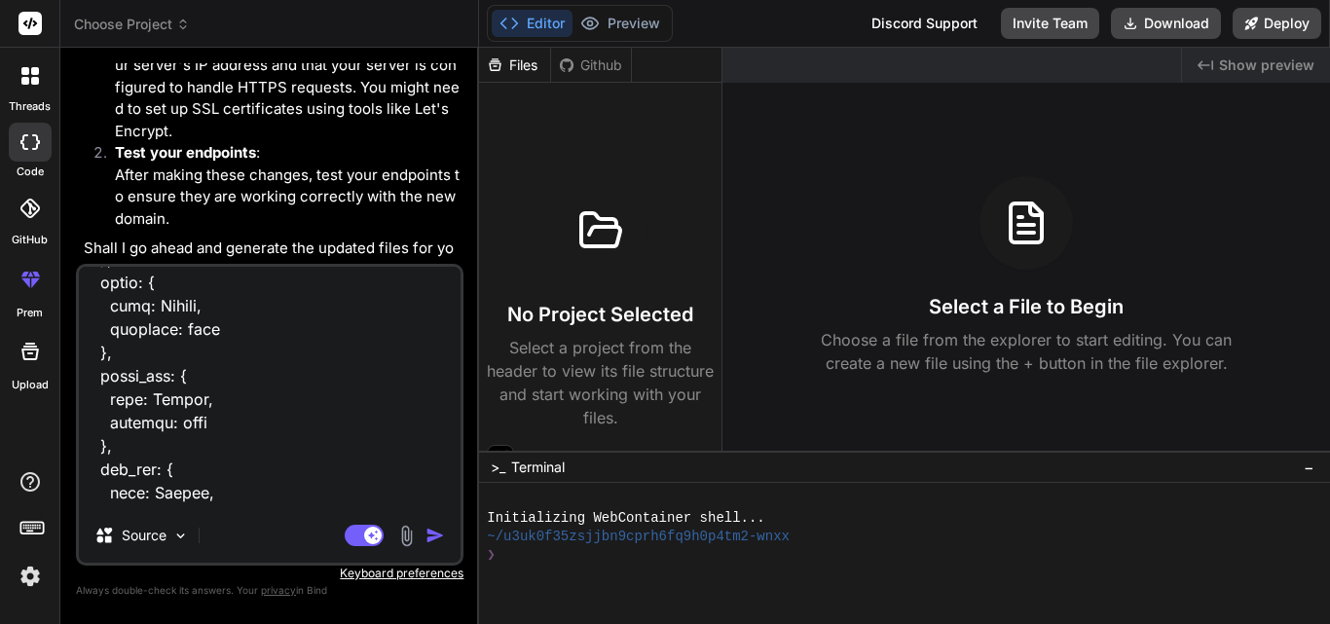
scroll to position [2426, 0]
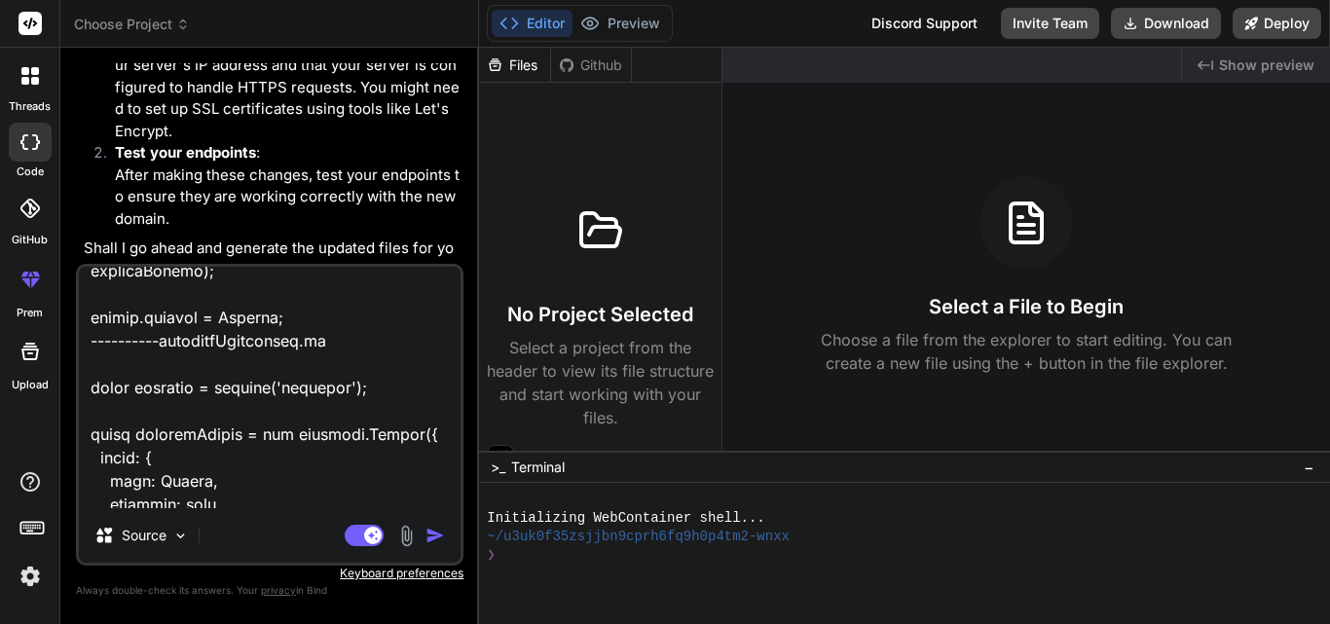
click at [351, 441] on textarea at bounding box center [270, 387] width 382 height 241
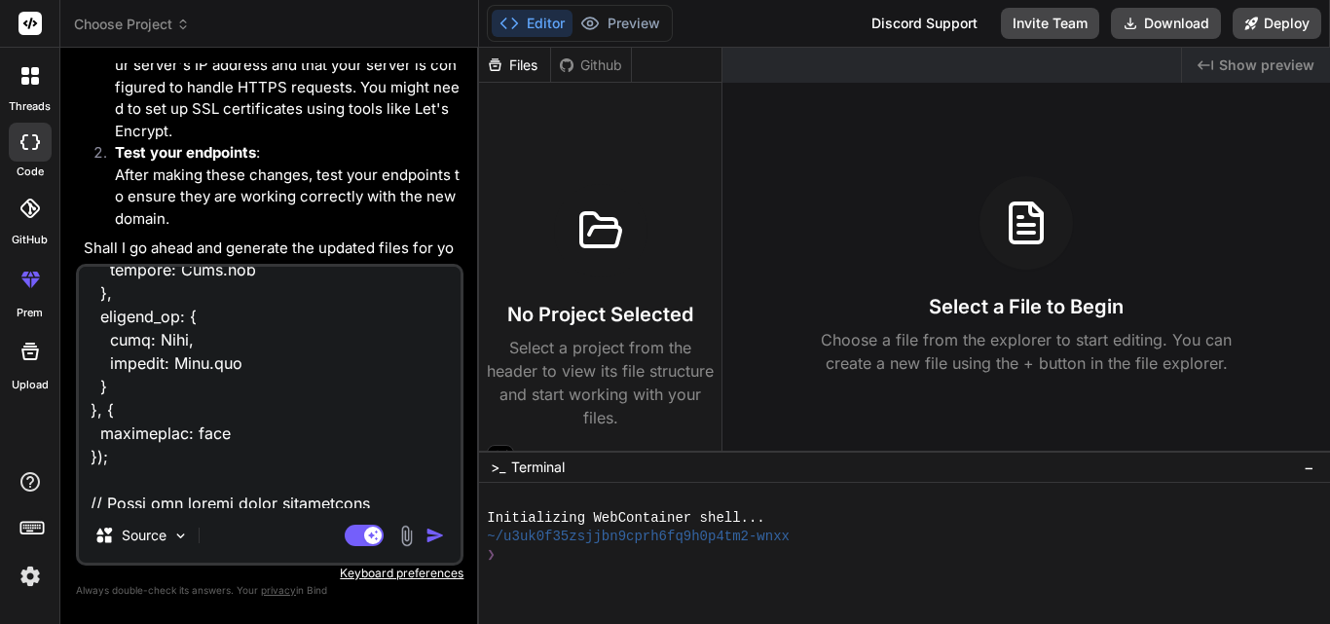
scroll to position [3790, 0]
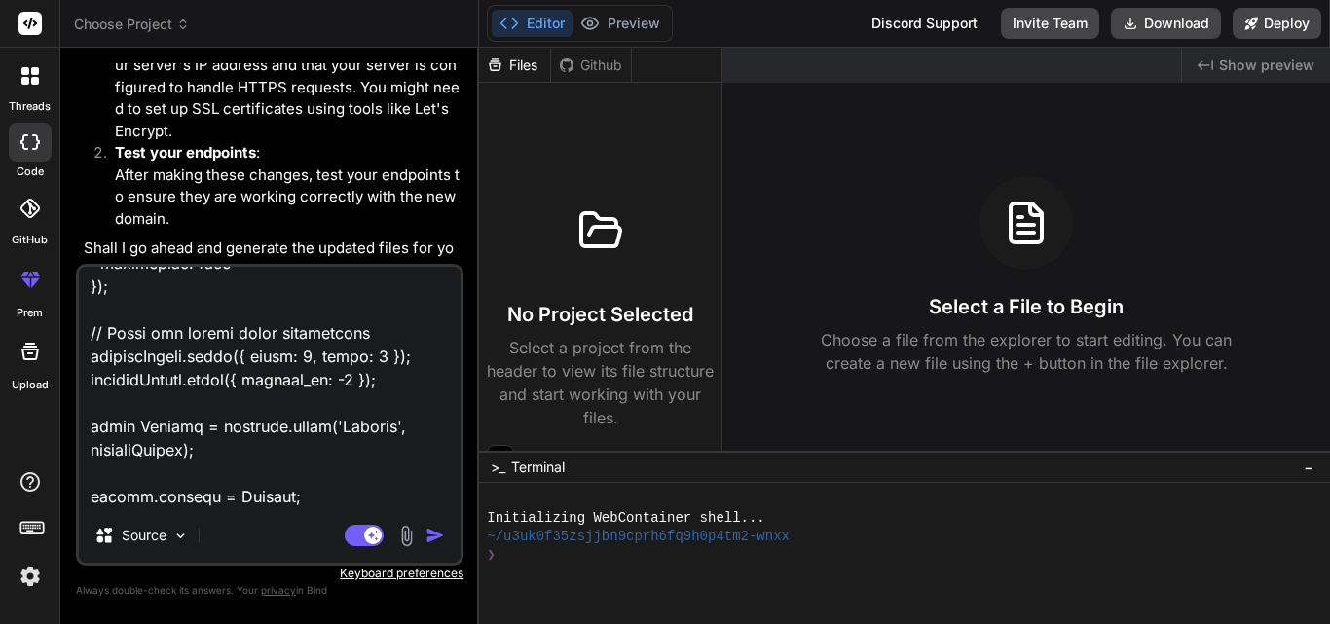
drag, startPoint x: 89, startPoint y: 464, endPoint x: 229, endPoint y: 564, distance: 171.8
click at [229, 564] on div "Source Agent Mode. When this toggle is activated, AI automatically makes decisi…" at bounding box center [270, 415] width 388 height 302
paste textarea "const mongoose = require('mongoose'); // Removed: const { EJSON } = require('bs…"
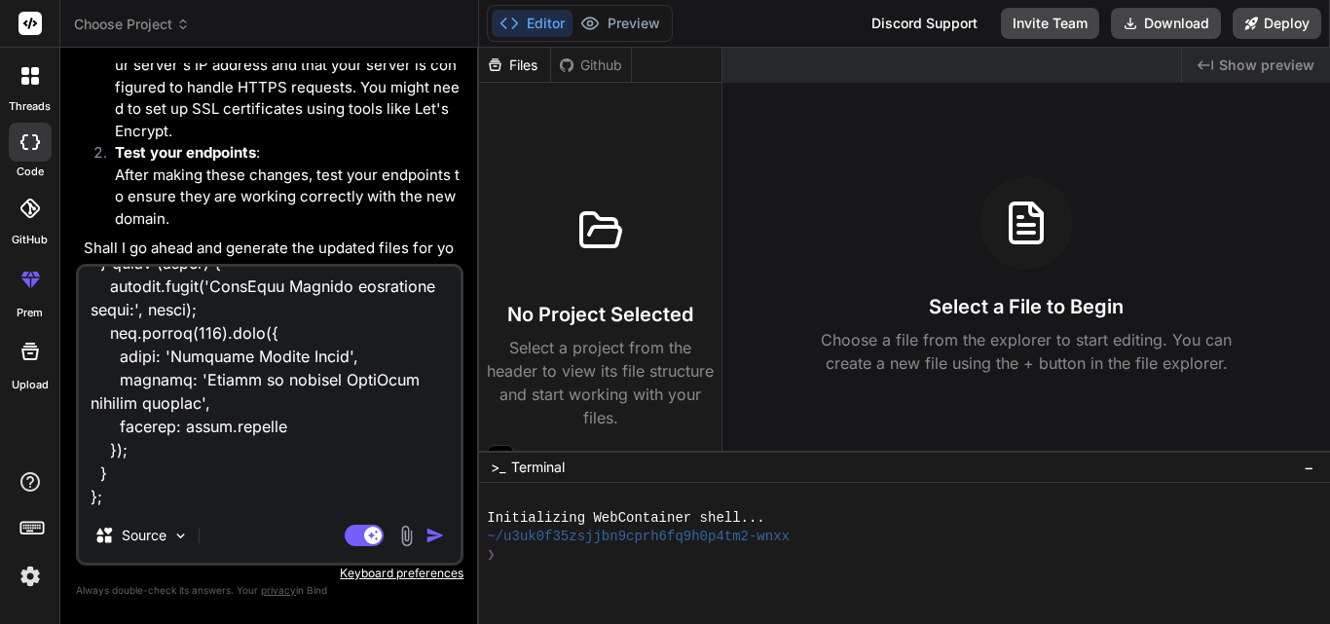
scroll to position [8276, 0]
click at [207, 471] on textarea at bounding box center [270, 387] width 382 height 241
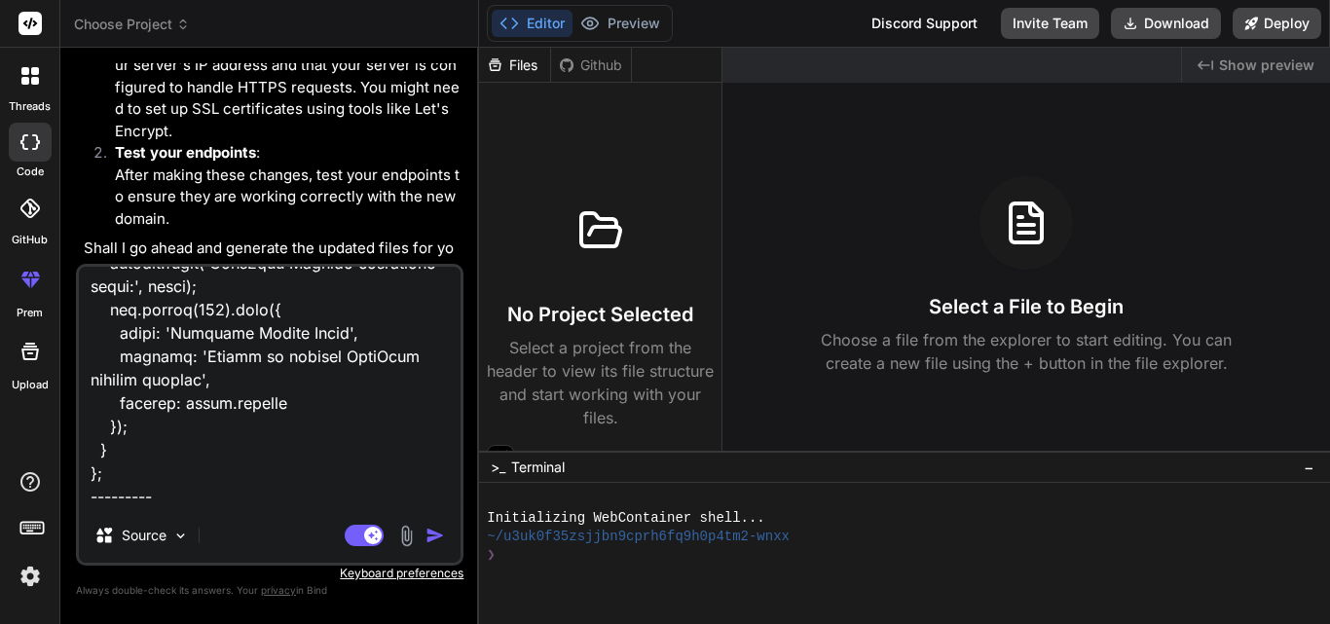
scroll to position [8323, 0]
click at [213, 453] on textarea at bounding box center [270, 387] width 382 height 241
click at [174, 459] on textarea at bounding box center [270, 387] width 382 height 241
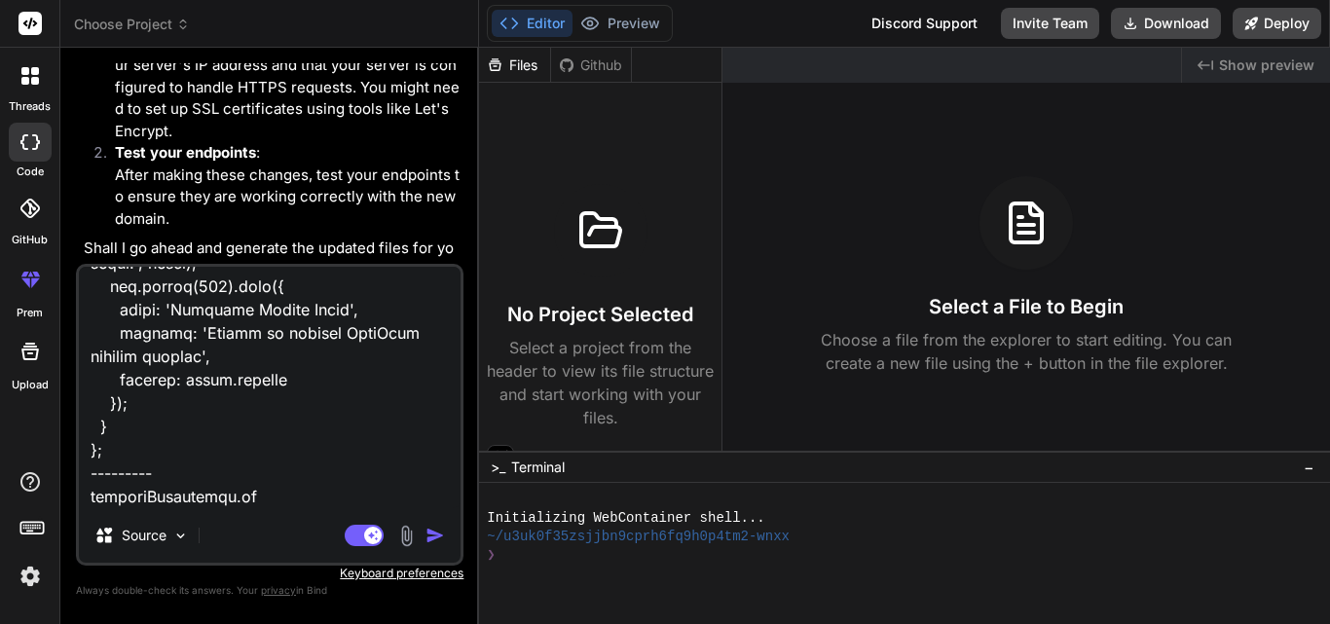
paste textarea "const mongoose = require('mongoose'); // Removed: const { EJSON } = require('bs…"
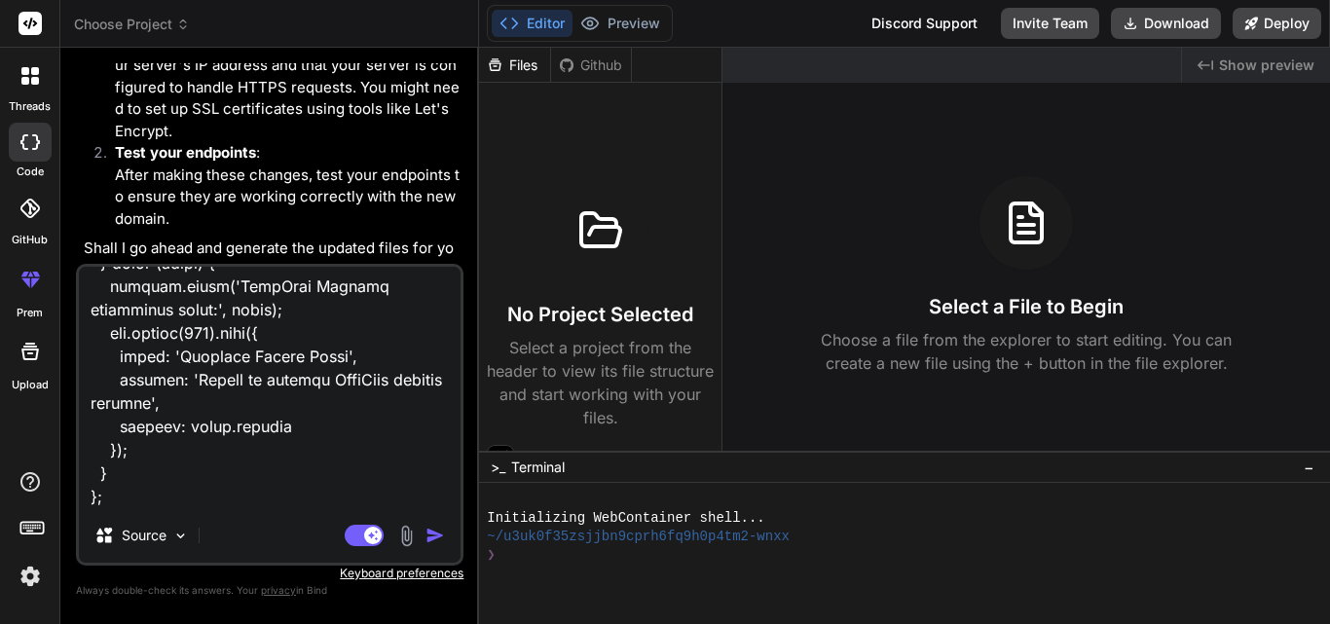
scroll to position [14282, 0]
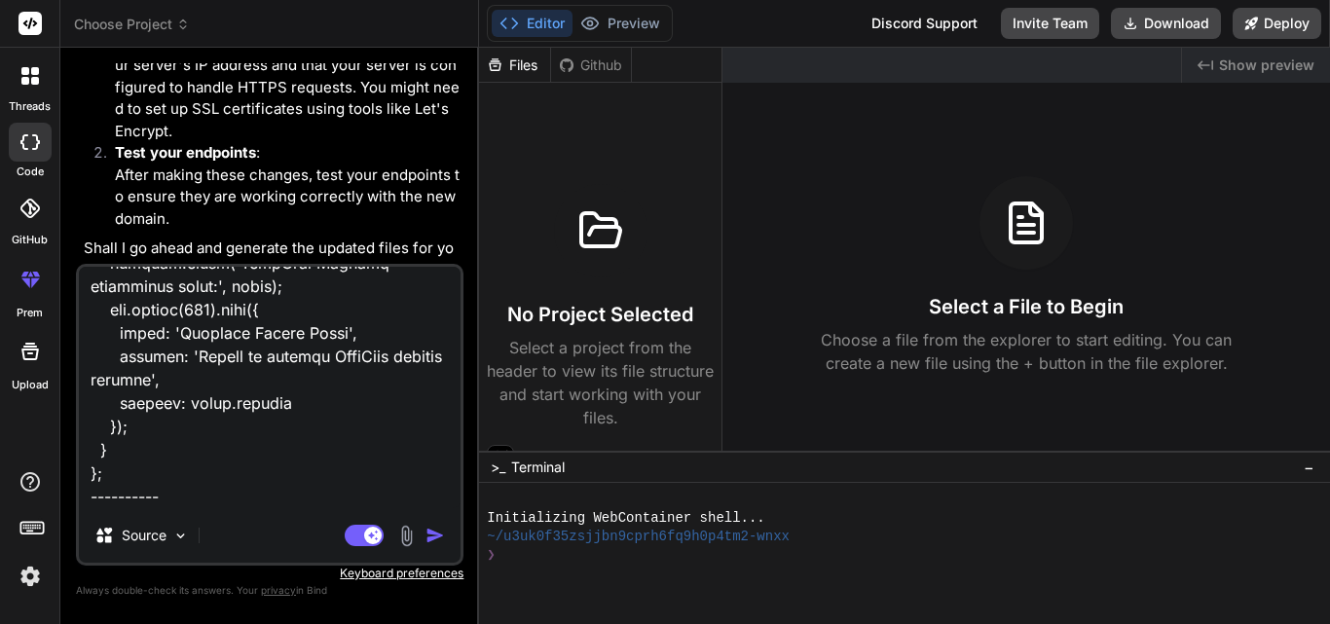
click at [234, 467] on textarea at bounding box center [270, 387] width 382 height 241
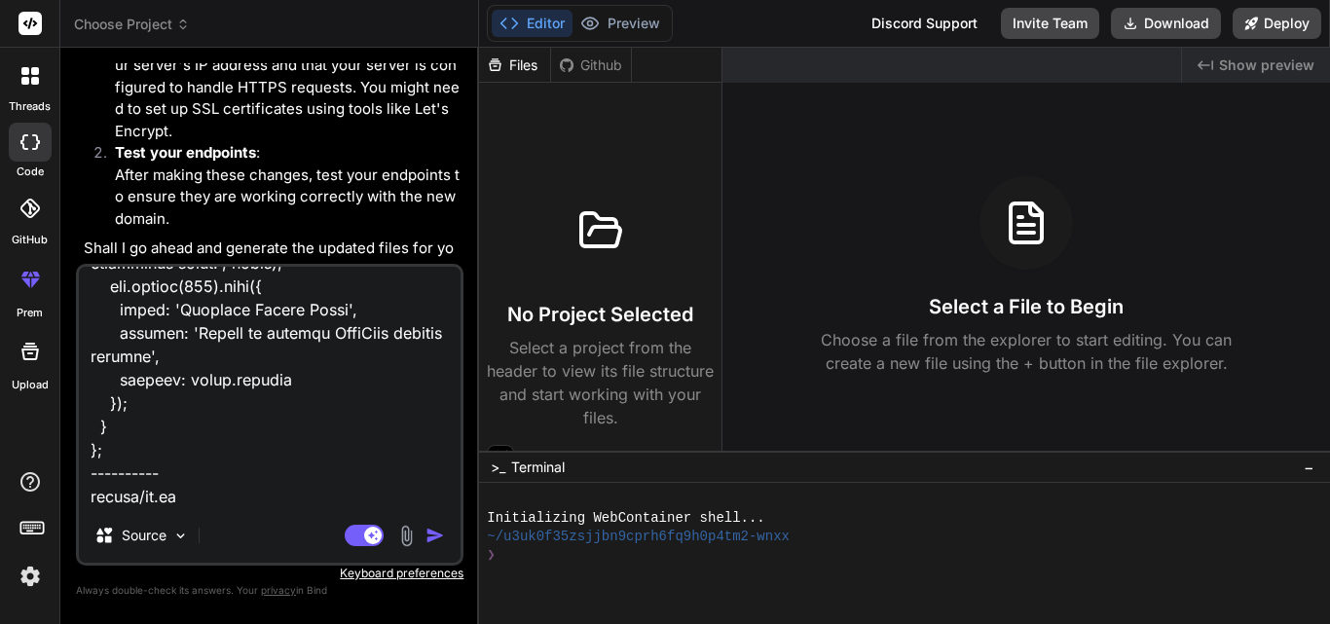
paste textarea "const mongoose = require('mongoose'); const connectDB = async () => { try { con…"
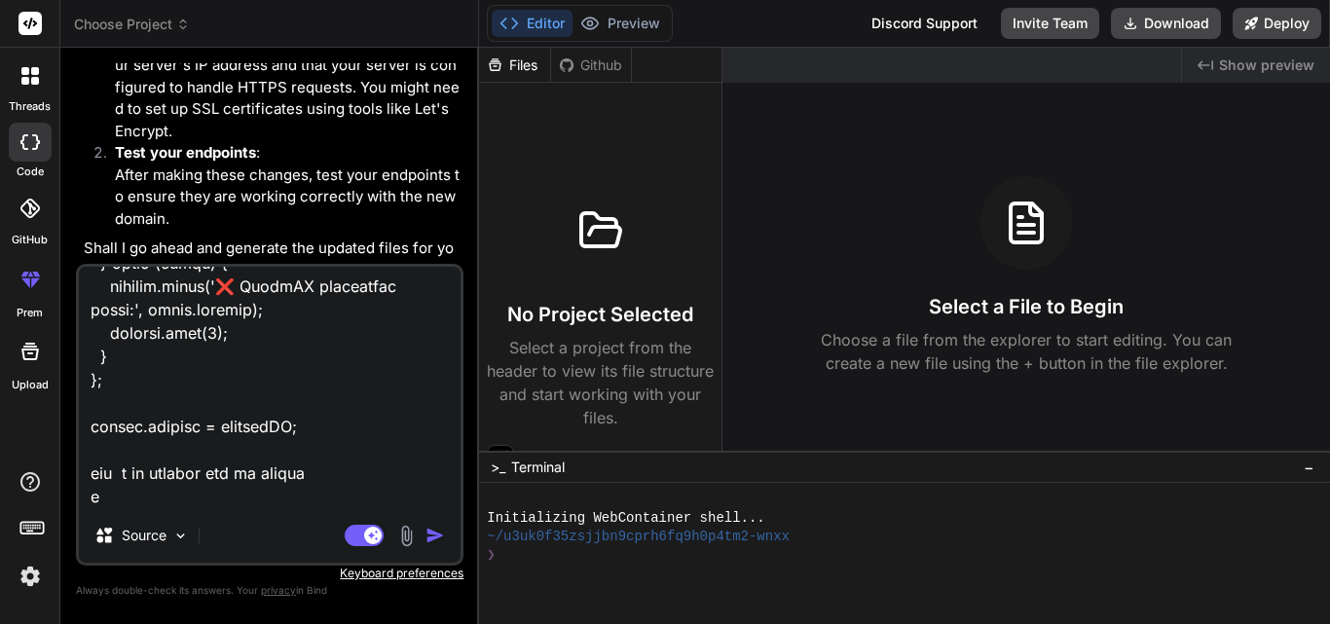
scroll to position [14841, 0]
click at [179, 499] on textarea at bounding box center [270, 387] width 382 height 241
paste textarea "console.log(`📋 Test endpoint: https://[DOMAIN_NAME]/V001/webhook01?secret=g23sm…"
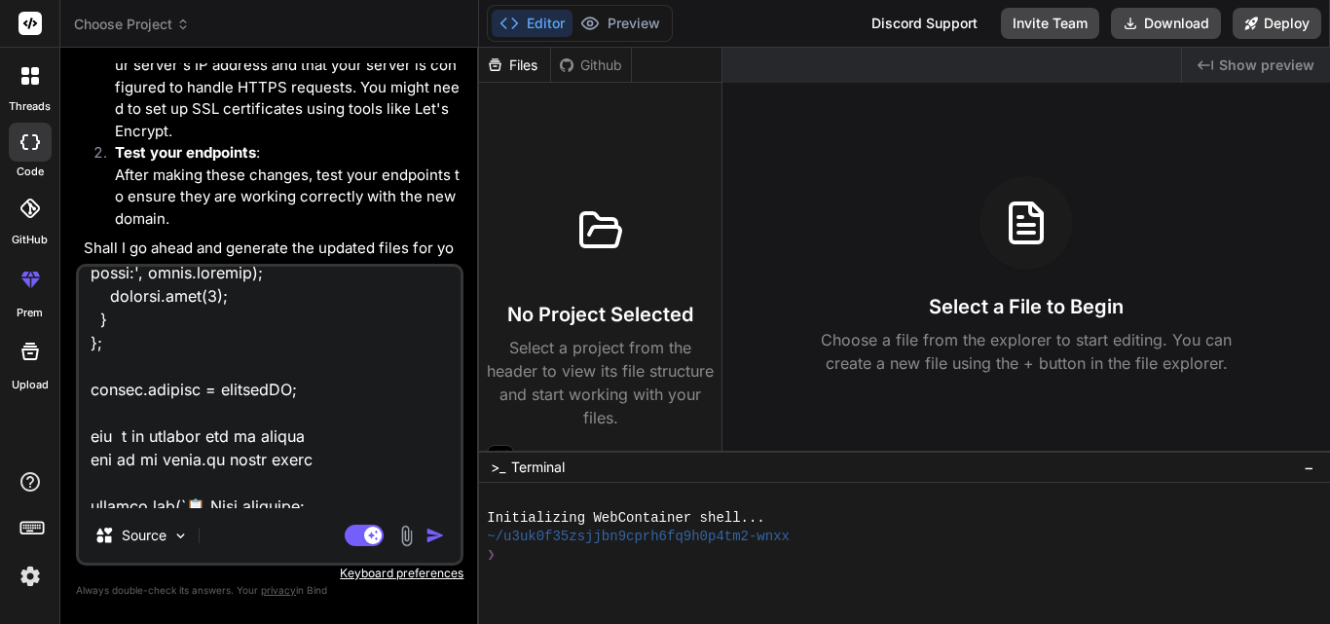
scroll to position [15053, 0]
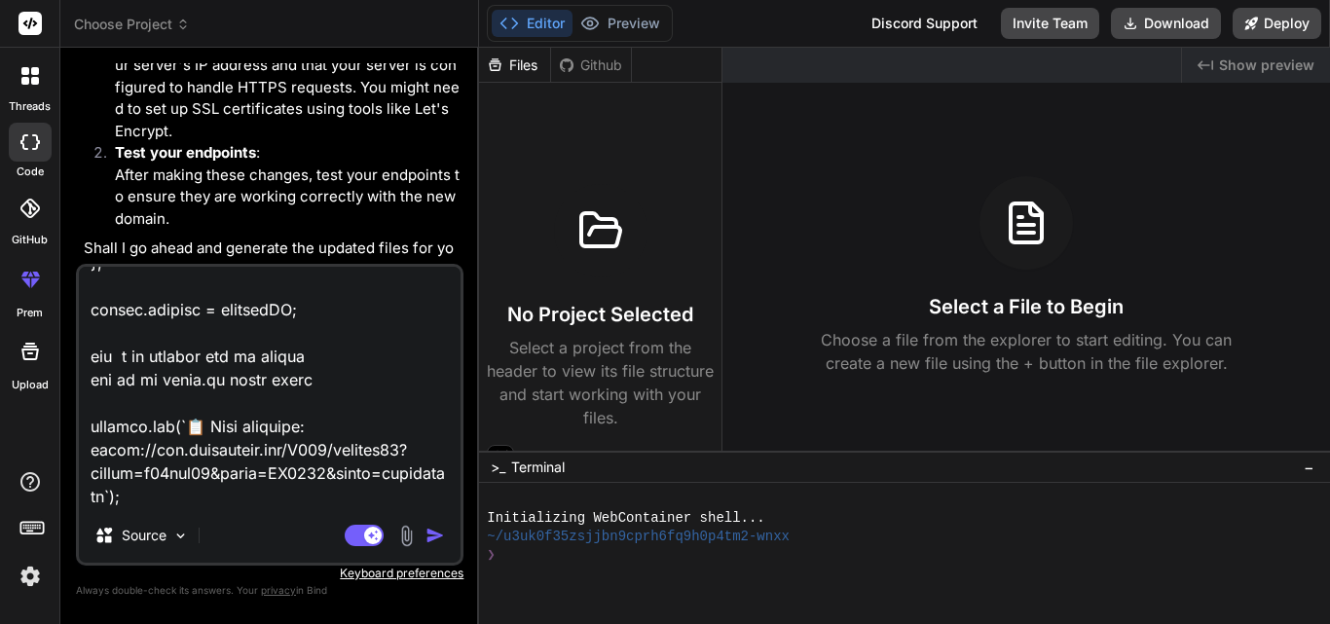
click at [204, 403] on textarea at bounding box center [270, 387] width 382 height 241
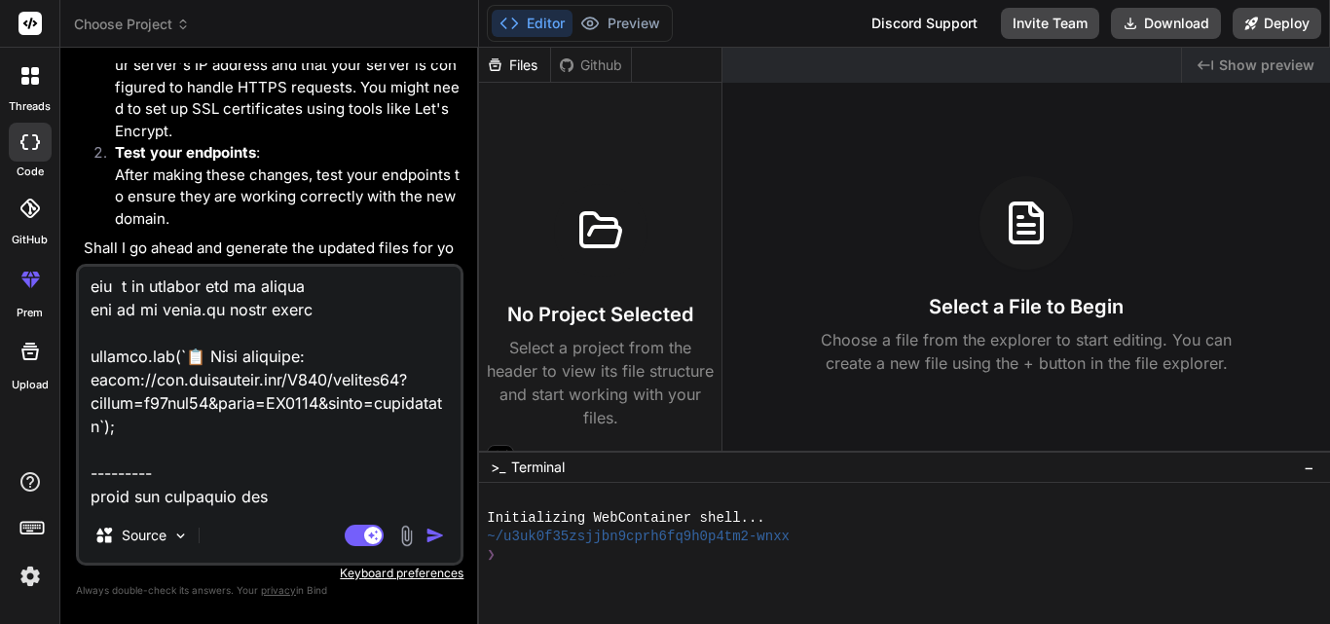
scroll to position [15124, 0]
click at [318, 410] on textarea at bounding box center [270, 387] width 382 height 241
paste textarea "const express = require('express'); const router = express.Router(); const webh…"
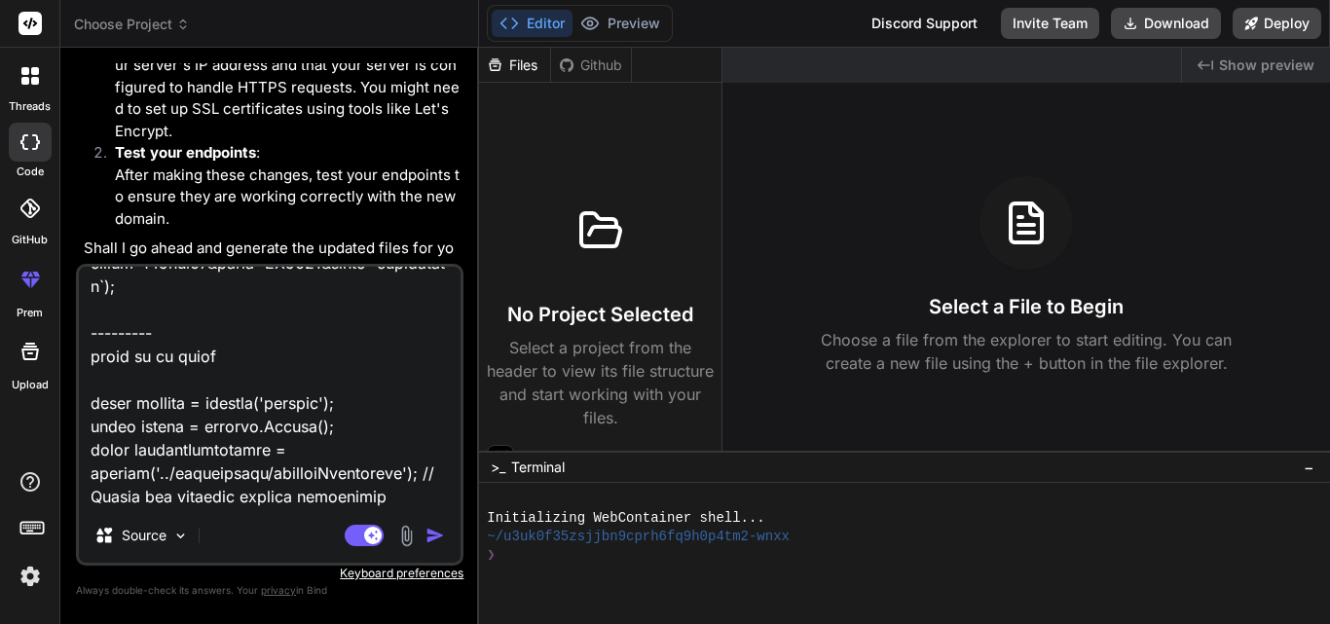
scroll to position [16828, 0]
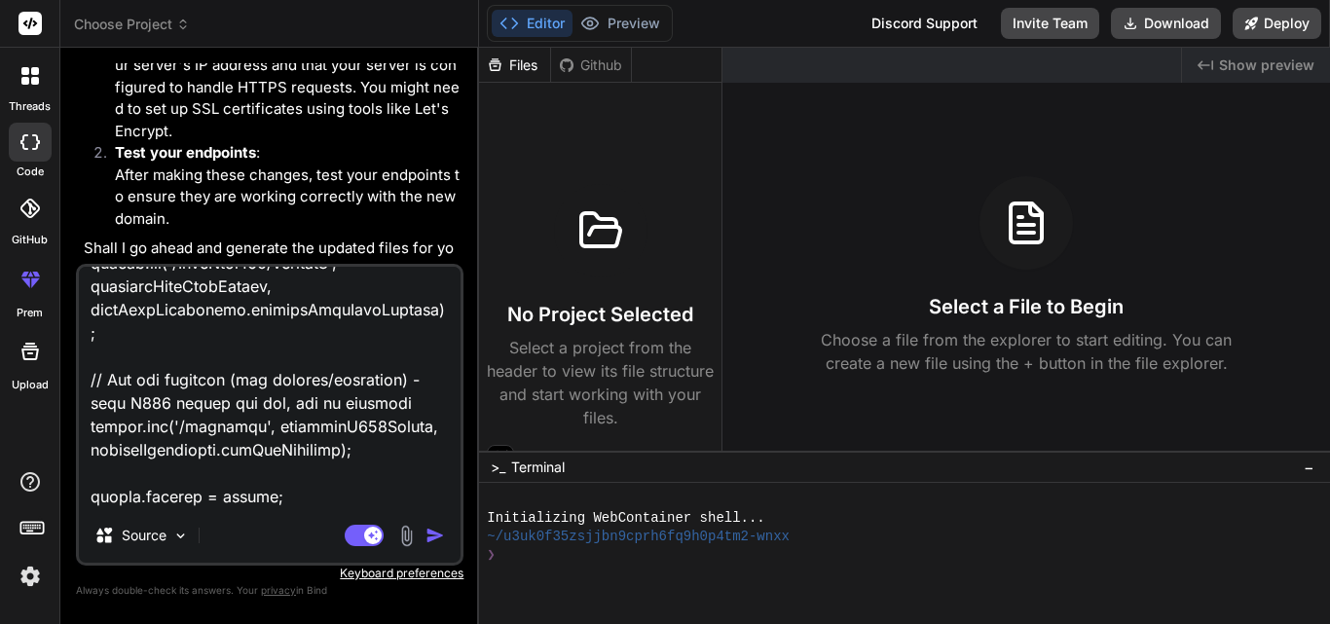
click at [434, 535] on img "button" at bounding box center [435, 535] width 19 height 19
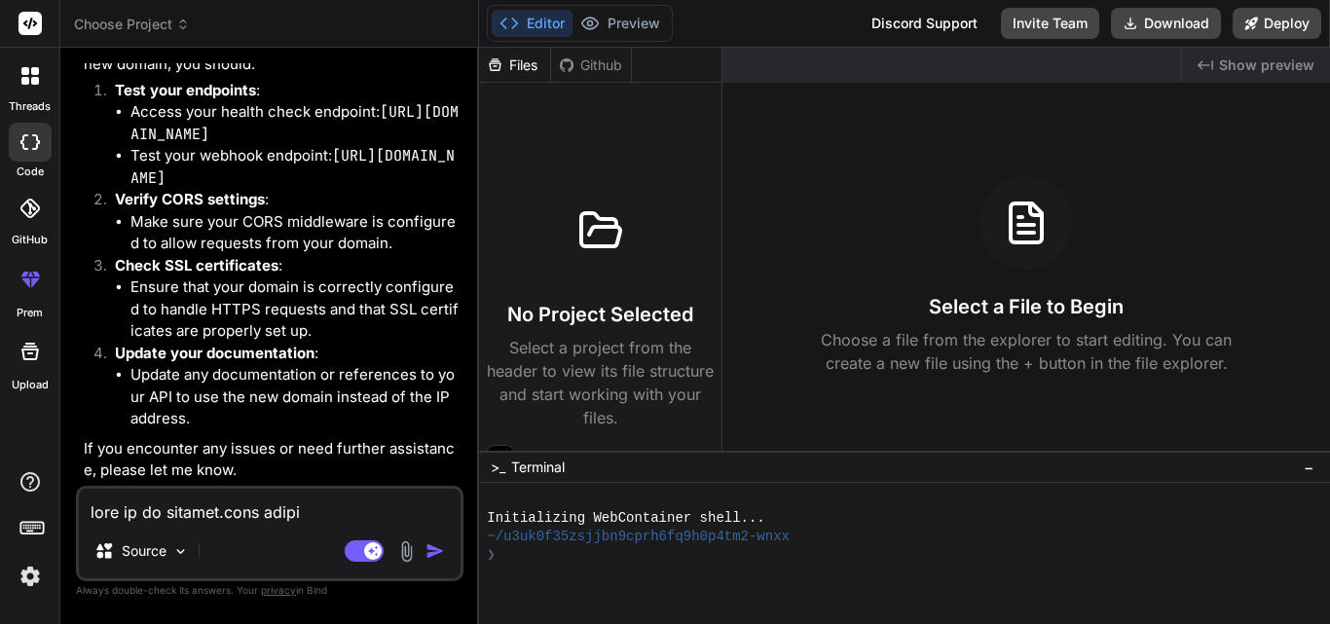
scroll to position [10594, 0]
drag, startPoint x: 351, startPoint y: 129, endPoint x: 379, endPoint y: 101, distance: 39.3
click at [379, 101] on li "Access your health check endpoint: [URL][DOMAIN_NAME]" at bounding box center [294, 123] width 329 height 44
drag, startPoint x: 352, startPoint y: 133, endPoint x: 380, endPoint y: 111, distance: 36.0
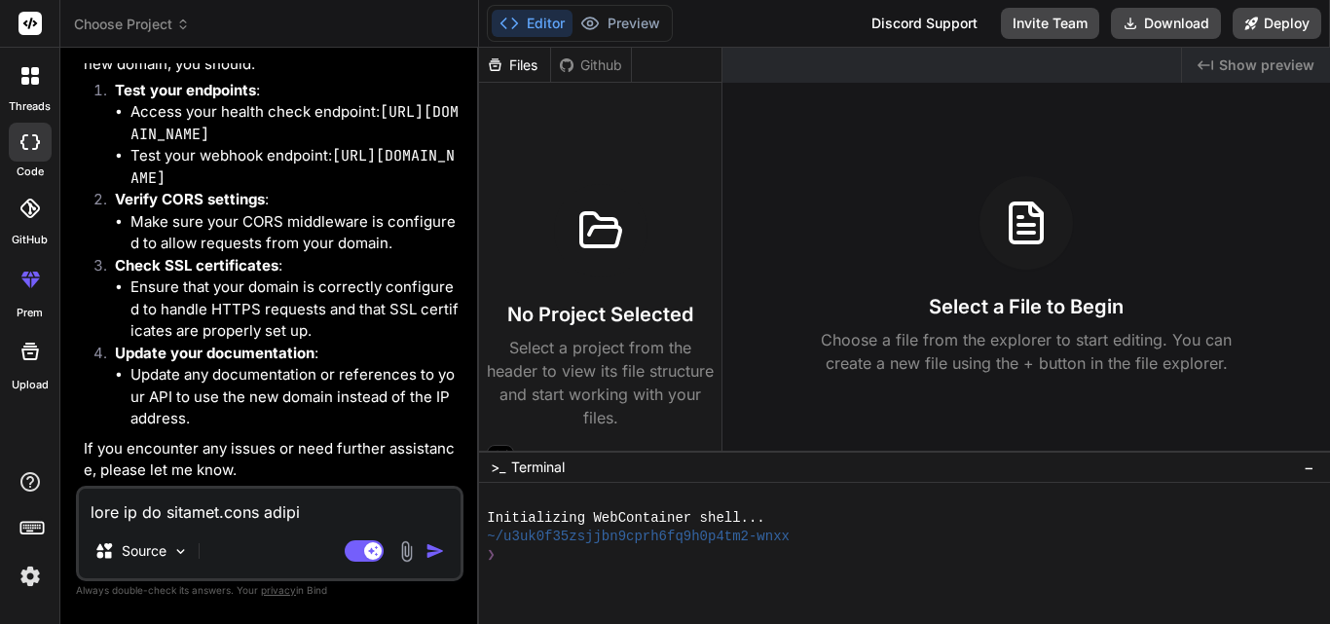
click at [380, 111] on li "Access your health check endpoint: [URL][DOMAIN_NAME]" at bounding box center [294, 123] width 329 height 44
copy li "[URL][DOMAIN_NAME]"
drag, startPoint x: 450, startPoint y: 192, endPoint x: 333, endPoint y: 149, distance: 124.5
click at [333, 149] on li "Test your webhook endpoint: [URL][DOMAIN_NAME]" at bounding box center [294, 167] width 329 height 44
copy li "[URL][DOMAIN_NAME]"
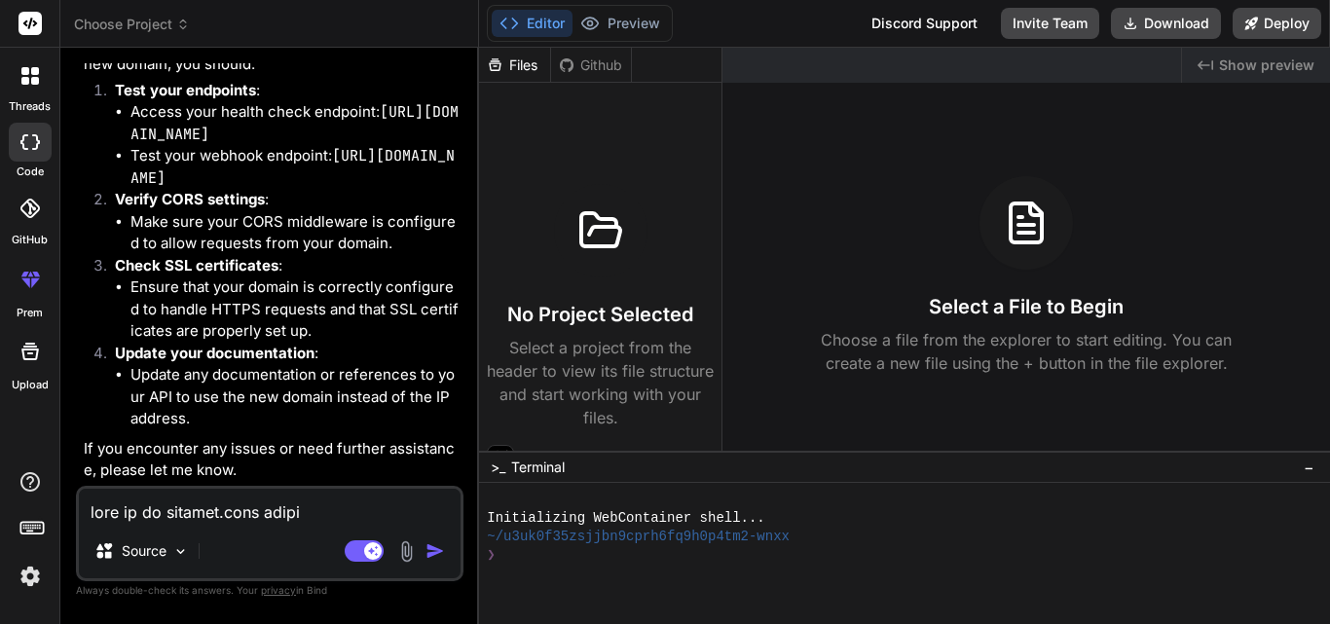
scroll to position [10612, 0]
click at [180, 520] on textarea at bounding box center [270, 506] width 382 height 35
click at [177, 513] on textarea at bounding box center [270, 506] width 382 height 35
paste textarea "[URL][TECHNICAL_ID] [URL][TECHNICAL_ID] [URL][TECHNICAL_ID] [URL][TECHNICAL_ID]"
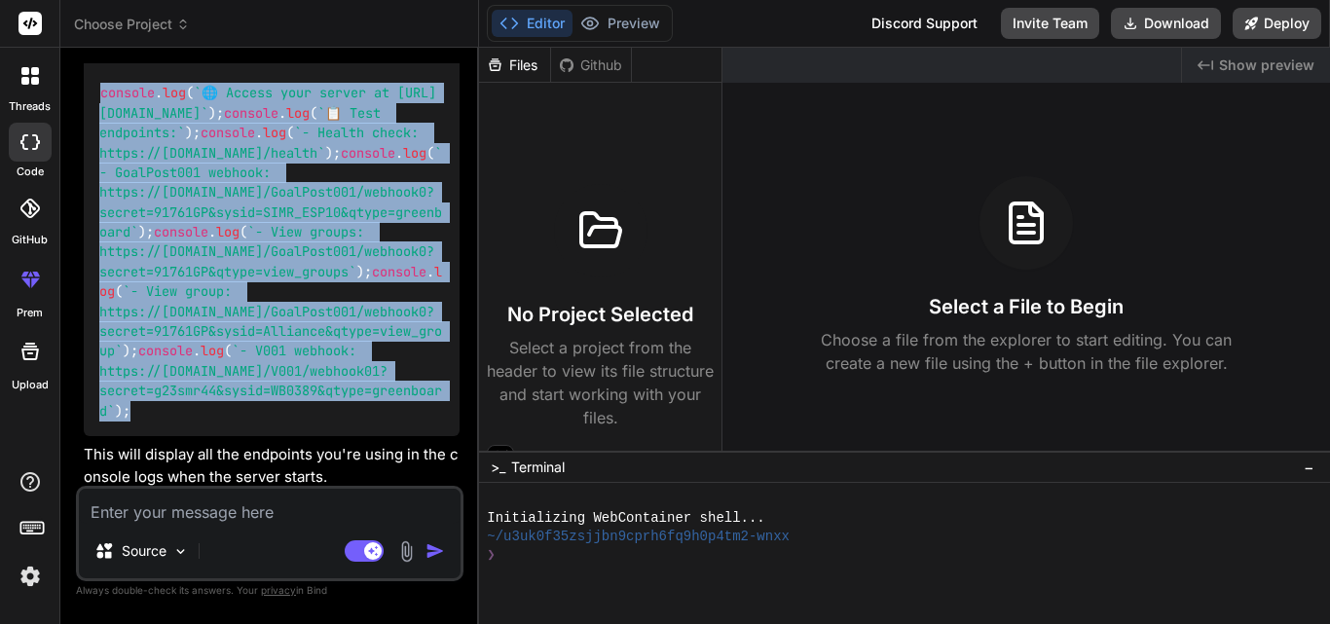
scroll to position [11170, 0]
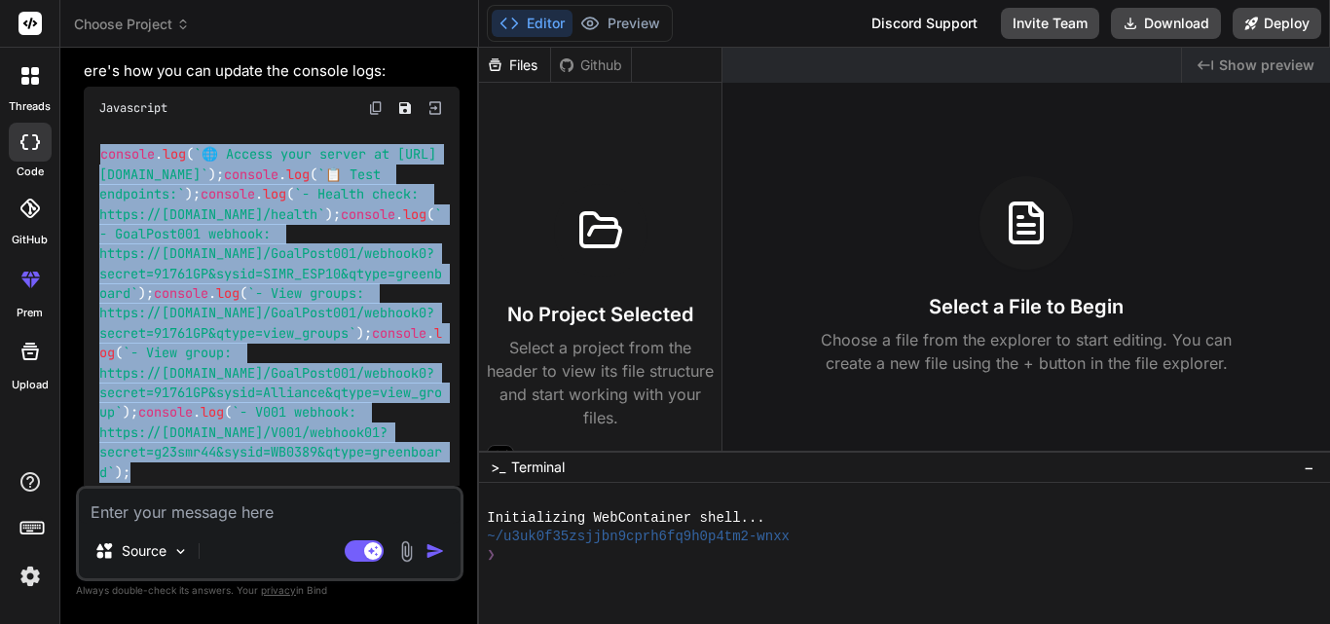
drag, startPoint x: 156, startPoint y: 407, endPoint x: 100, endPoint y: 382, distance: 61.0
click at [100, 382] on div "console . log ( `🌐 Access your server at [URL][DOMAIN_NAME]` ); console . log (…" at bounding box center [272, 314] width 376 height 369
click at [100, 164] on span "console" at bounding box center [127, 155] width 55 height 18
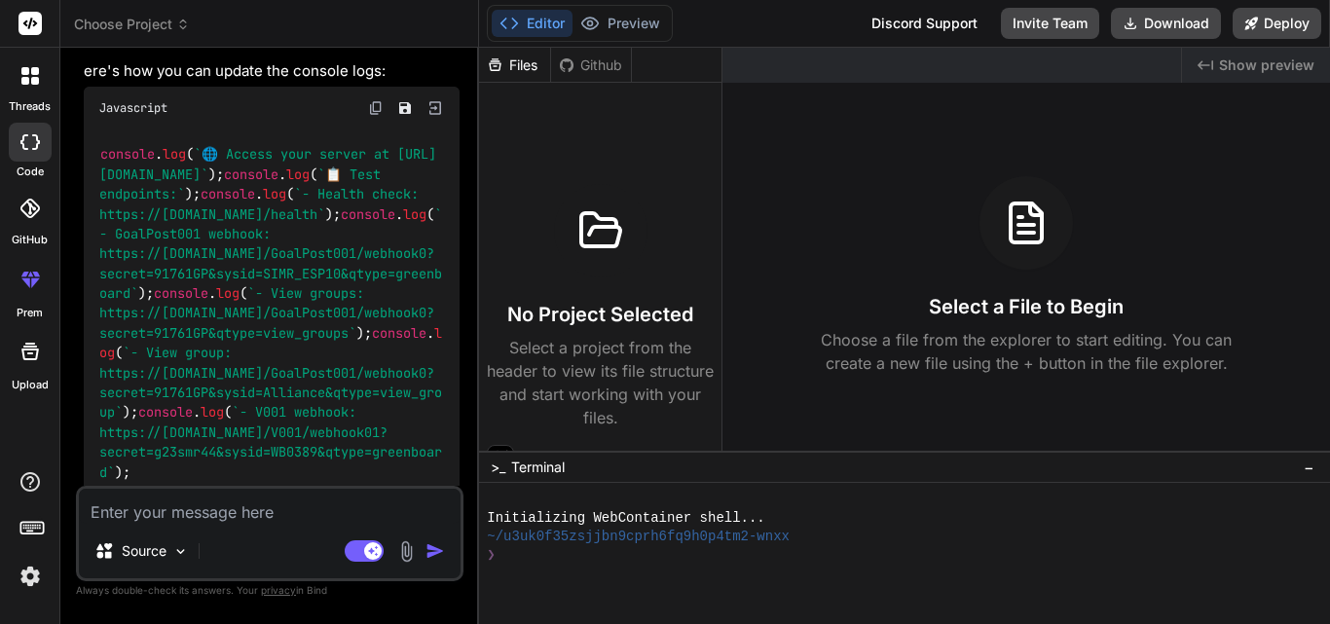
click at [353, 130] on div "Javascript" at bounding box center [272, 108] width 376 height 43
click at [372, 116] on img at bounding box center [376, 108] width 16 height 16
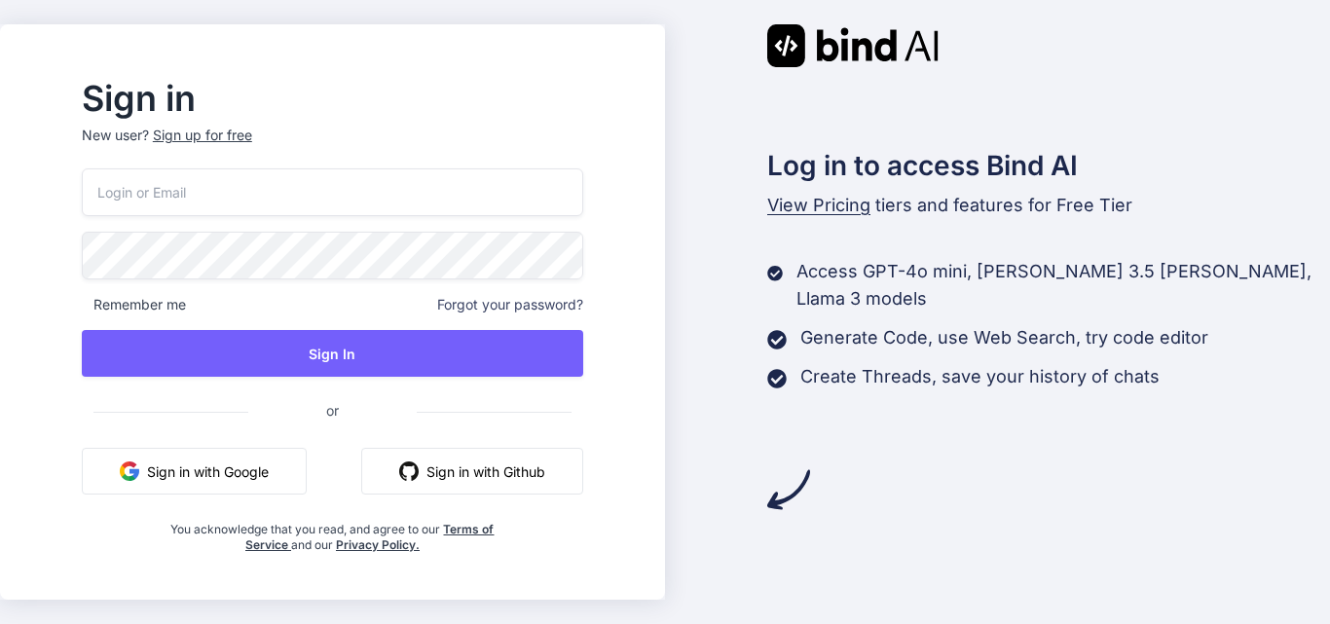
click at [182, 192] on input "email" at bounding box center [332, 192] width 501 height 48
type input "[EMAIL_ADDRESS][DOMAIN_NAME]"
drag, startPoint x: 387, startPoint y: 416, endPoint x: 353, endPoint y: 415, distance: 33.1
click at [353, 415] on span "or" at bounding box center [332, 411] width 168 height 48
click at [383, 428] on span "or" at bounding box center [332, 411] width 168 height 48
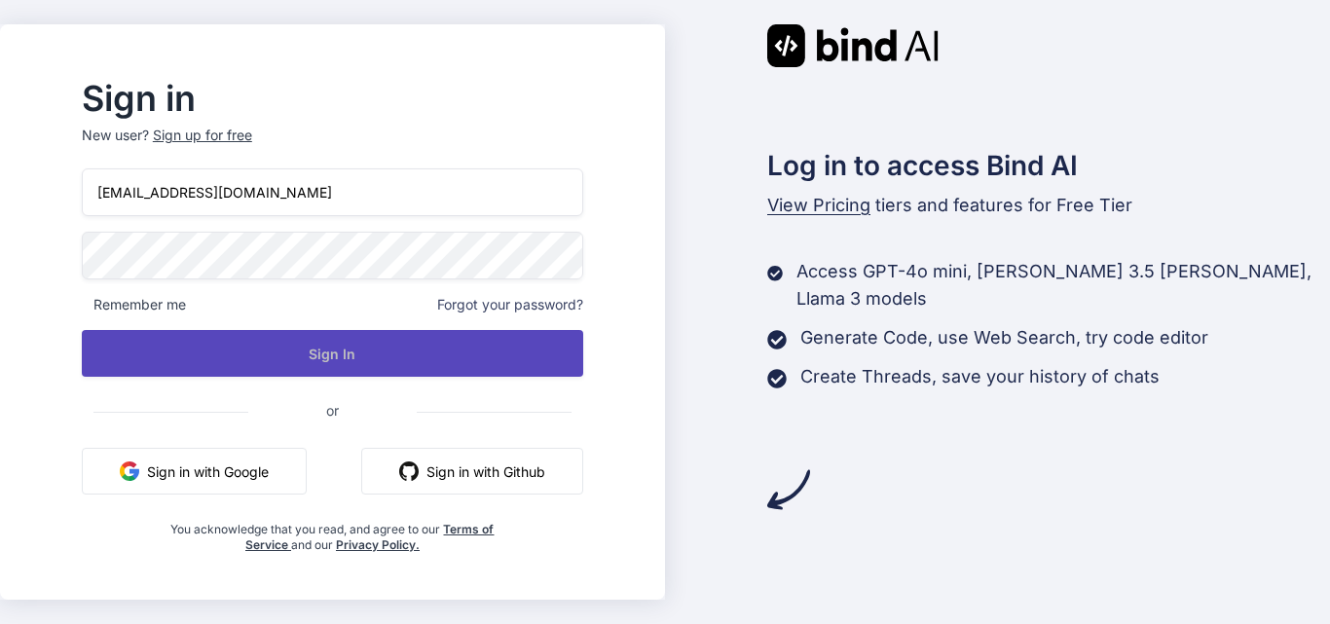
click at [372, 348] on button "Sign In" at bounding box center [332, 353] width 501 height 47
